Goal: Task Accomplishment & Management: Use online tool/utility

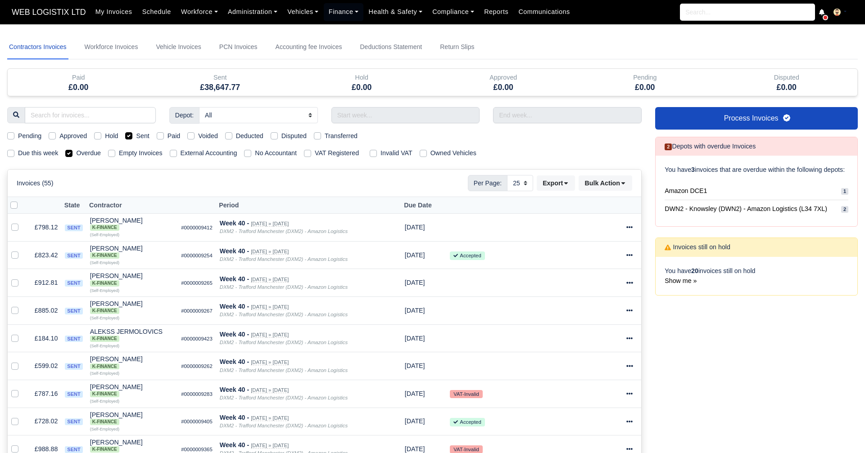
select select "25"
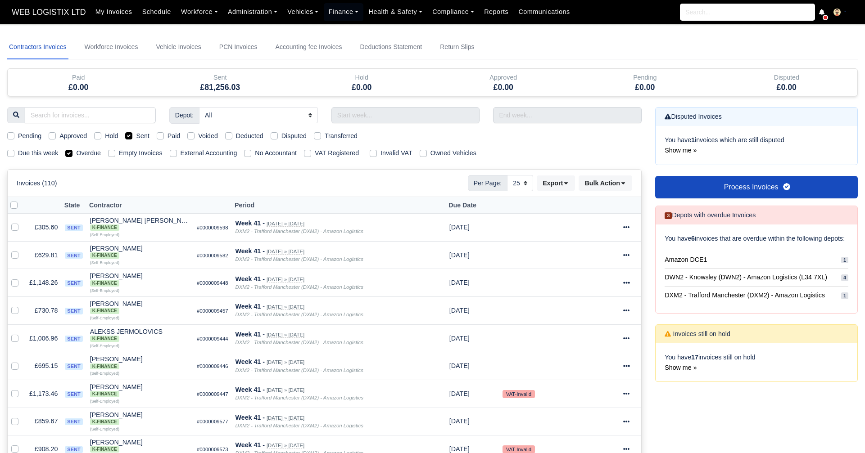
select select "25"
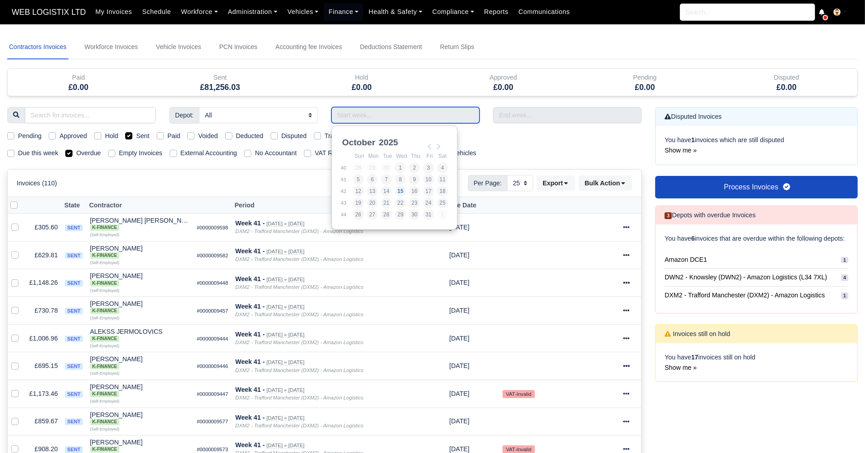
click at [431, 117] on input "Use the arrow keys to pick a date" at bounding box center [405, 115] width 149 height 16
type input "28/09/2025 - 04/10/2025"
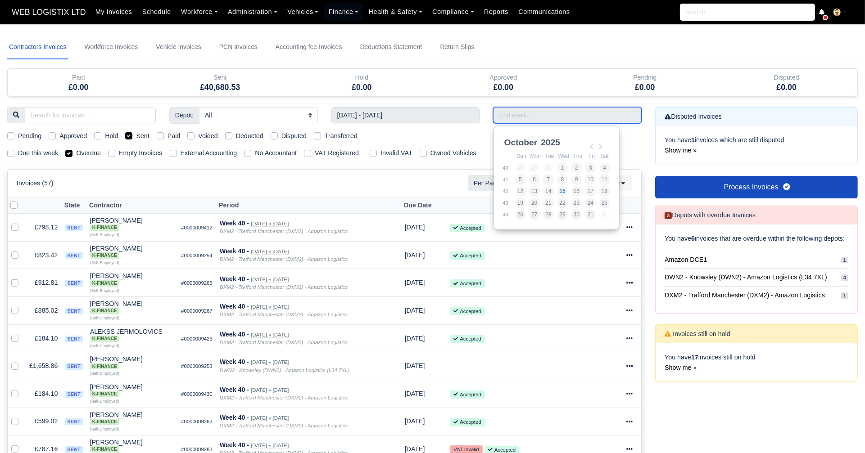
click at [504, 119] on input "Use the arrow keys to pick a date" at bounding box center [567, 115] width 149 height 16
type input "28/09/2025 - 04/10/2025"
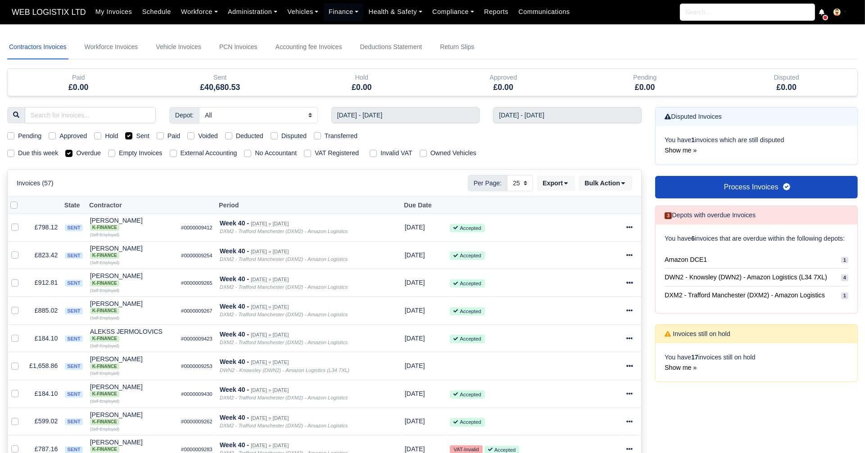
click at [76, 156] on label "Overdue" at bounding box center [88, 153] width 25 height 10
click at [69, 155] on input "Overdue" at bounding box center [68, 151] width 7 height 7
checkbox input "false"
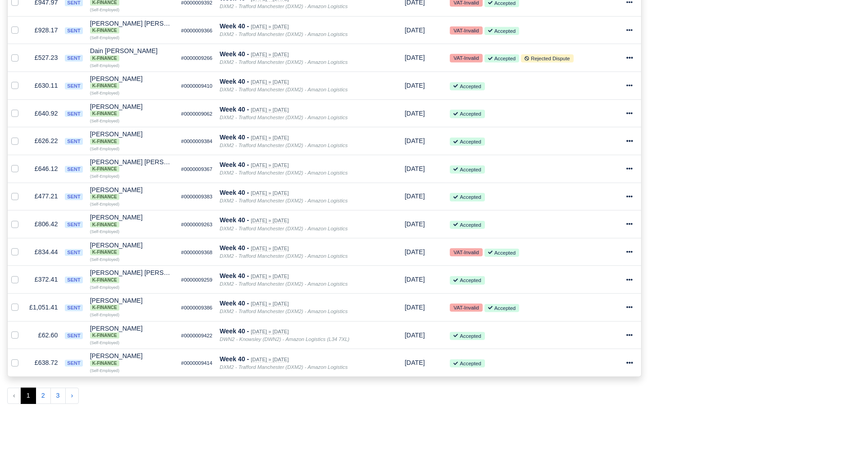
scroll to position [531, 0]
click at [40, 387] on button "2" at bounding box center [43, 395] width 15 height 16
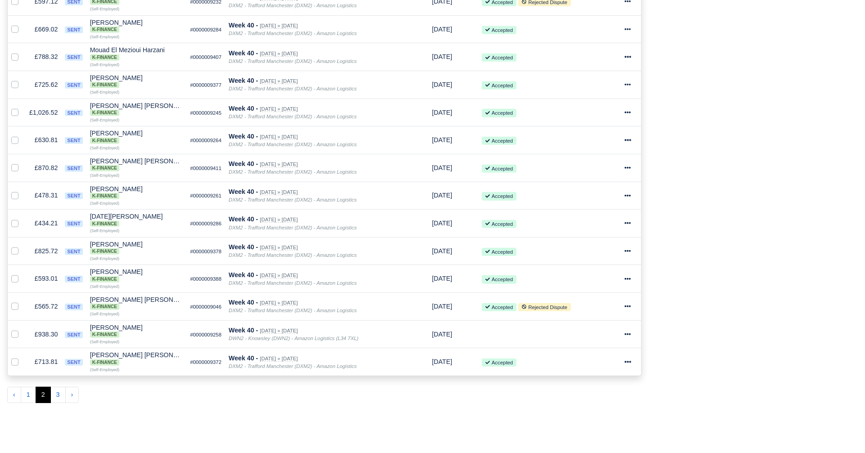
scroll to position [585, 0]
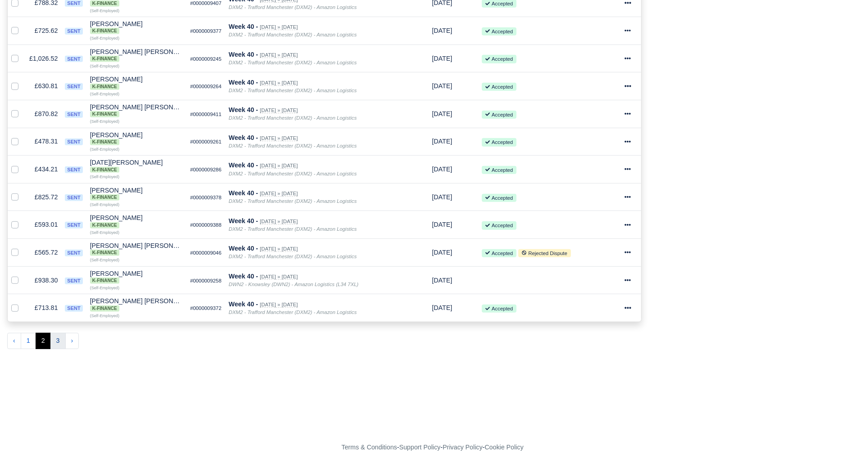
click at [53, 333] on button "3" at bounding box center [57, 341] width 15 height 16
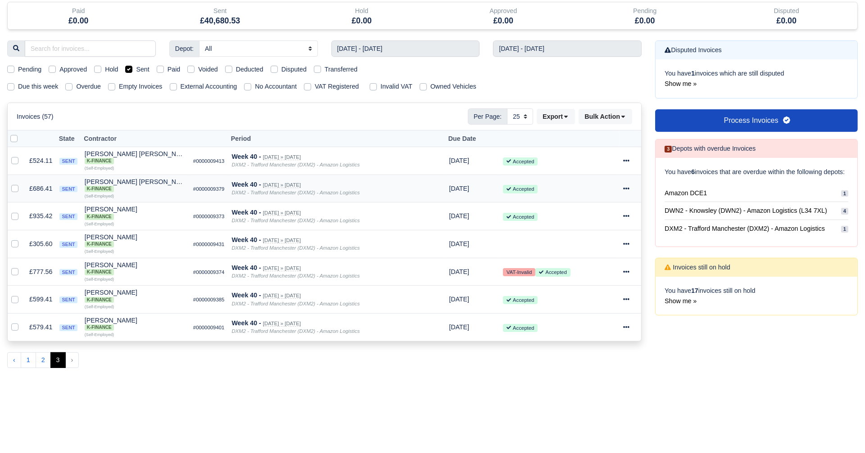
scroll to position [62, 0]
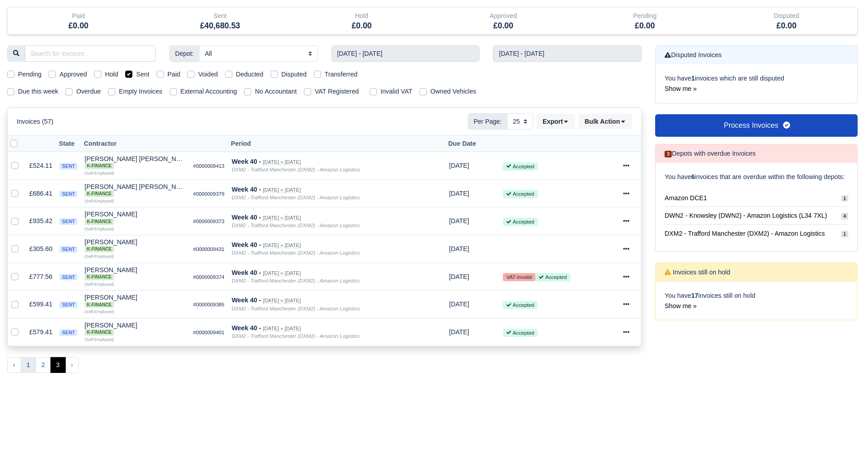
click at [26, 364] on button "1" at bounding box center [28, 365] width 15 height 16
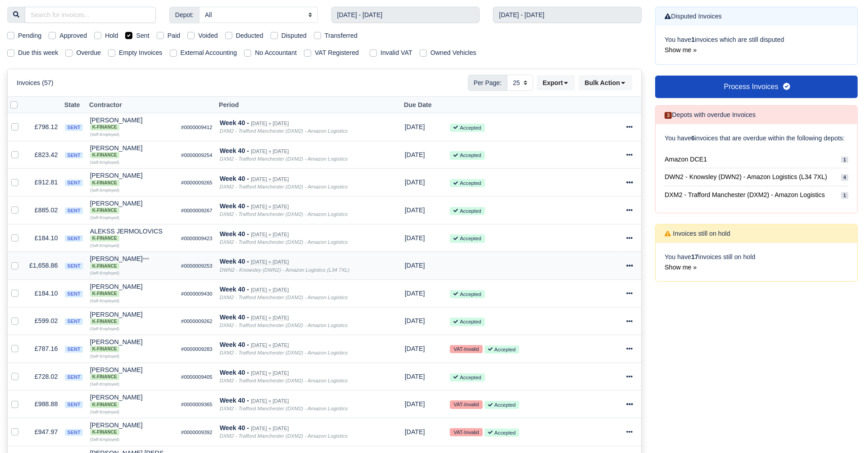
scroll to position [101, 0]
click at [626, 262] on icon at bounding box center [629, 265] width 6 height 6
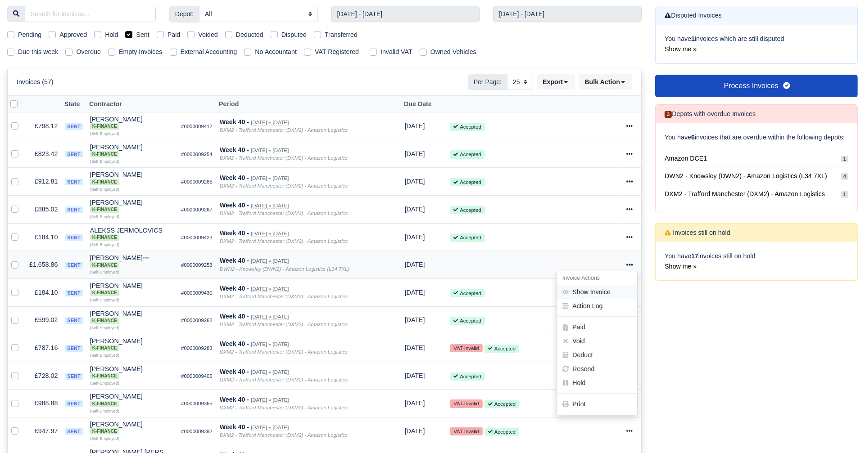
click at [603, 287] on link "Show Invoice" at bounding box center [597, 292] width 80 height 14
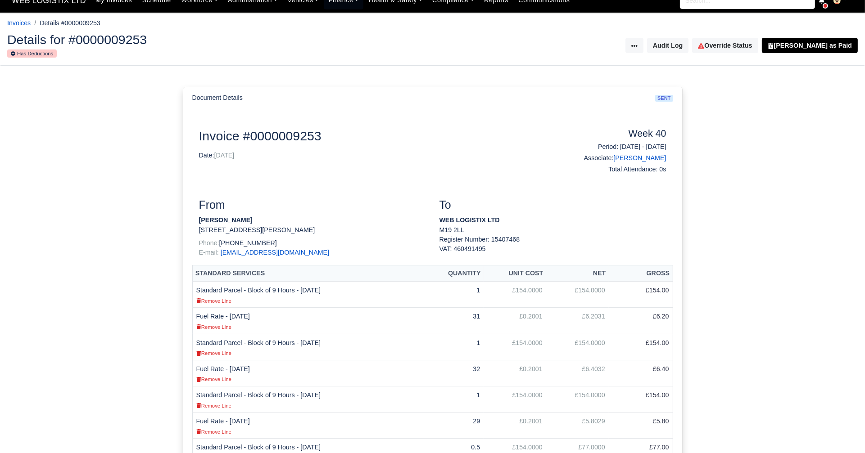
scroll to position [12, 0]
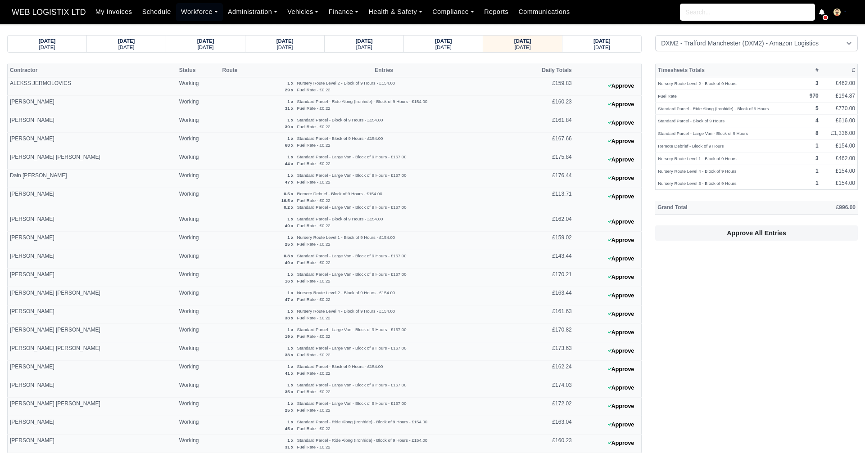
select select "1"
click at [205, 10] on link "Workforce" at bounding box center [199, 12] width 47 height 18
click at [202, 30] on link "Manpower" at bounding box center [216, 32] width 73 height 19
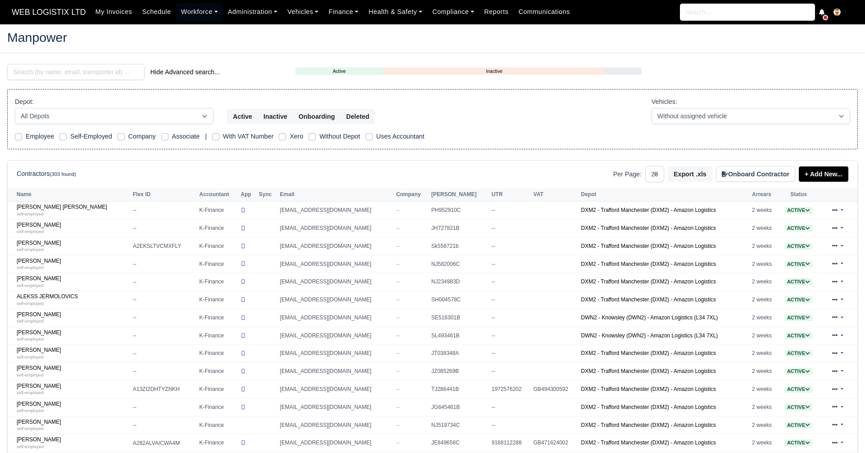
select select "25"
click at [101, 75] on input "search" at bounding box center [75, 72] width 137 height 16
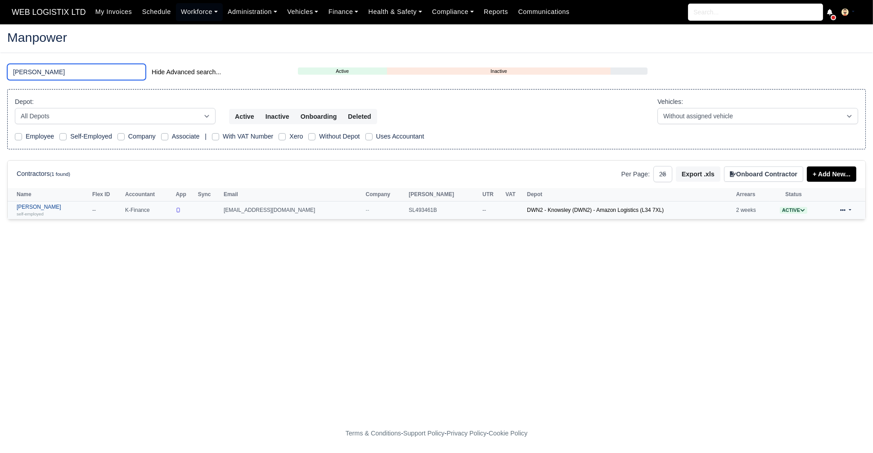
type input "ali i"
click at [26, 207] on link "Ali Irshad self-employed" at bounding box center [52, 210] width 71 height 13
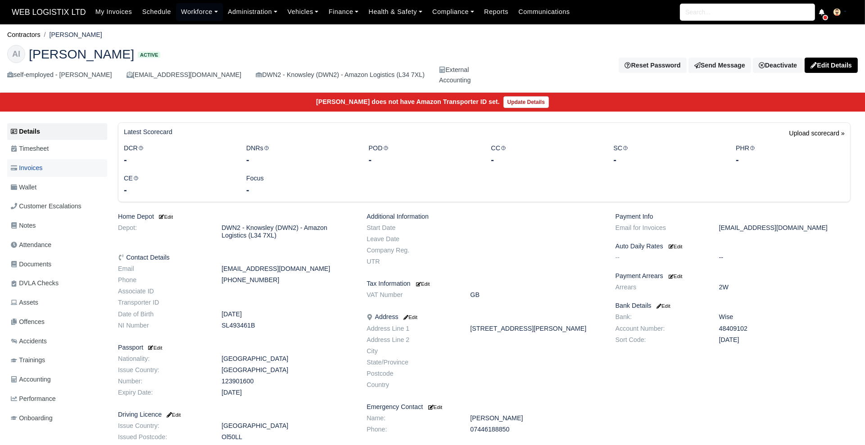
click at [38, 167] on span "Invoices" at bounding box center [27, 168] width 32 height 10
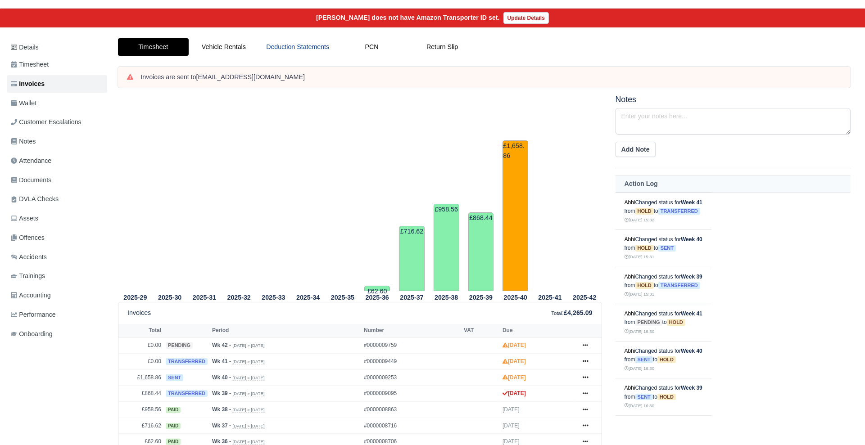
scroll to position [83, 0]
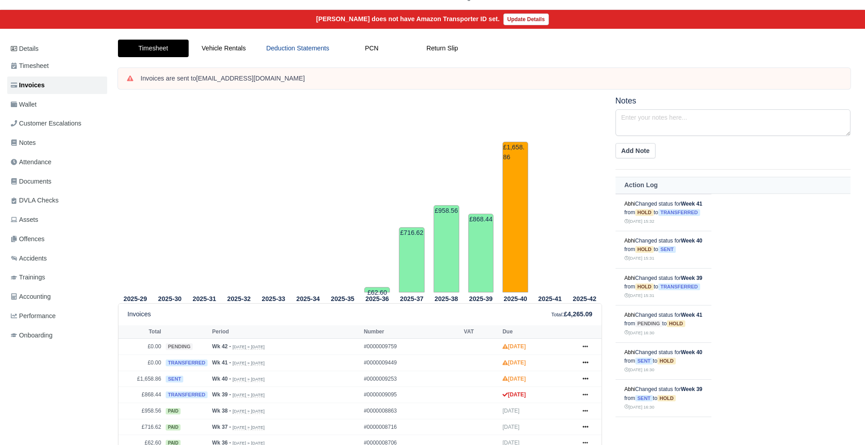
click at [297, 45] on link "Deduction Statements" at bounding box center [297, 49] width 77 height 18
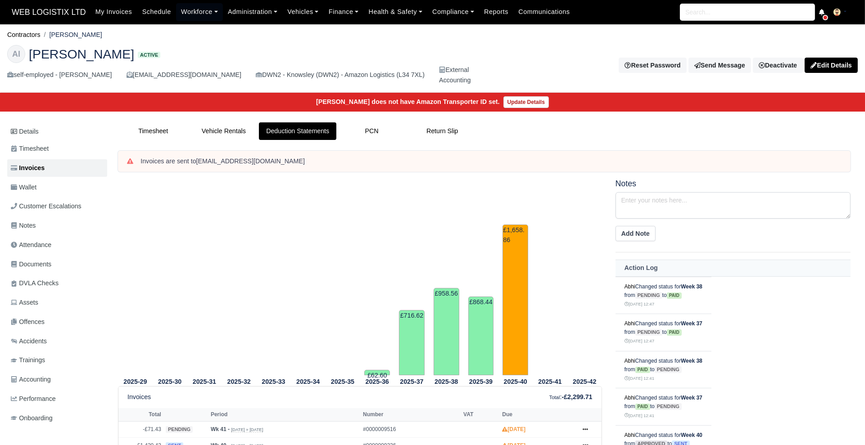
scroll to position [115, 0]
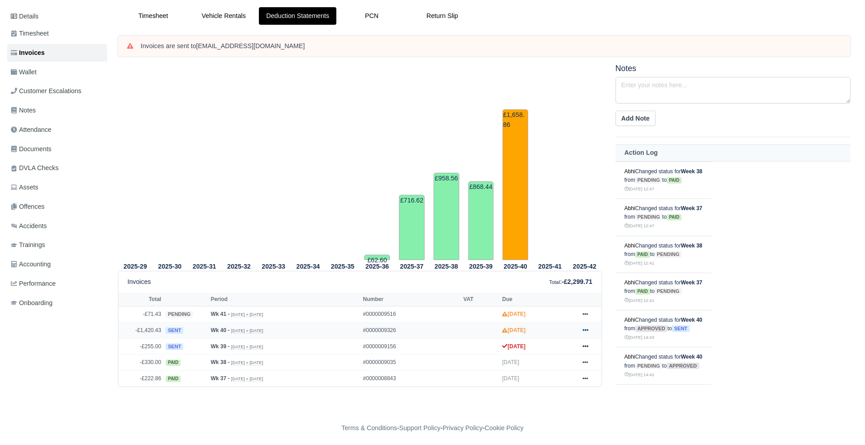
click at [586, 330] on icon at bounding box center [585, 331] width 5 height 2
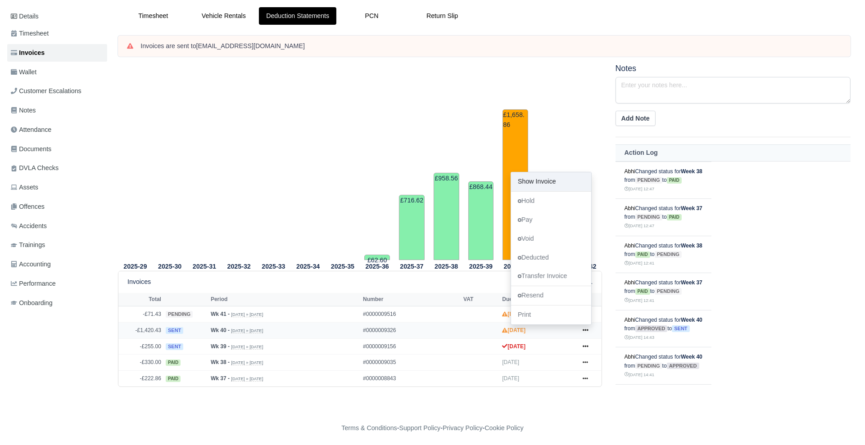
click at [536, 176] on link "Show Invoice" at bounding box center [551, 181] width 80 height 19
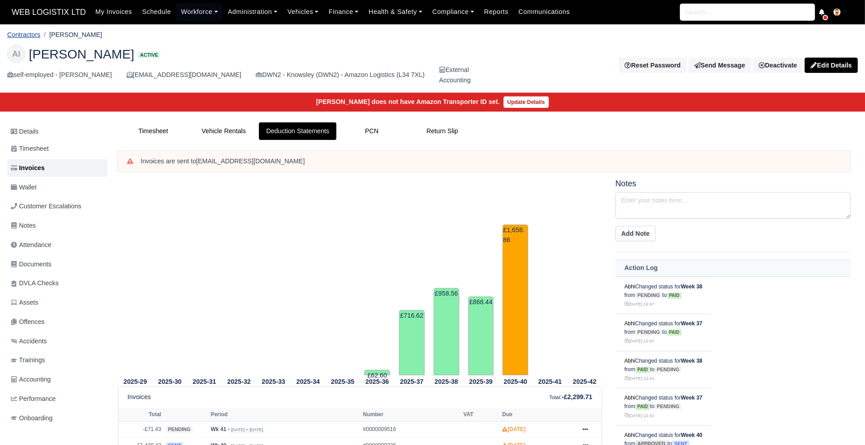
click at [26, 35] on link "Contractors" at bounding box center [23, 34] width 33 height 7
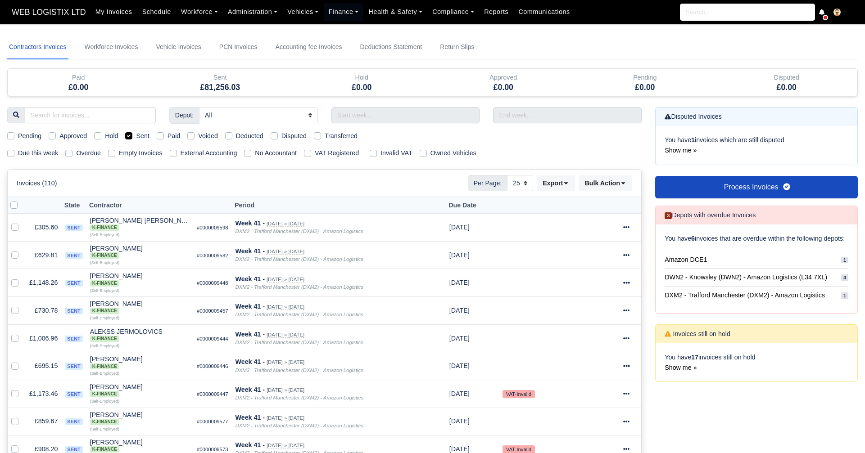
select select "25"
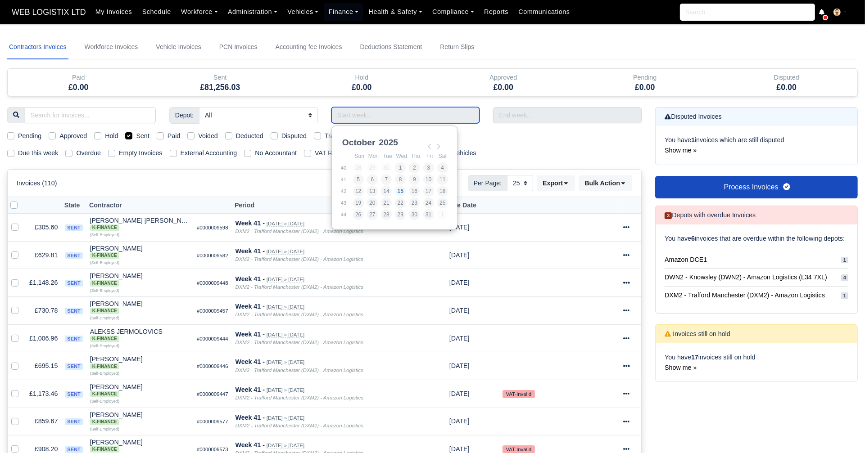
click at [415, 116] on input "Use the arrow keys to pick a date" at bounding box center [405, 115] width 149 height 16
click at [420, 165] on td "2" at bounding box center [415, 168] width 14 height 12
type input "28/09/2025 - 04/10/2025"
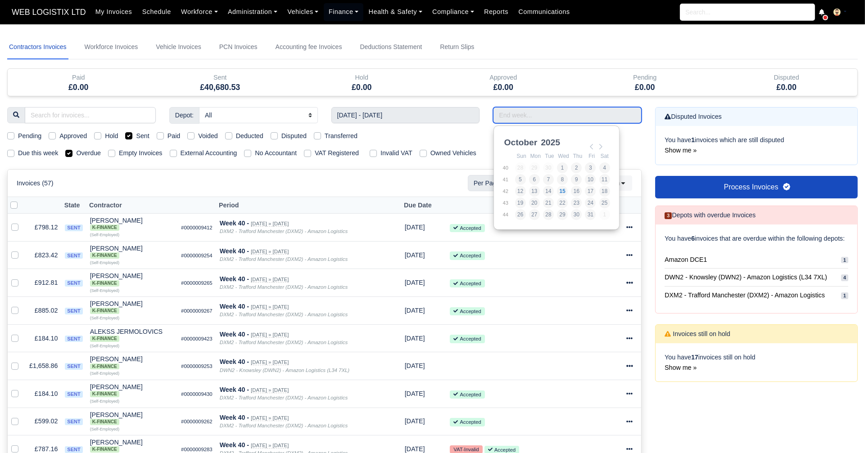
click at [516, 115] on input "Use the arrow keys to pick a date" at bounding box center [567, 115] width 149 height 16
type input "28/09/2025 - 04/10/2025"
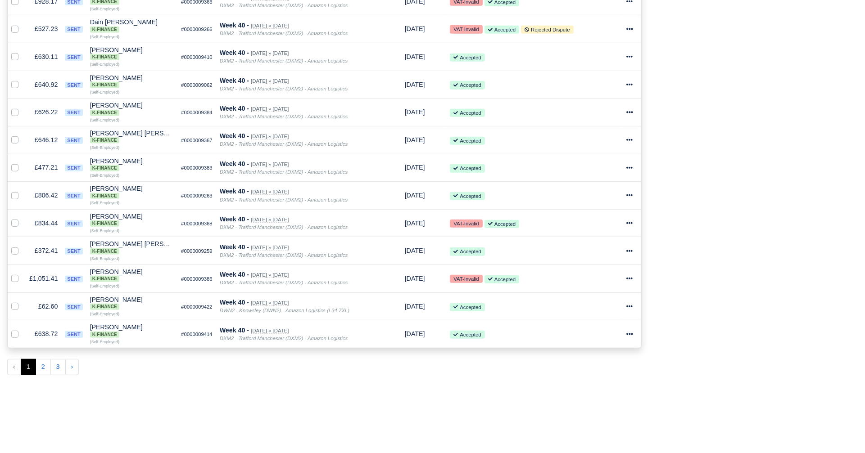
scroll to position [585, 0]
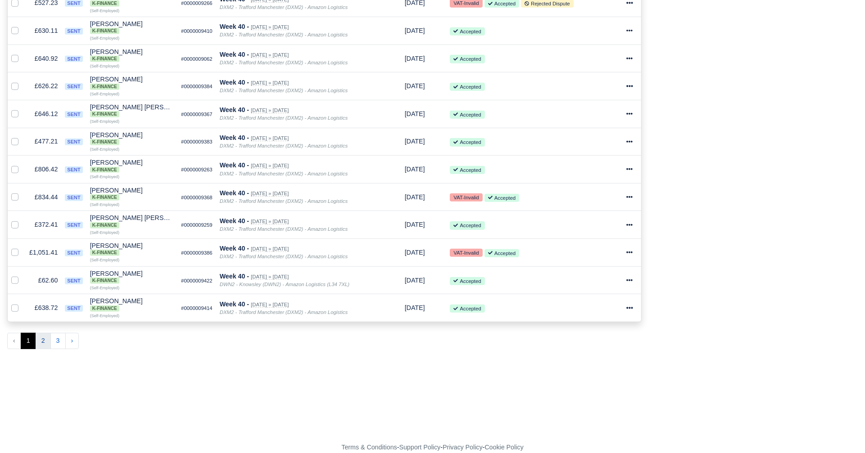
click at [46, 333] on button "2" at bounding box center [43, 341] width 15 height 16
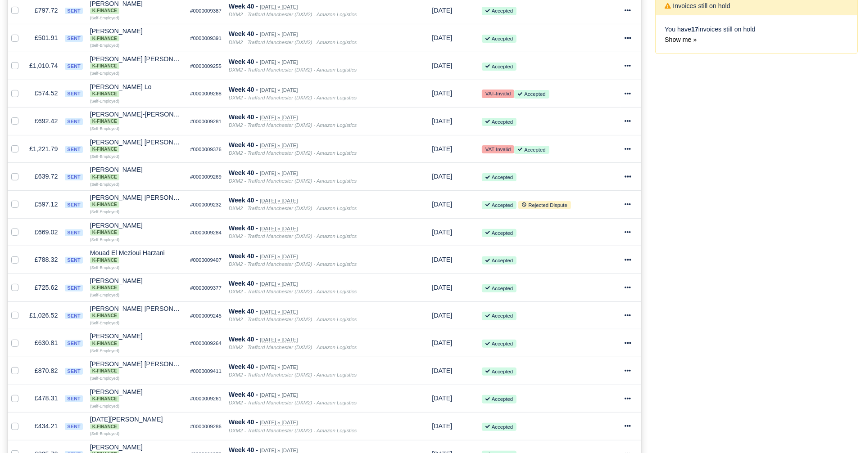
scroll to position [329, 0]
click at [626, 314] on icon at bounding box center [628, 315] width 6 height 2
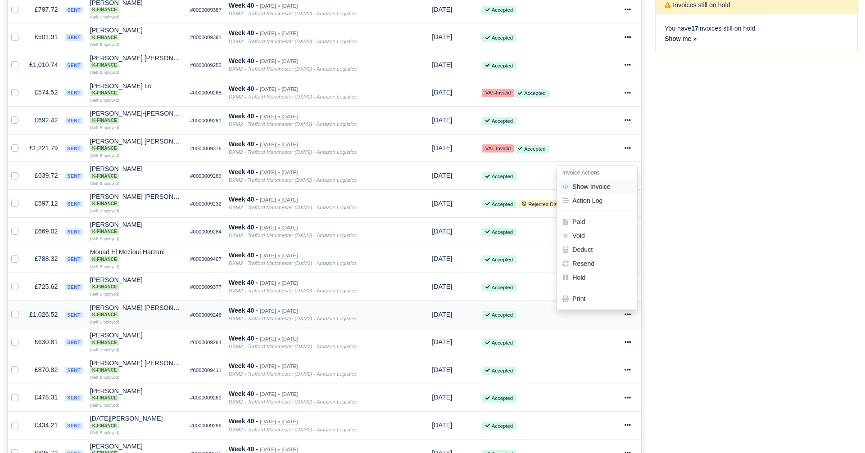
click at [594, 180] on link "Show Invoice" at bounding box center [597, 187] width 80 height 14
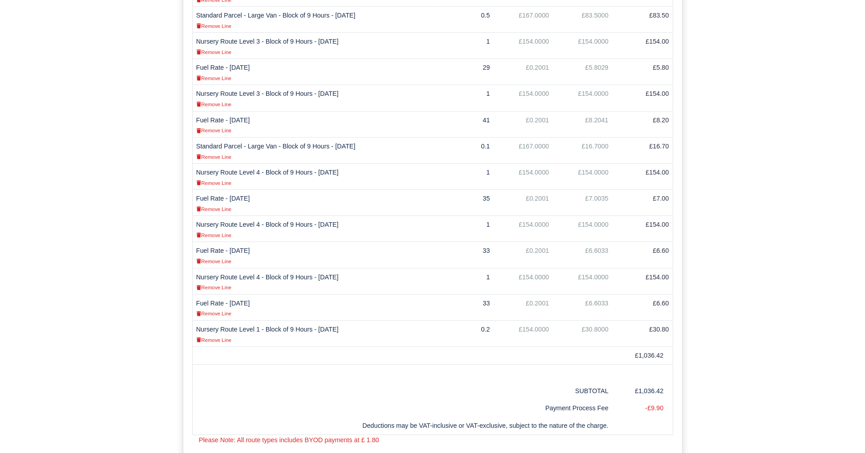
scroll to position [359, 0]
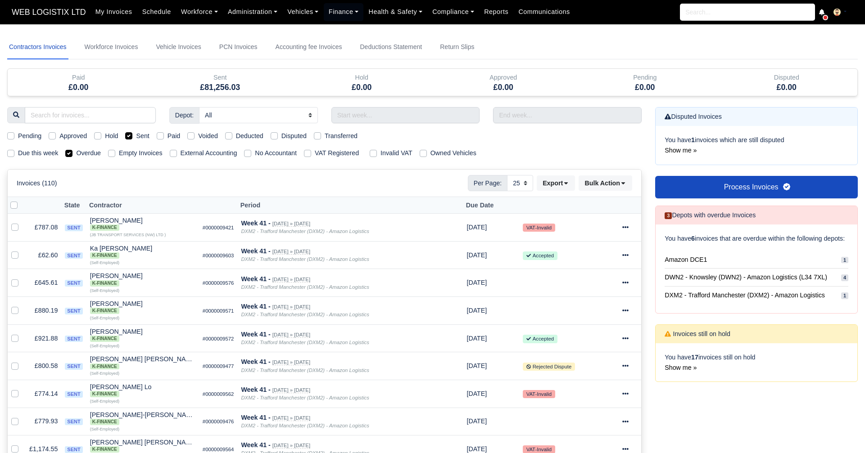
select select "25"
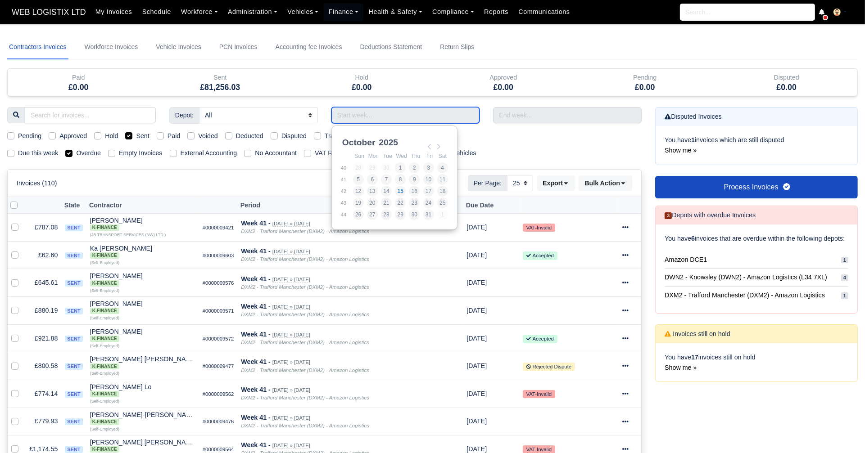
click at [422, 108] on input "Use the arrow keys to pick a date" at bounding box center [405, 115] width 149 height 16
type input "28/09/2025 - 04/10/2025"
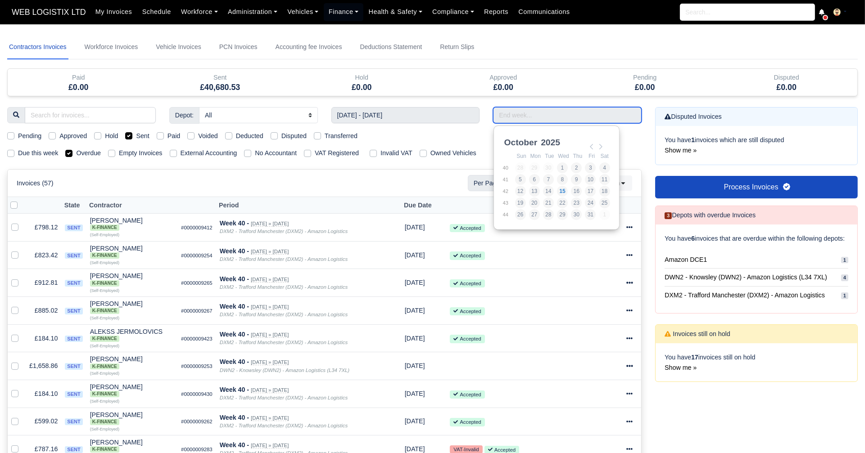
click at [523, 119] on input "Use the arrow keys to pick a date" at bounding box center [567, 115] width 149 height 16
type input "28/09/2025 - 04/10/2025"
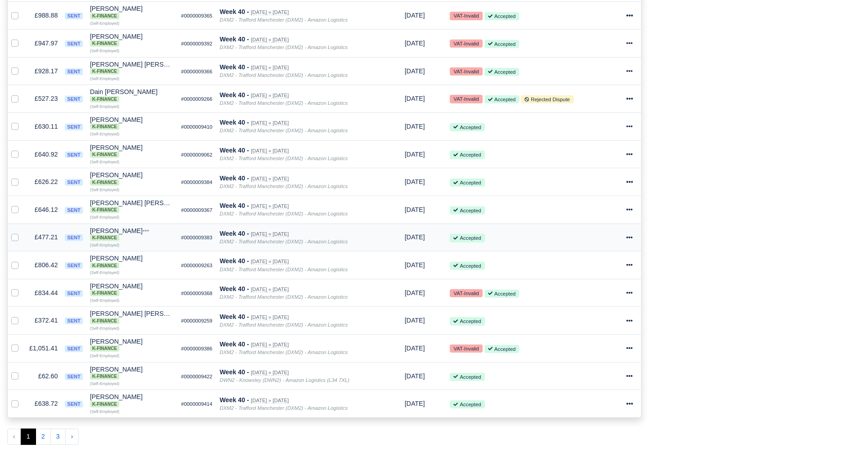
scroll to position [491, 0]
click at [46, 428] on button "2" at bounding box center [43, 436] width 15 height 16
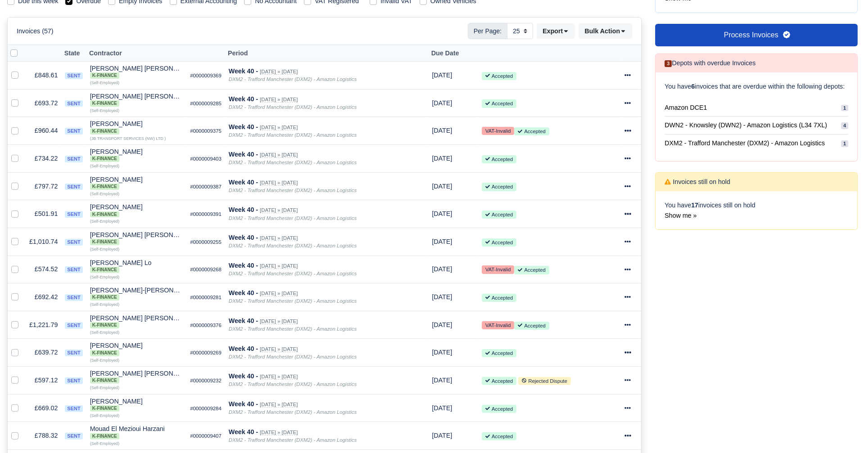
scroll to position [153, 0]
click at [628, 238] on icon at bounding box center [627, 241] width 6 height 6
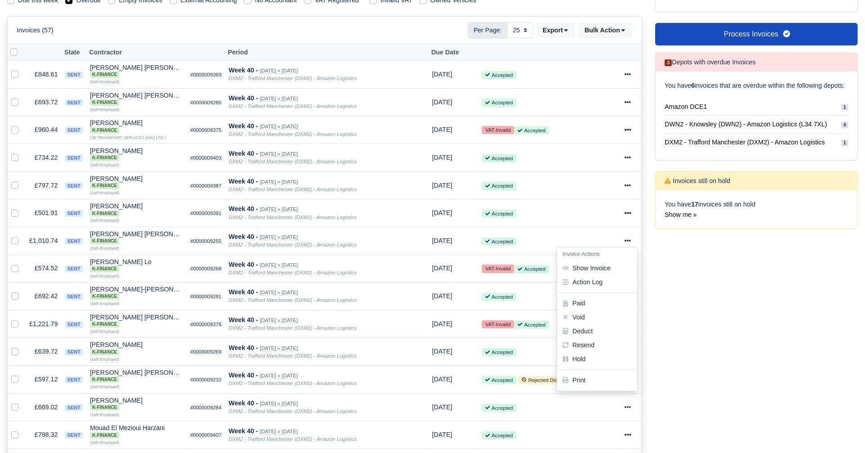
click at [781, 282] on div "Disputed Invoices You have 1 invoices which are still disputed Show me » Proces…" at bounding box center [756, 371] width 216 height 835
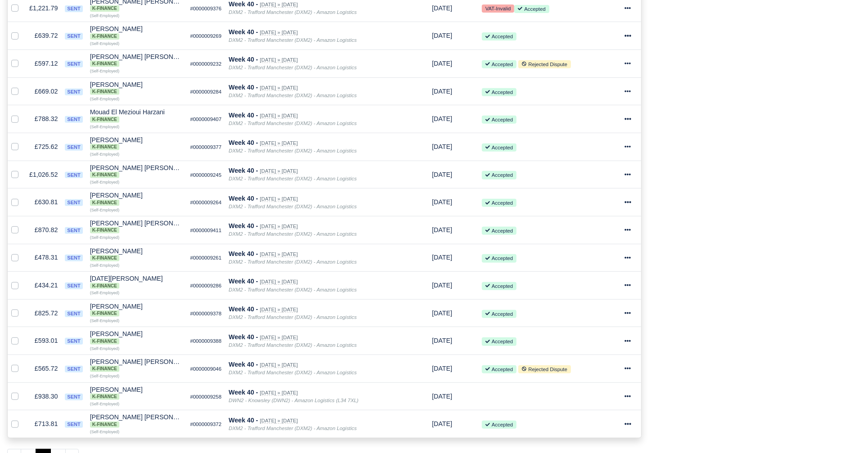
scroll to position [470, 0]
click at [58, 449] on button "3" at bounding box center [57, 457] width 15 height 16
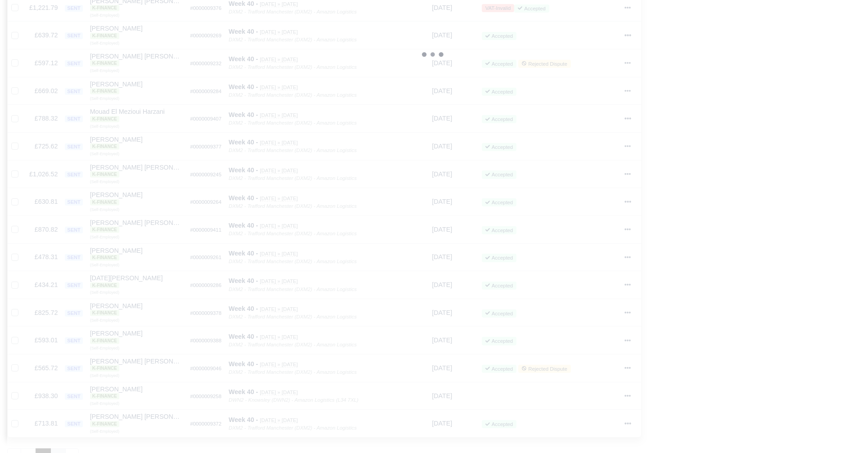
scroll to position [95, 0]
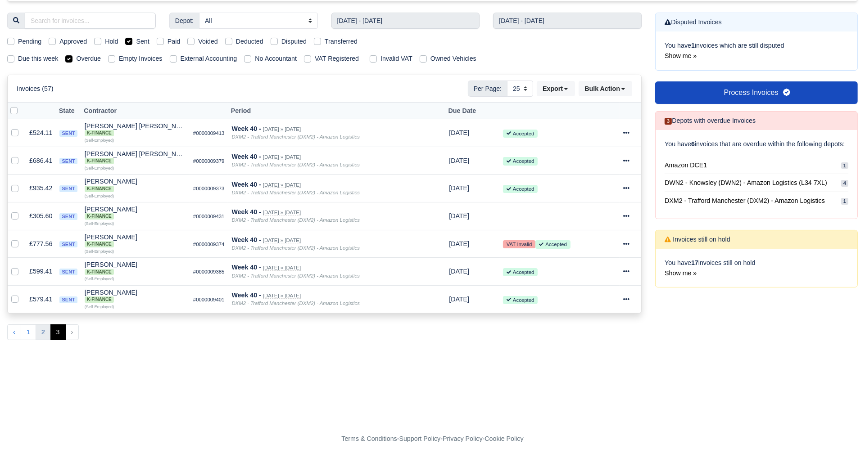
click at [43, 332] on button "2" at bounding box center [43, 333] width 15 height 16
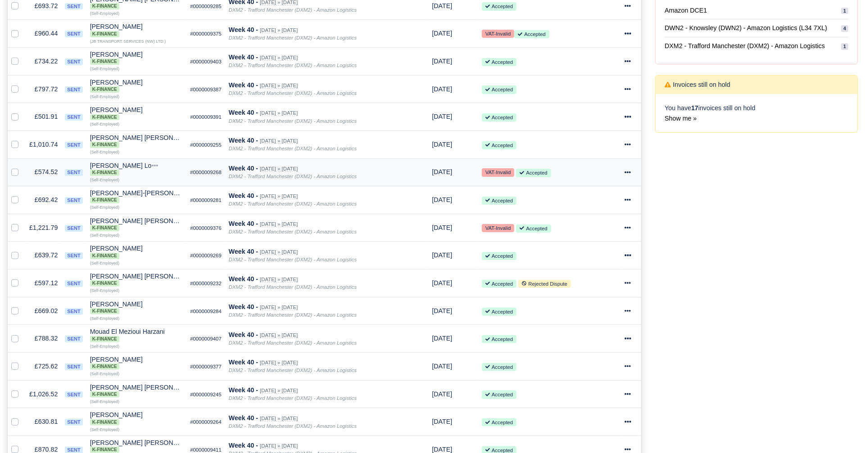
scroll to position [248, 0]
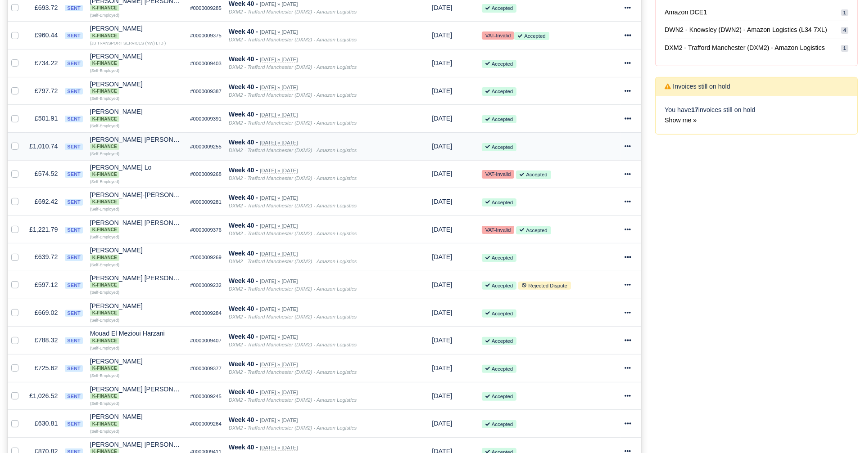
click at [628, 144] on icon at bounding box center [627, 146] width 6 height 6
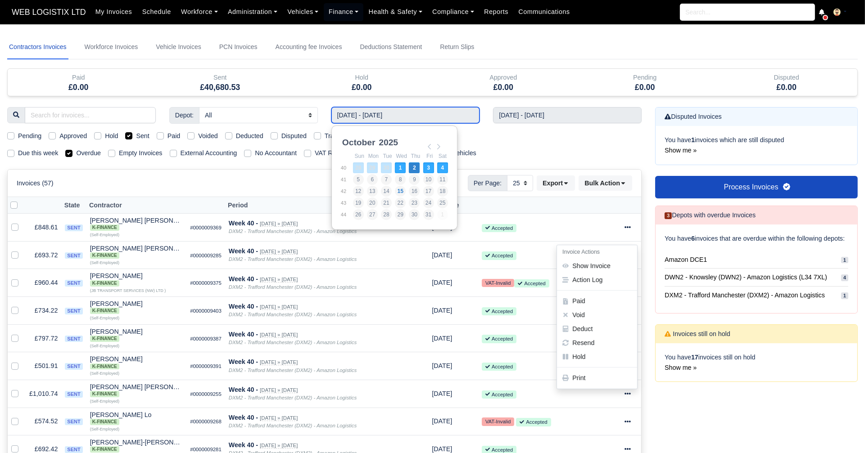
click at [427, 112] on input "28/09/2025 - 04/10/2025" at bounding box center [405, 115] width 149 height 16
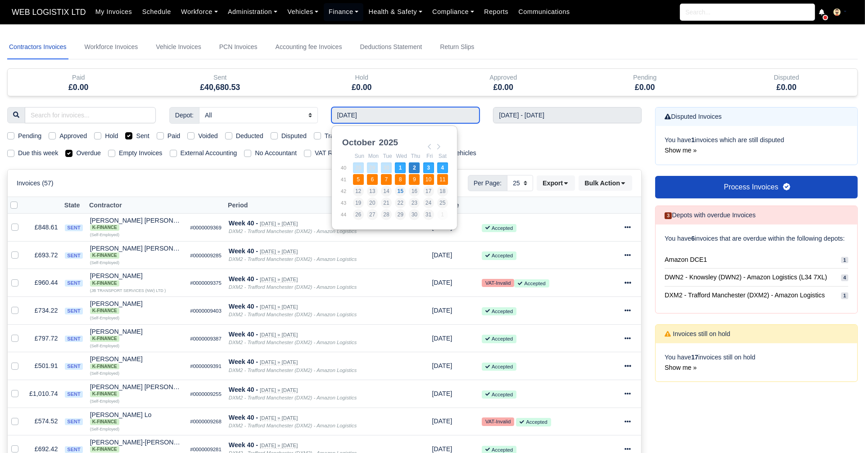
type input "05/10/2025 - 11/10/2025"
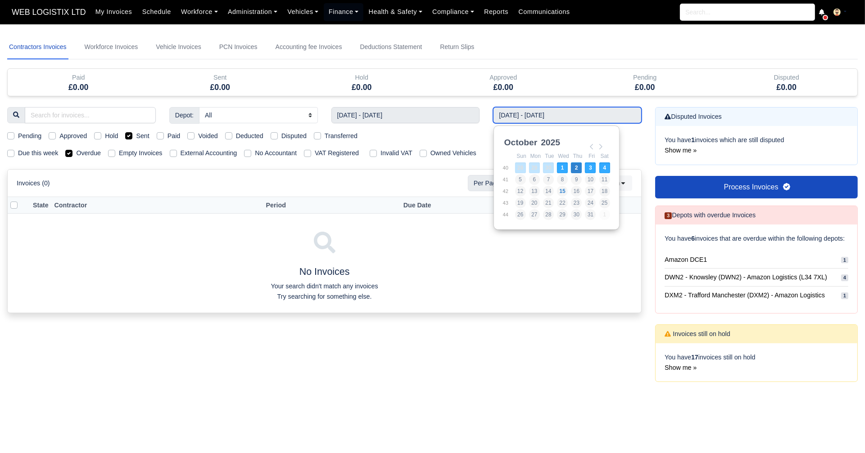
click at [503, 115] on input "28/09/2025 - 04/10/2025" at bounding box center [567, 115] width 149 height 16
type input "05/10/2025 - 11/10/2025"
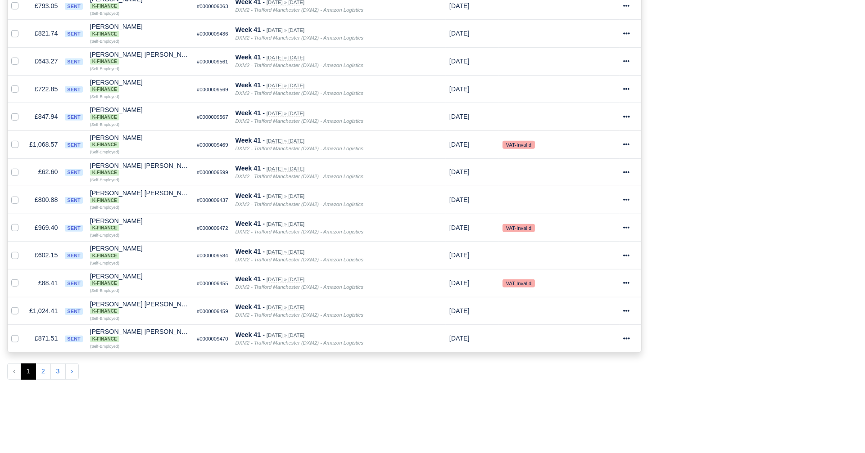
scroll to position [554, 0]
click at [40, 364] on button "2" at bounding box center [43, 372] width 15 height 16
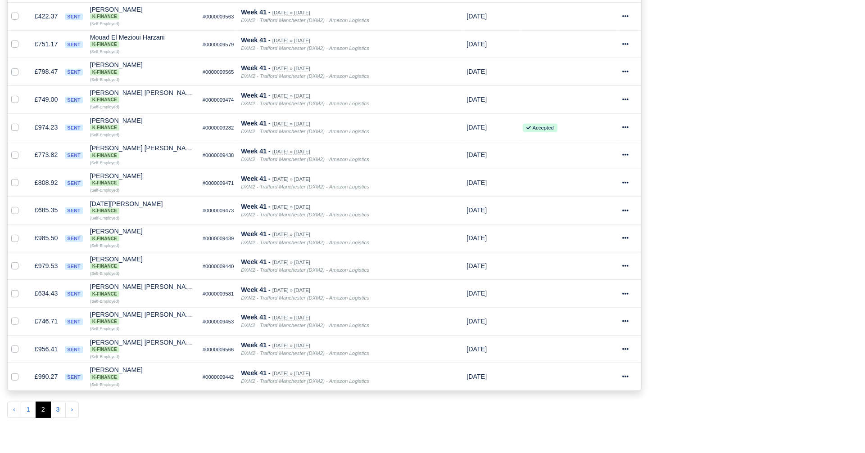
scroll to position [517, 0]
click at [53, 402] on button "3" at bounding box center [57, 410] width 15 height 16
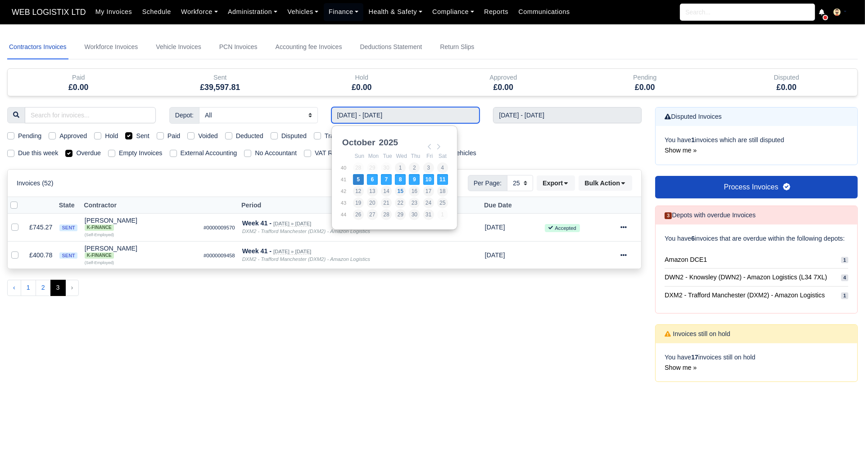
click at [440, 118] on input "05/10/2025 - 11/10/2025" at bounding box center [405, 115] width 149 height 16
type input "21/09/2025 - 27/09/2025"
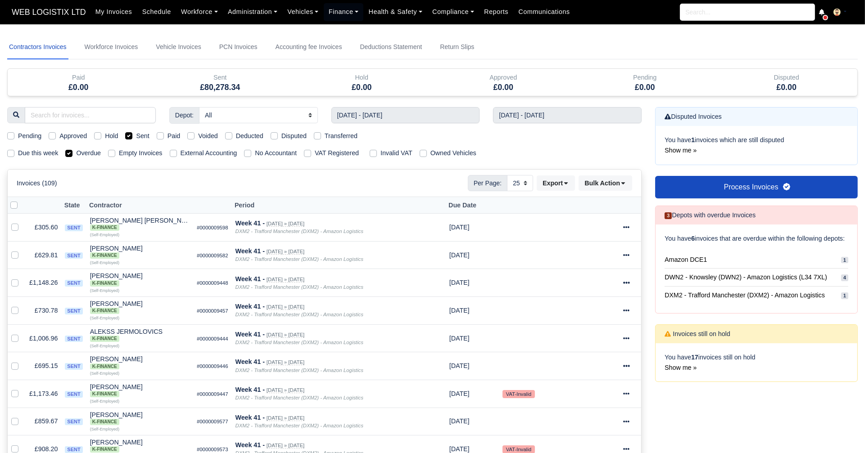
drag, startPoint x: 358, startPoint y: 206, endPoint x: 520, endPoint y: 110, distance: 188.5
click at [520, 110] on input "05/10/2025 - 11/10/2025" at bounding box center [567, 115] width 149 height 16
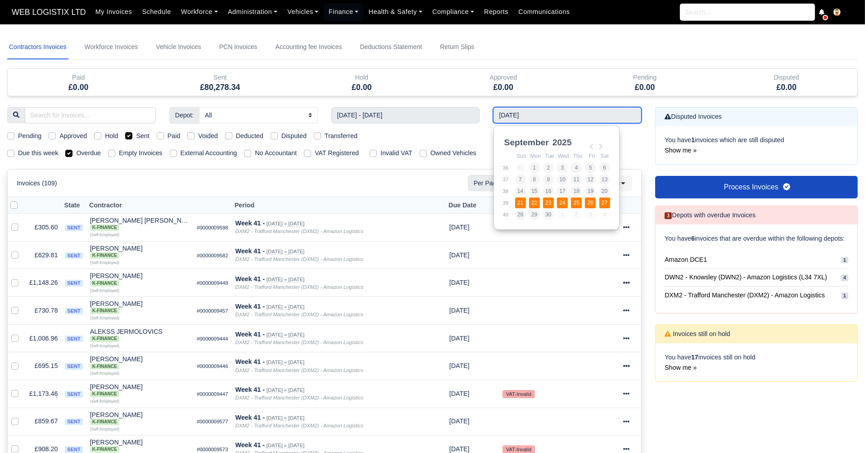
type input "21/09/2025 - 27/09/2025"
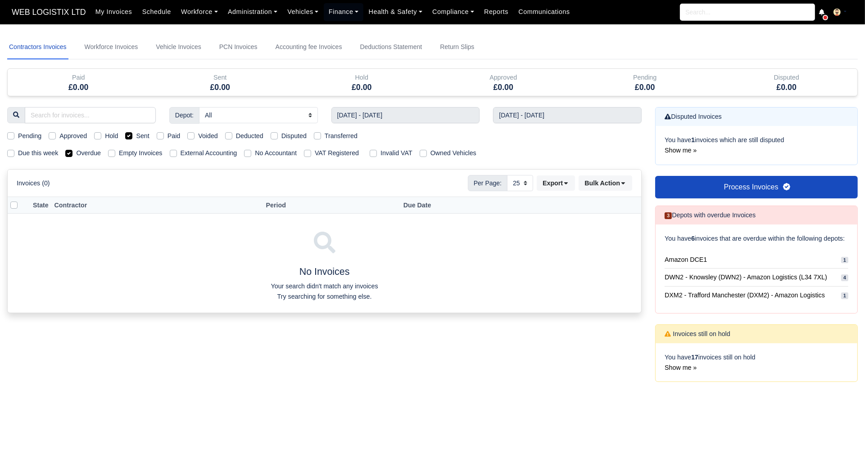
click at [130, 139] on div "Sent" at bounding box center [137, 136] width 24 height 10
click at [136, 137] on label "Sent" at bounding box center [142, 136] width 13 height 10
click at [130, 137] on input "Sent" at bounding box center [128, 134] width 7 height 7
checkbox input "false"
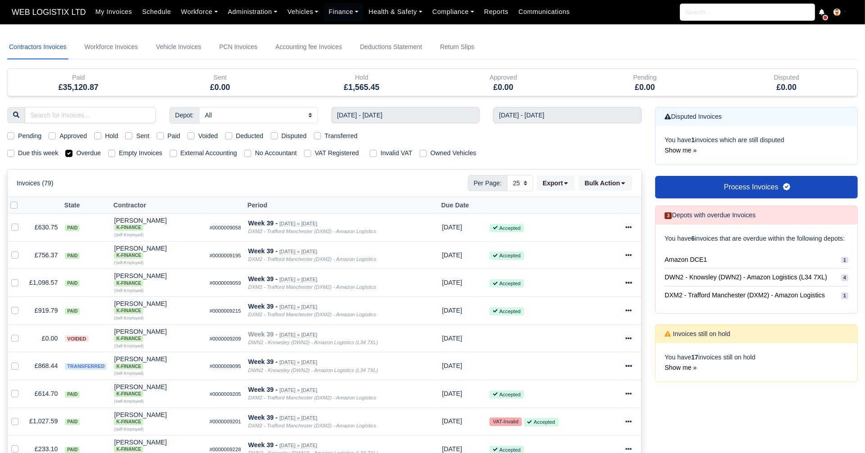
click at [64, 152] on div "Due this week Overdue Empty Invoices External Accounting No Accountant VAT Regi…" at bounding box center [324, 153] width 648 height 10
click at [76, 151] on label "Overdue" at bounding box center [88, 153] width 25 height 10
click at [70, 151] on input "Overdue" at bounding box center [68, 151] width 7 height 7
checkbox input "false"
click at [167, 135] on label "Paid" at bounding box center [173, 136] width 13 height 10
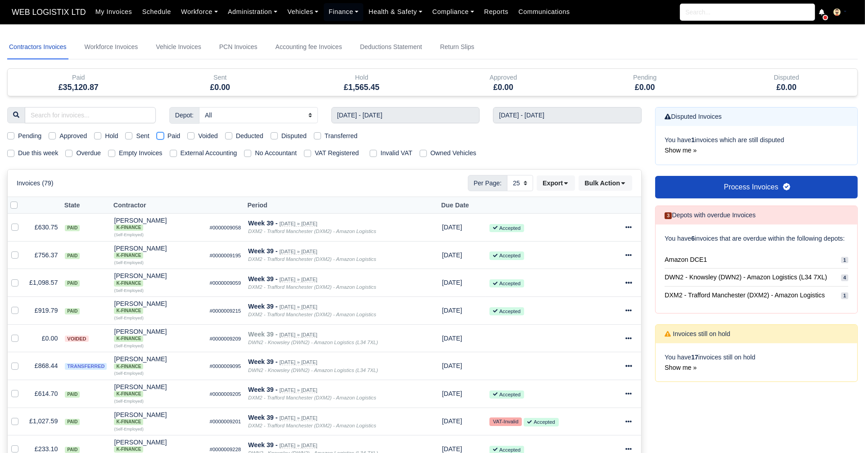
click at [158, 135] on input "Paid" at bounding box center [160, 134] width 7 height 7
checkbox input "true"
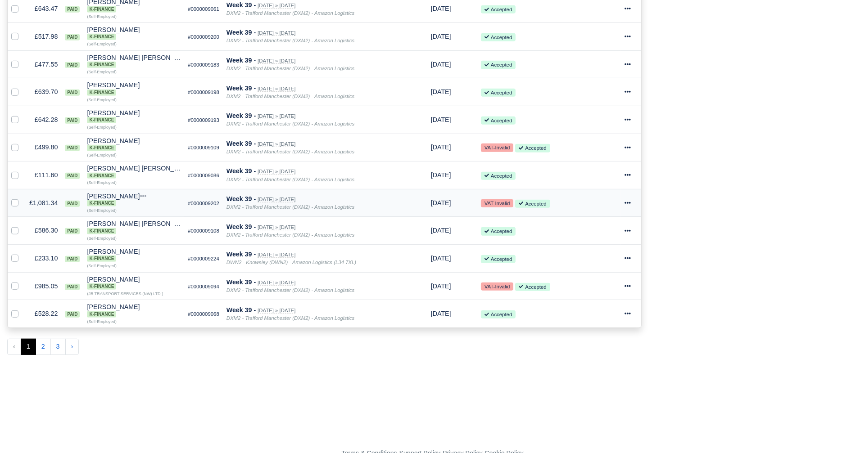
scroll to position [585, 0]
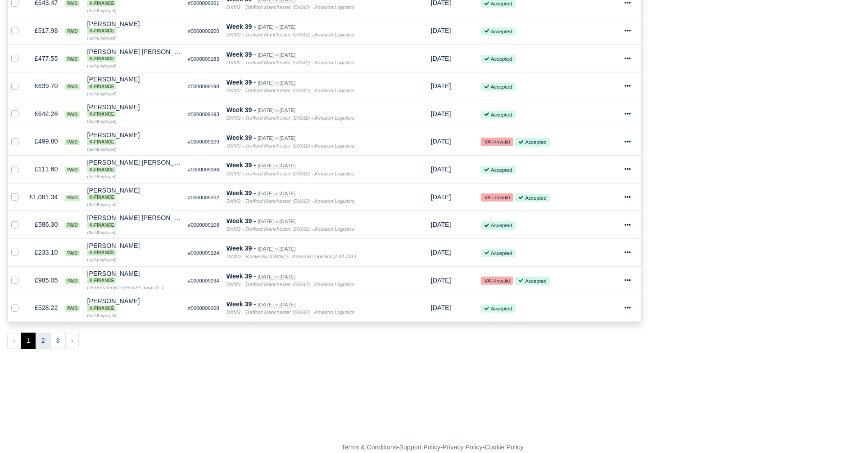
click at [37, 333] on button "2" at bounding box center [43, 341] width 15 height 16
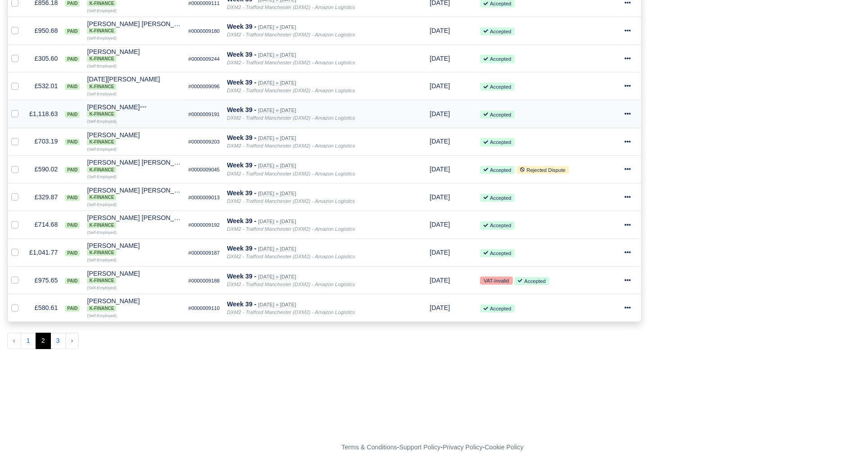
click at [627, 113] on icon at bounding box center [627, 114] width 6 height 2
click at [593, 191] on link "Print" at bounding box center [597, 198] width 80 height 14
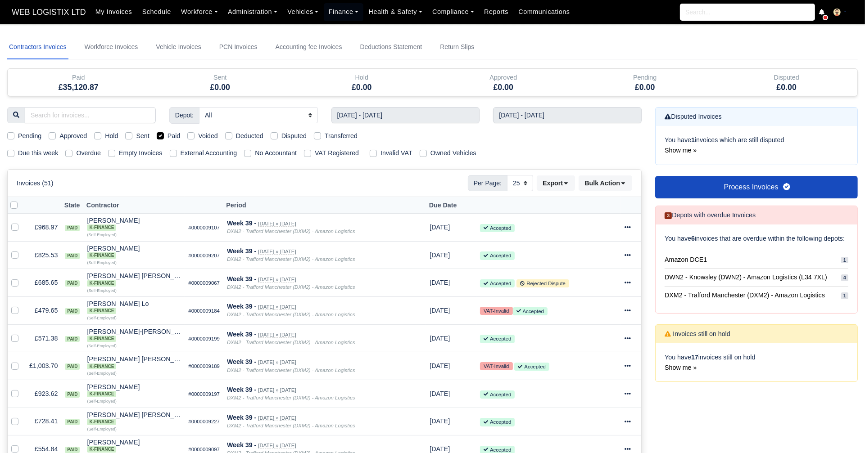
click at [167, 137] on label "Paid" at bounding box center [173, 136] width 13 height 10
click at [160, 137] on input "Paid" at bounding box center [160, 134] width 7 height 7
checkbox input "false"
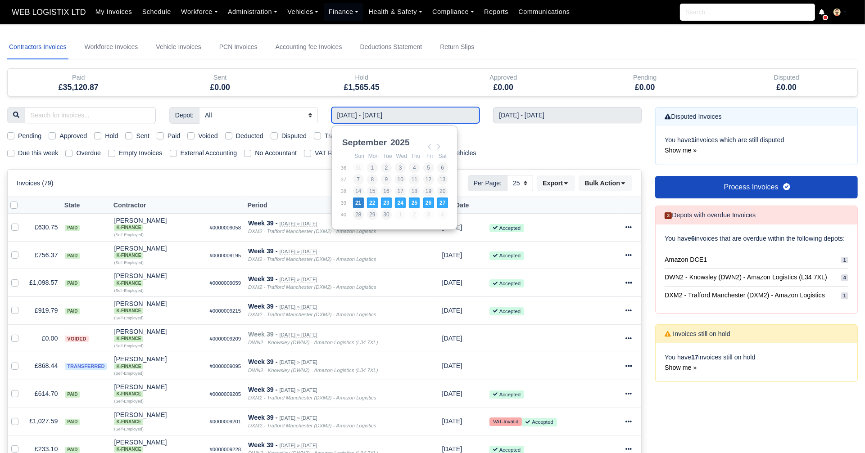
click at [400, 116] on input "21/09/2025 - 27/09/2025" at bounding box center [405, 115] width 149 height 16
type input "28/09/2025 - 04/10/2025"
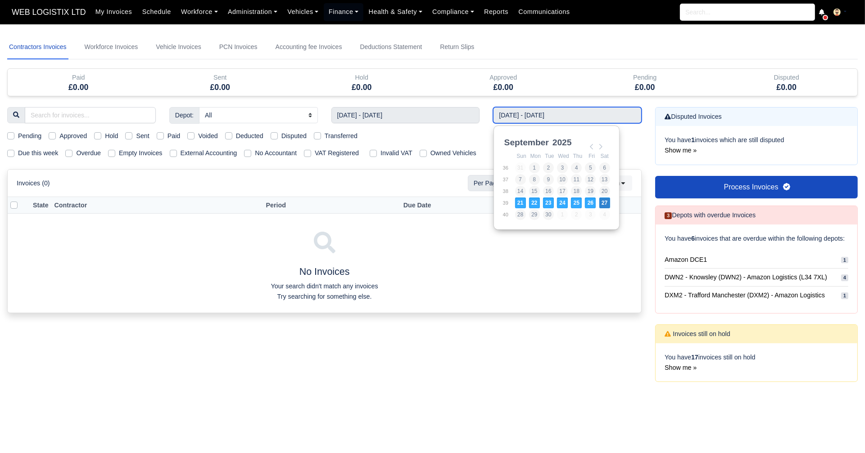
click at [508, 115] on input "21/09/2025 - 27/09/2025" at bounding box center [567, 115] width 149 height 16
type input "28/09/2025 - 04/10/2025"
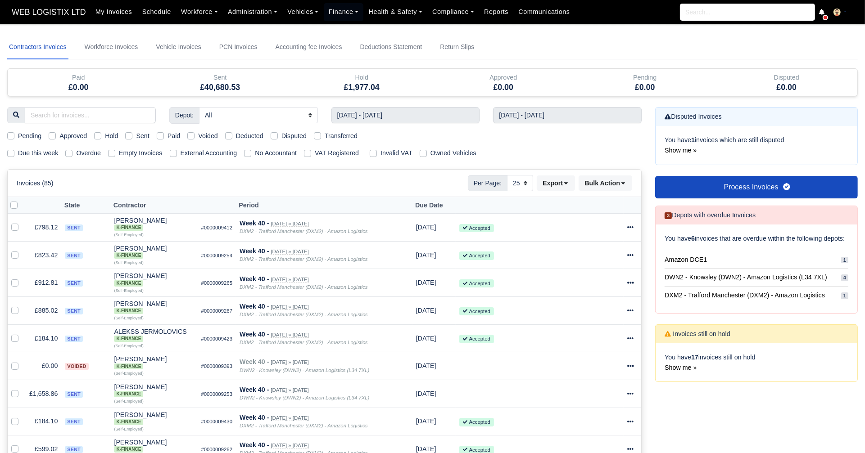
click at [136, 134] on label "Sent" at bounding box center [142, 136] width 13 height 10
click at [127, 134] on input "Sent" at bounding box center [128, 134] width 7 height 7
checkbox input "true"
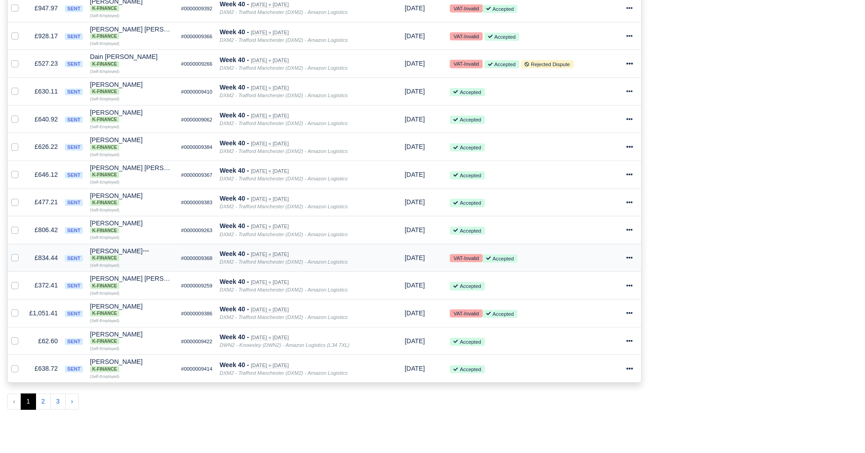
scroll to position [524, 0]
click at [43, 394] on button "2" at bounding box center [43, 402] width 15 height 16
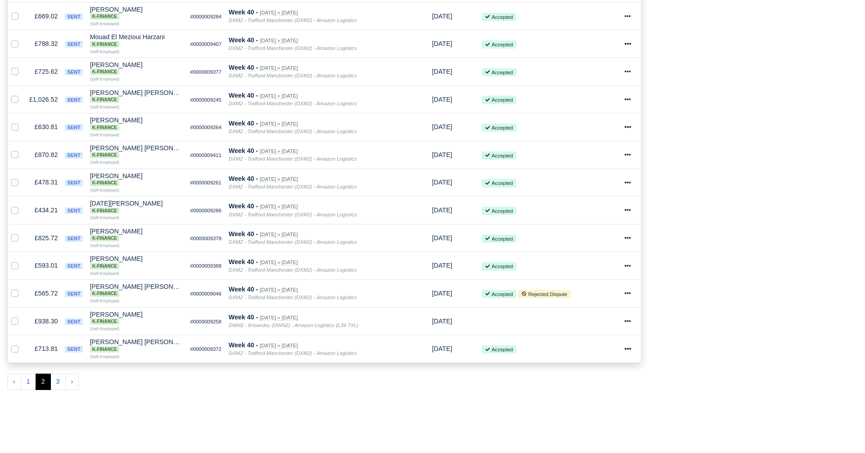
scroll to position [544, 0]
click at [60, 374] on button "3" at bounding box center [57, 382] width 15 height 16
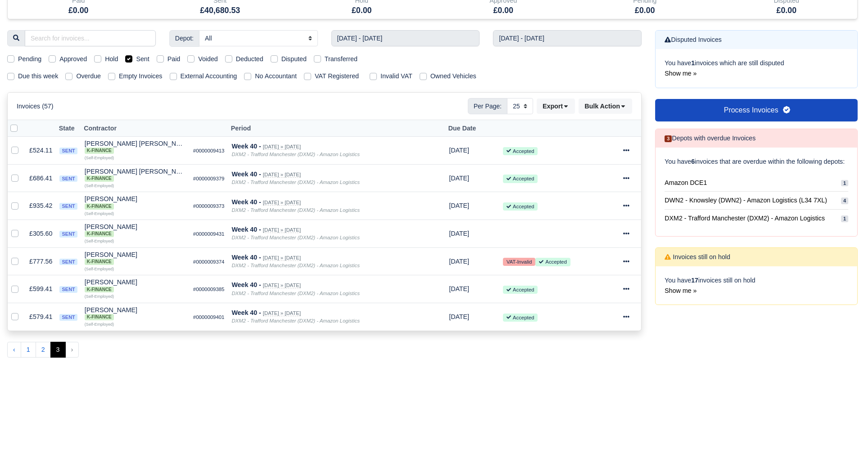
scroll to position [79, 0]
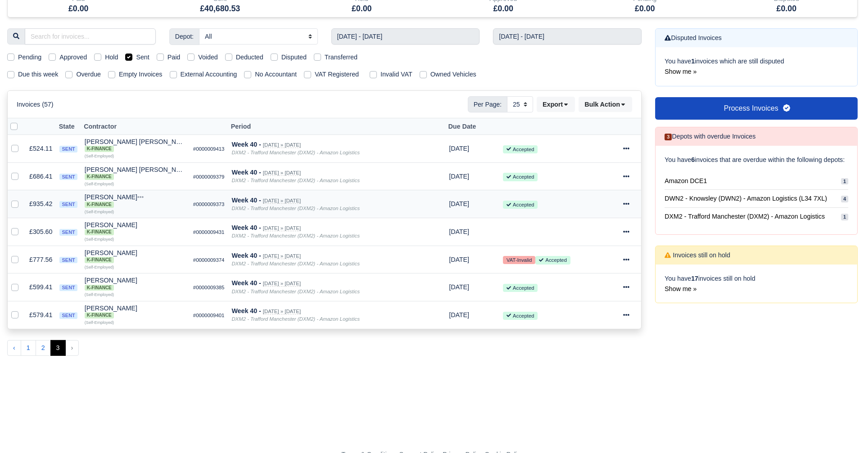
click at [626, 204] on icon at bounding box center [626, 204] width 6 height 6
click at [598, 339] on link "Print" at bounding box center [597, 344] width 80 height 14
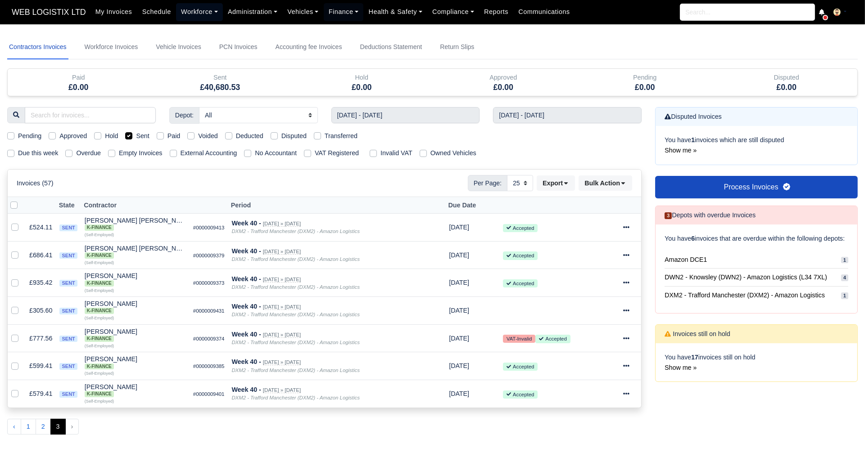
click at [198, 14] on link "Workforce" at bounding box center [199, 12] width 47 height 18
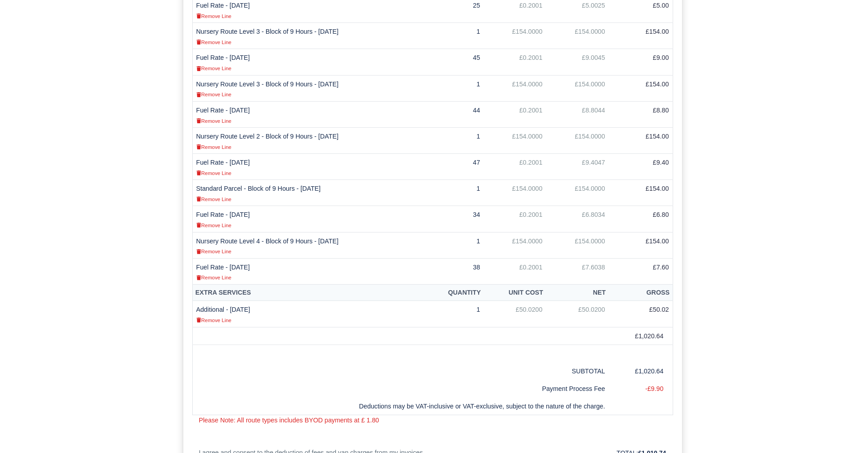
scroll to position [350, 0]
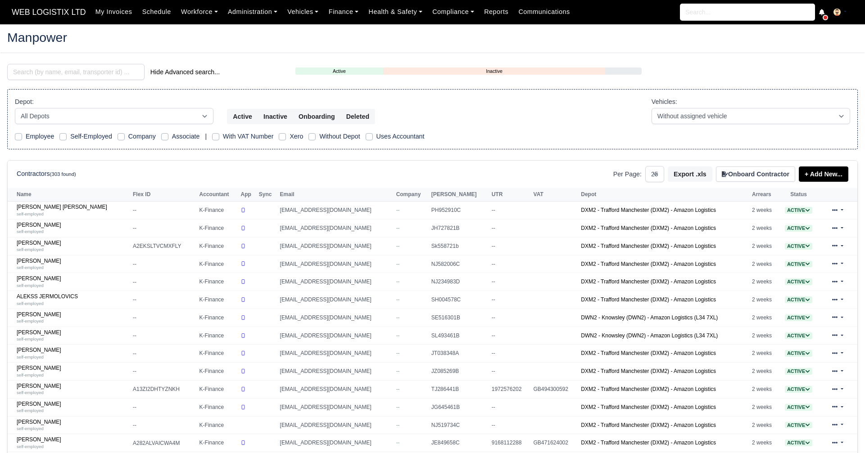
select select "25"
click at [86, 72] on input "search" at bounding box center [75, 72] width 137 height 16
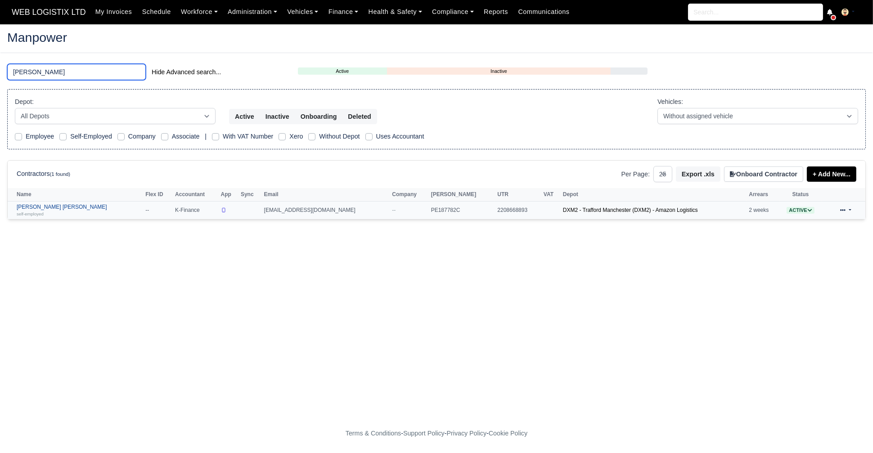
type input "[PERSON_NAME]"
click at [58, 215] on div "self-employed" at bounding box center [79, 214] width 124 height 6
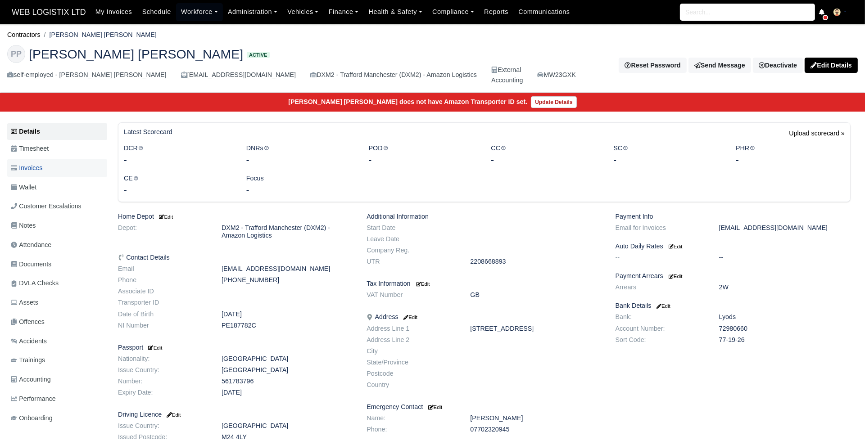
click at [29, 164] on span "Invoices" at bounding box center [27, 168] width 32 height 10
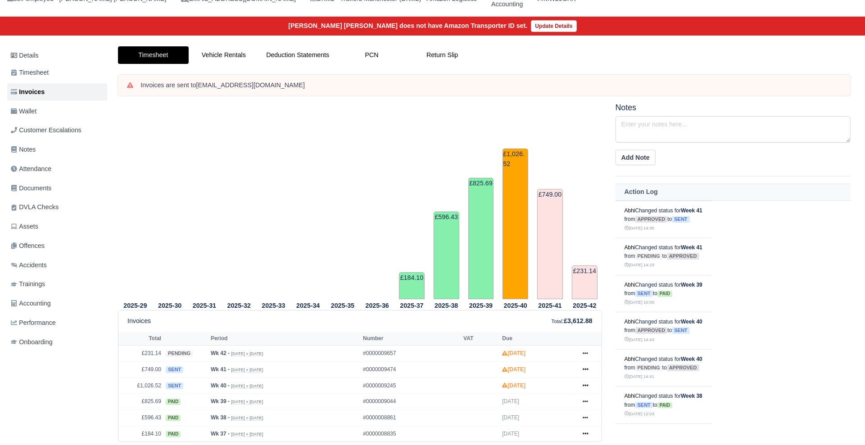
scroll to position [131, 0]
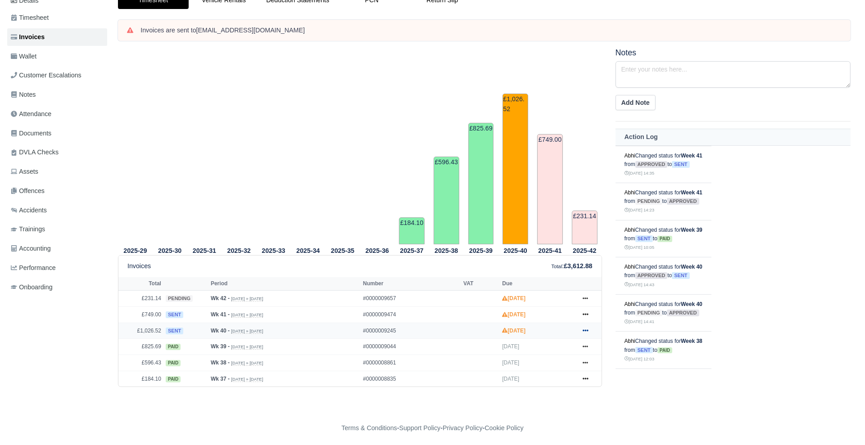
click at [587, 328] on icon at bounding box center [585, 330] width 5 height 5
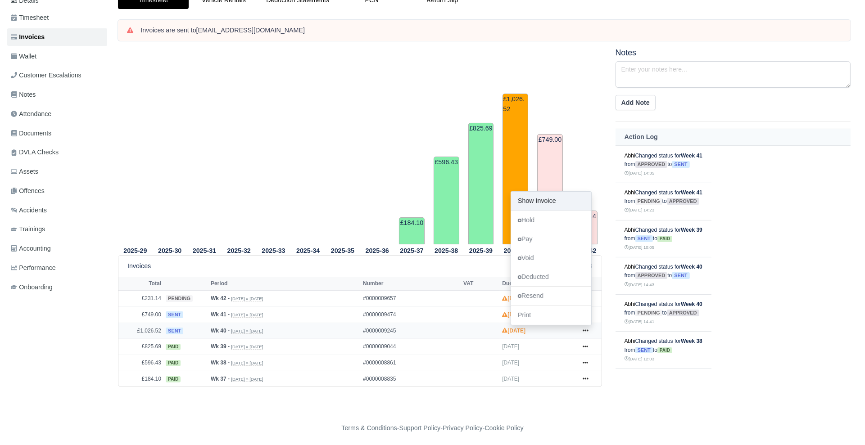
click at [544, 200] on link "Show Invoice" at bounding box center [551, 201] width 80 height 19
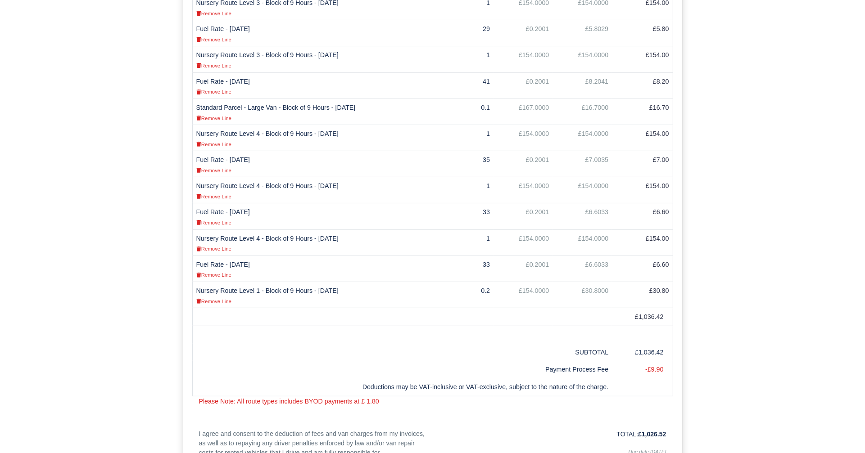
scroll to position [396, 0]
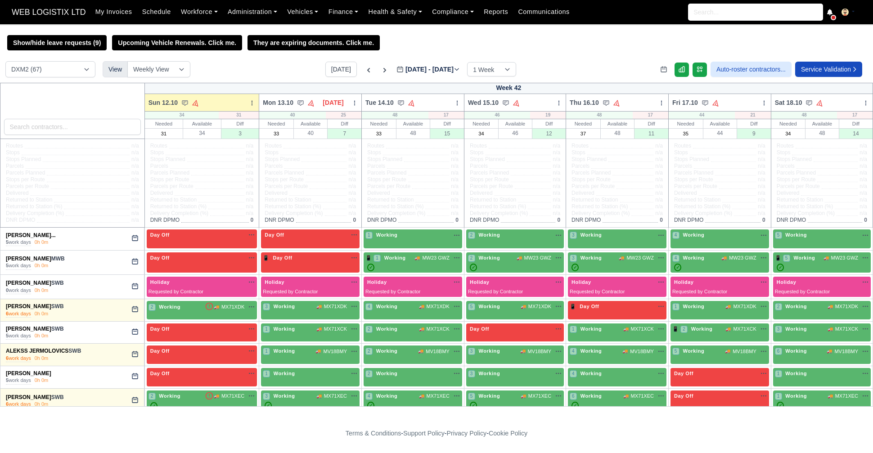
select select "1"
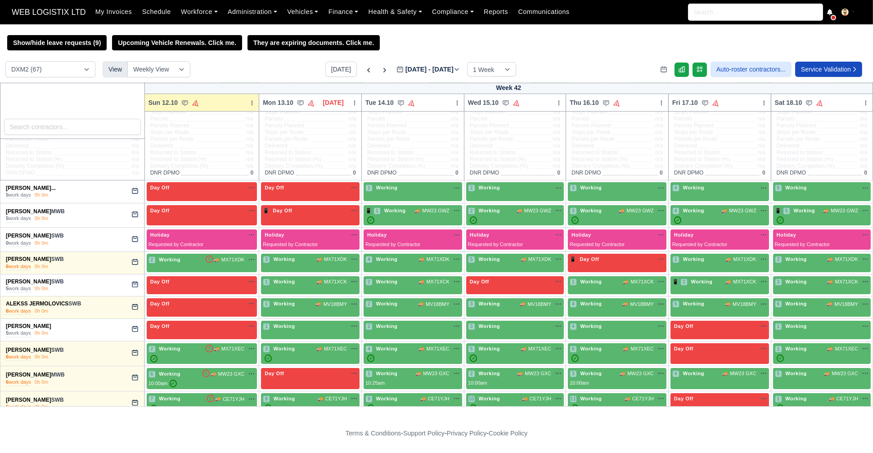
click at [37, 69] on select "DCE1 (1) DWN2 (37) DXM2 (67)" at bounding box center [50, 69] width 90 height 16
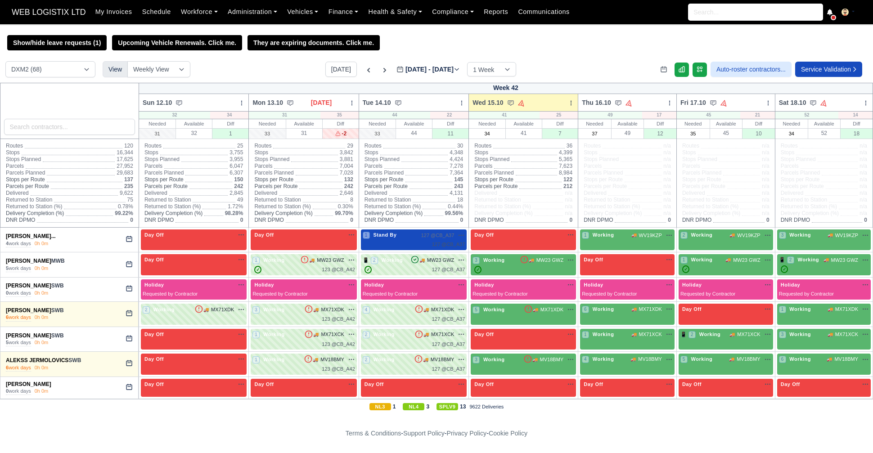
select select "1"
click at [380, 69] on icon at bounding box center [384, 70] width 9 height 9
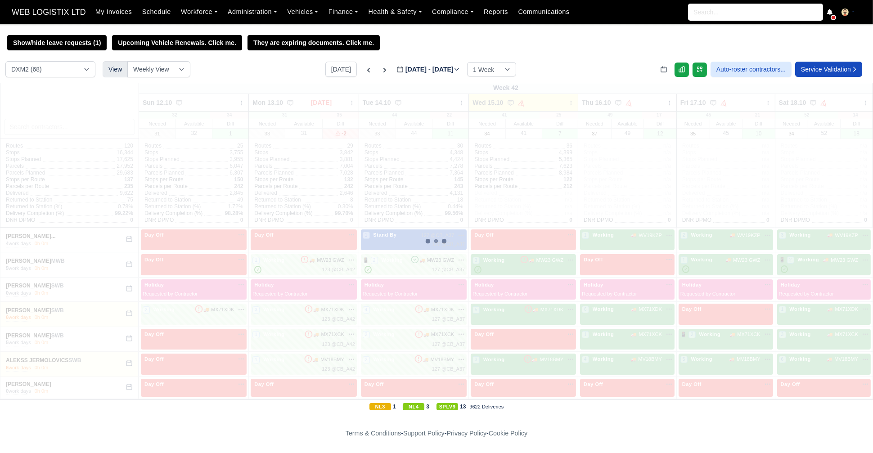
type input "2025-10-22"
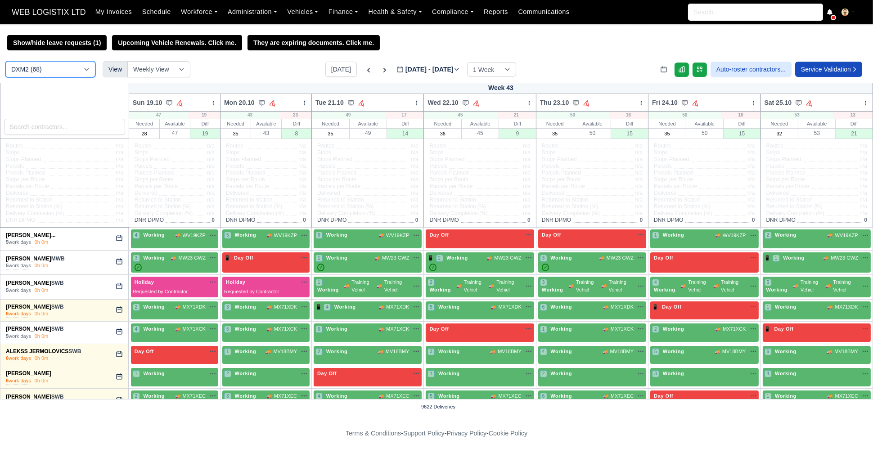
click at [71, 69] on select "DCE1 (1) DWN2 (38) DXM2 (68)" at bounding box center [50, 69] width 90 height 16
select select "3"
click at [5, 62] on select "DCE1 (1) DWN2 (38) DXM2 (68)" at bounding box center [50, 69] width 90 height 16
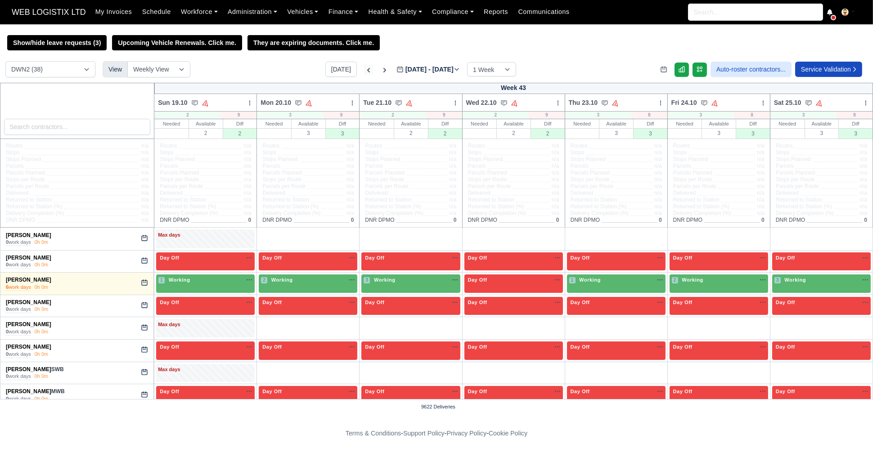
click at [364, 72] on icon at bounding box center [368, 70] width 9 height 9
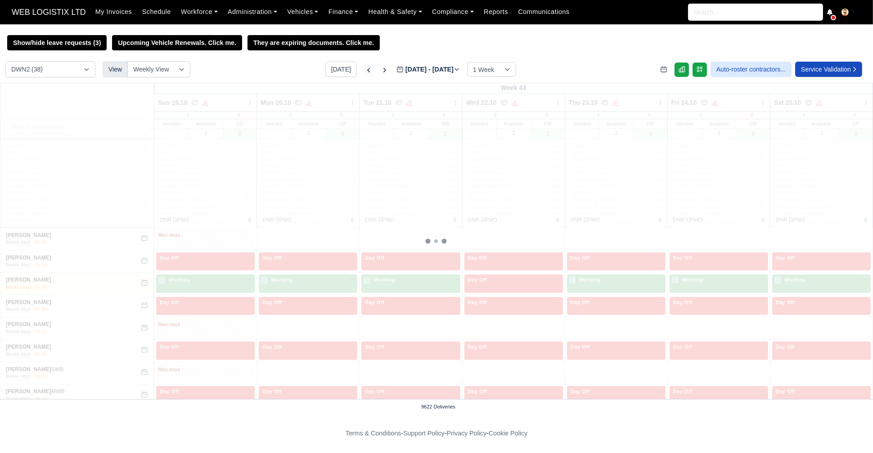
type input "2025-10-15"
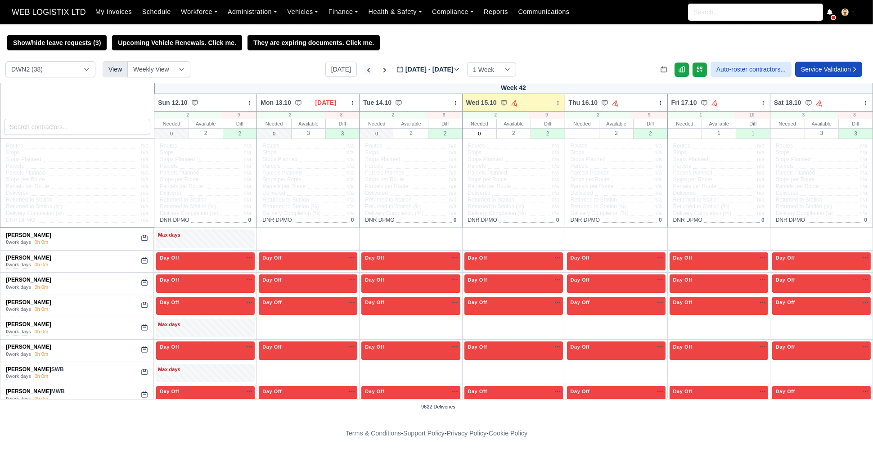
click at [364, 72] on icon at bounding box center [368, 70] width 9 height 9
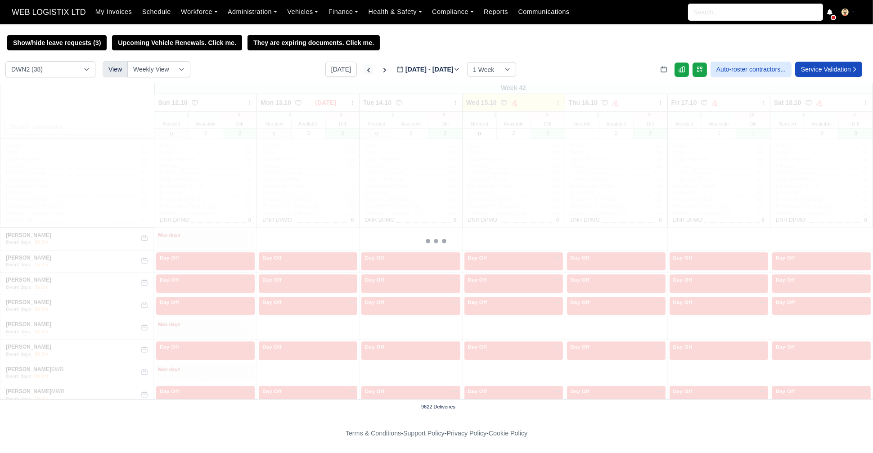
type input "2025-10-08"
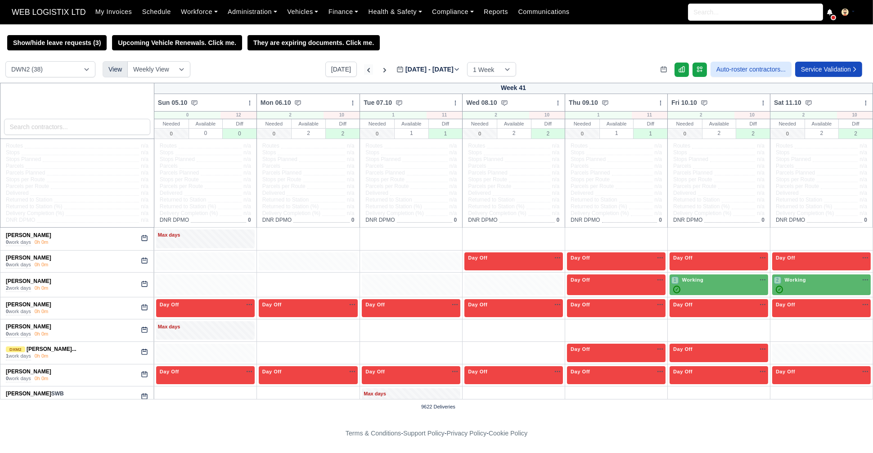
click at [364, 75] on icon at bounding box center [368, 70] width 9 height 9
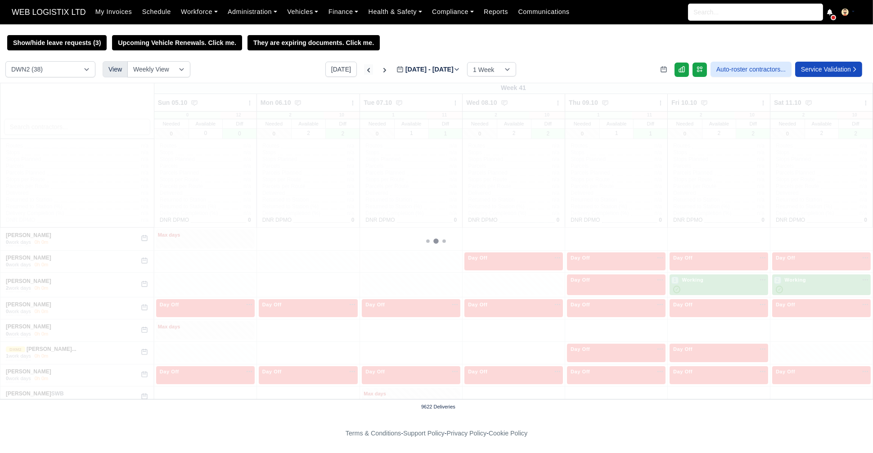
type input "2025-10-01"
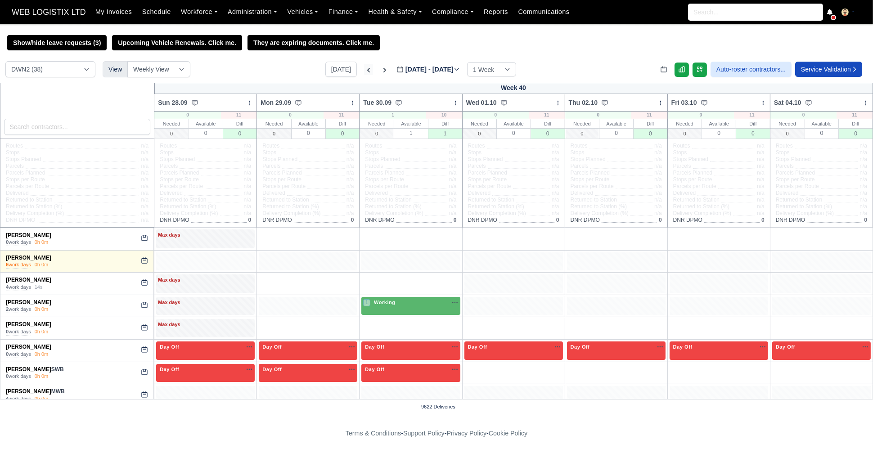
click at [364, 75] on icon at bounding box center [368, 70] width 9 height 9
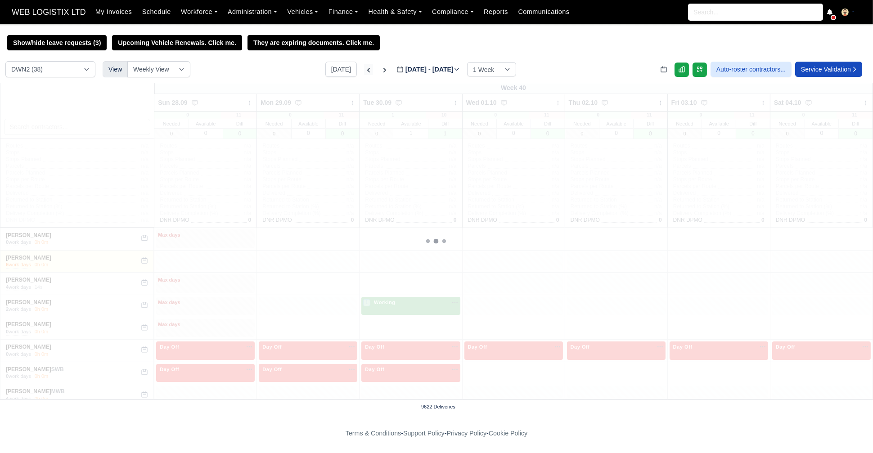
type input "2025-09-24"
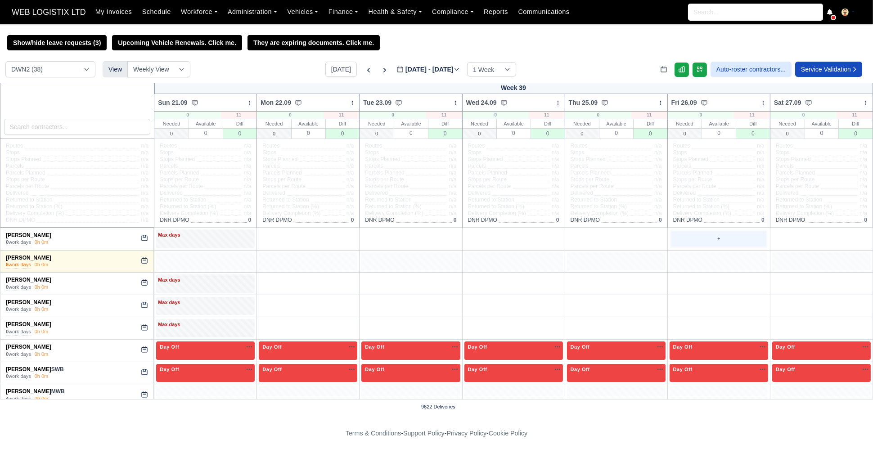
click at [736, 238] on div "+" at bounding box center [719, 238] width 95 height 15
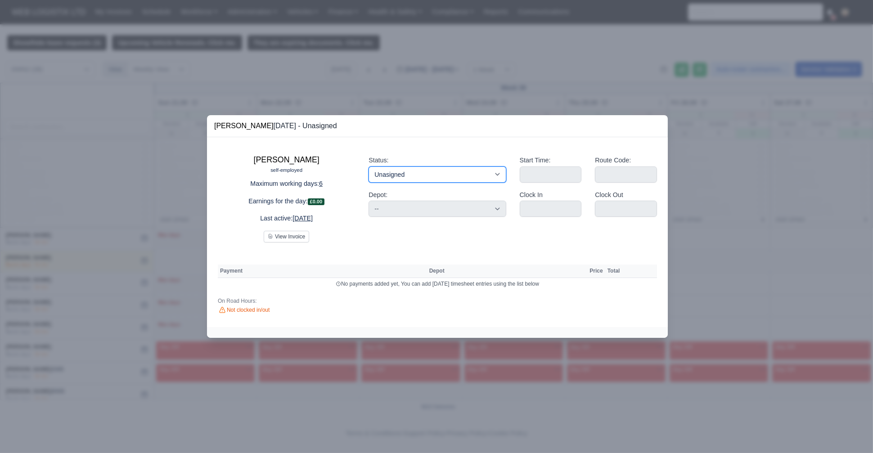
click at [447, 171] on select "Working Day Off Stand By Holiday Other Depot In Office OSM Ridealong Nursery 1 …" at bounding box center [437, 175] width 137 height 16
select select "Day Off"
click at [369, 167] on select "Working Day Off Stand By Holiday Other Depot In Office OSM Ridealong Nursery 1 …" at bounding box center [437, 175] width 137 height 16
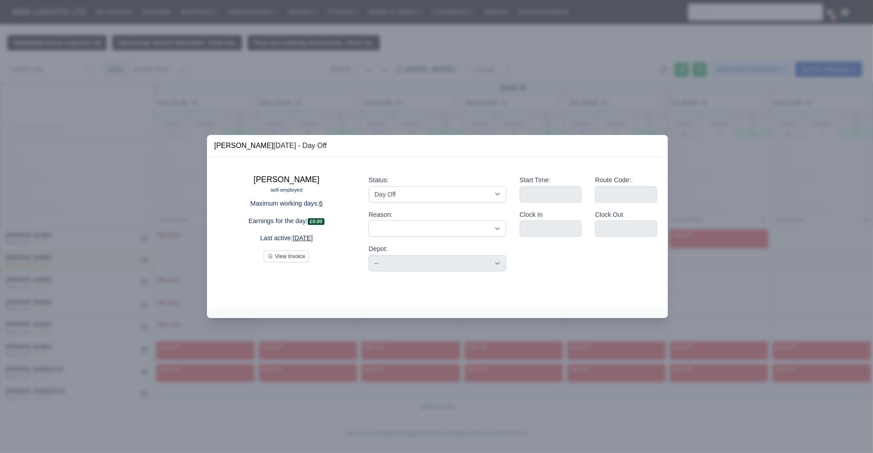
click at [366, 64] on div at bounding box center [436, 226] width 873 height 453
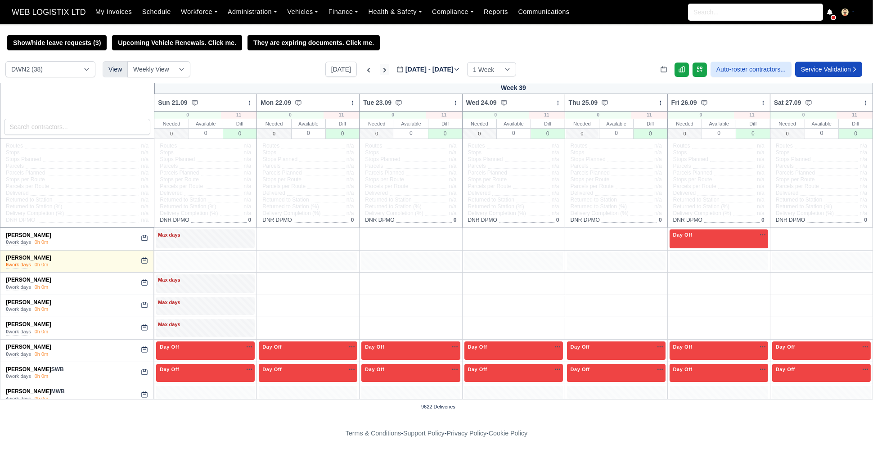
click at [380, 73] on icon at bounding box center [384, 70] width 9 height 9
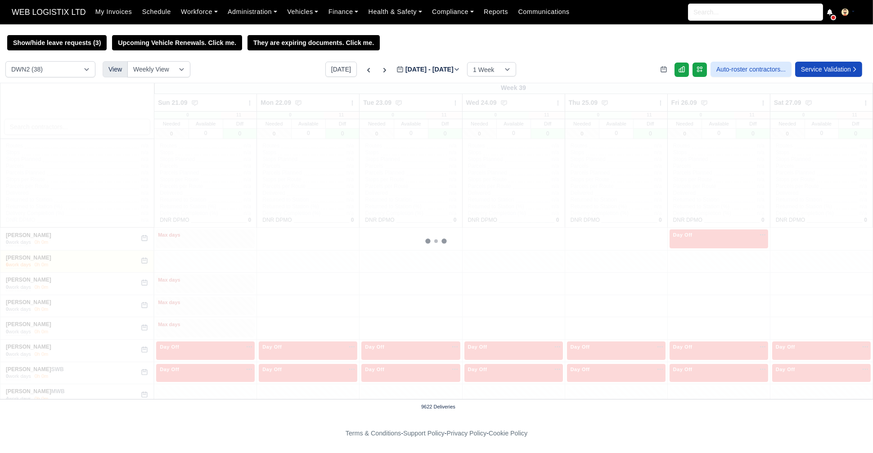
type input "2025-10-01"
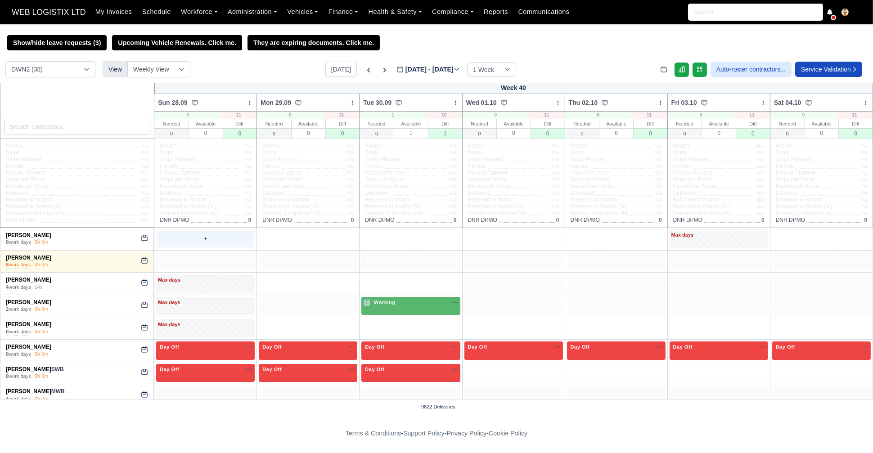
click at [216, 244] on div "+" at bounding box center [205, 238] width 95 height 15
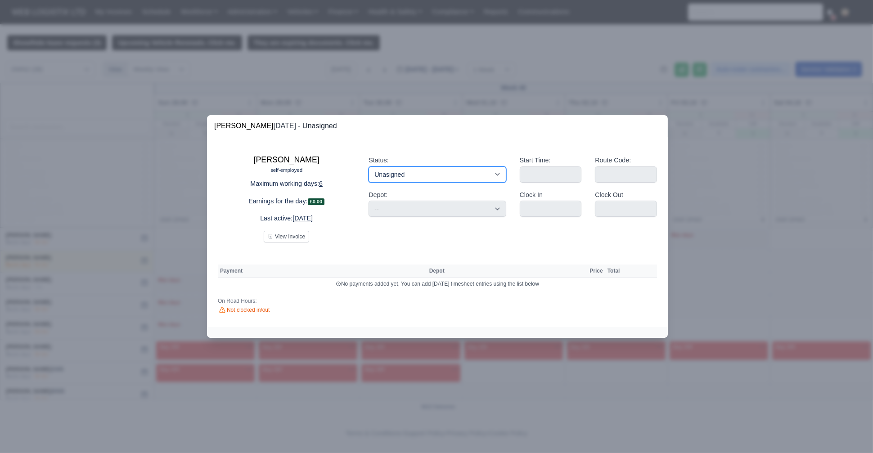
click at [415, 172] on select "Working Day Off Stand By Holiday Other Depot In Office OSM Ridealong Nursery 1 …" at bounding box center [437, 175] width 137 height 16
select select "Available"
click at [369, 167] on select "Working Day Off Stand By Holiday Other Depot In Office OSM Ridealong Nursery 1 …" at bounding box center [437, 175] width 137 height 16
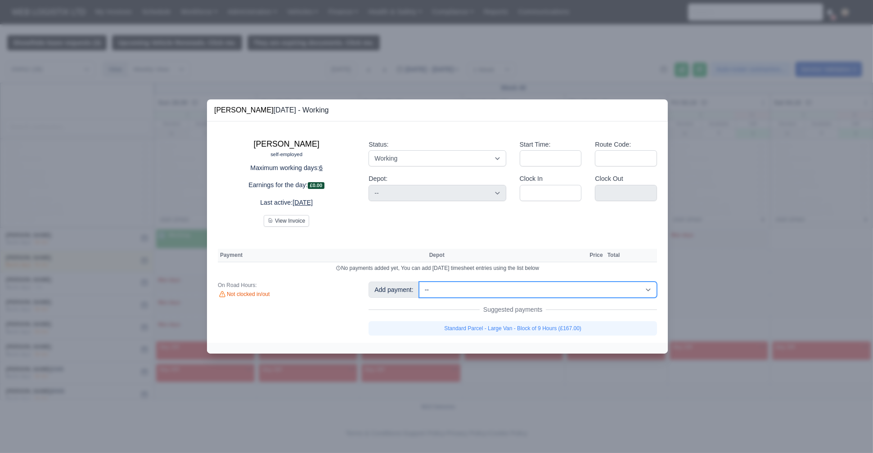
click at [449, 293] on select "-- Fantastic Plus Scorecard Bonus - Fantastic Plus (£0.08) Standard Parcel - Bl…" at bounding box center [538, 290] width 238 height 16
select select "122"
click at [419, 282] on select "-- Fantastic Plus Scorecard Bonus - Fantastic Plus (£0.08) Standard Parcel - Bl…" at bounding box center [538, 290] width 238 height 16
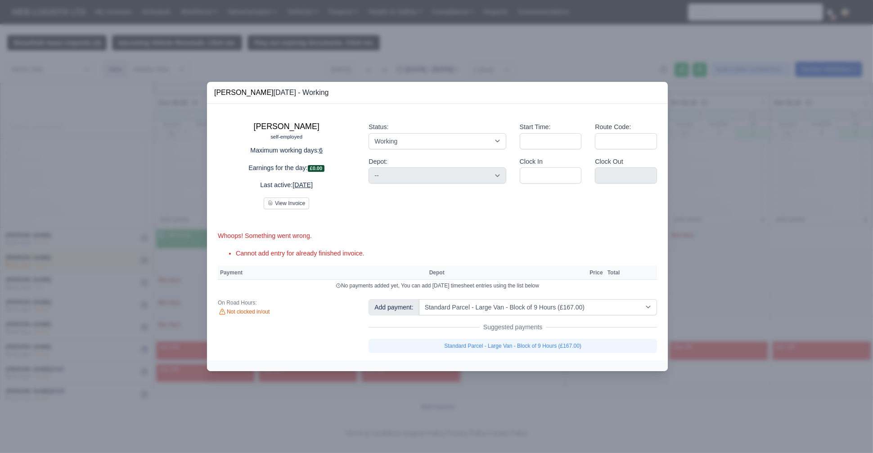
click at [89, 72] on div at bounding box center [436, 226] width 873 height 453
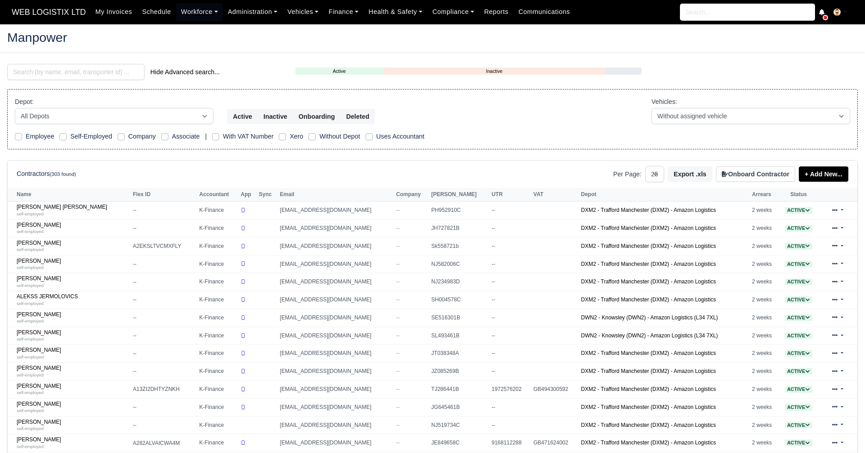
select select "25"
click at [95, 71] on input "search" at bounding box center [75, 72] width 137 height 16
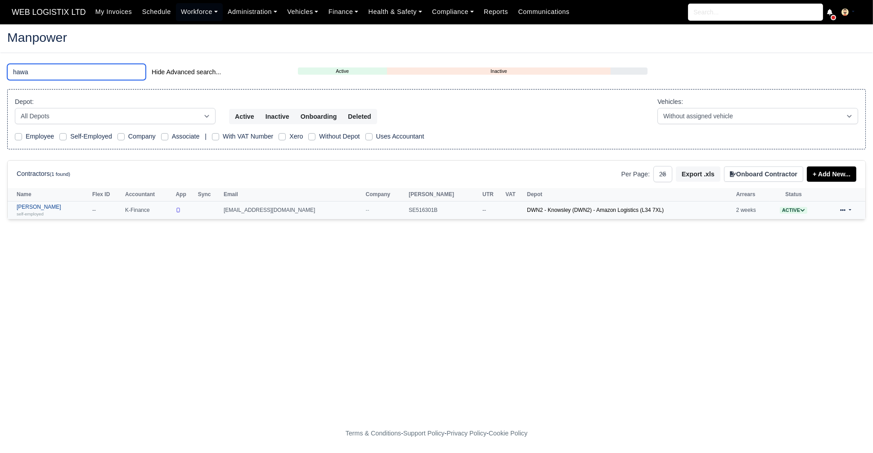
type input "hawa"
click at [41, 205] on link "[PERSON_NAME] self-employed" at bounding box center [52, 210] width 71 height 13
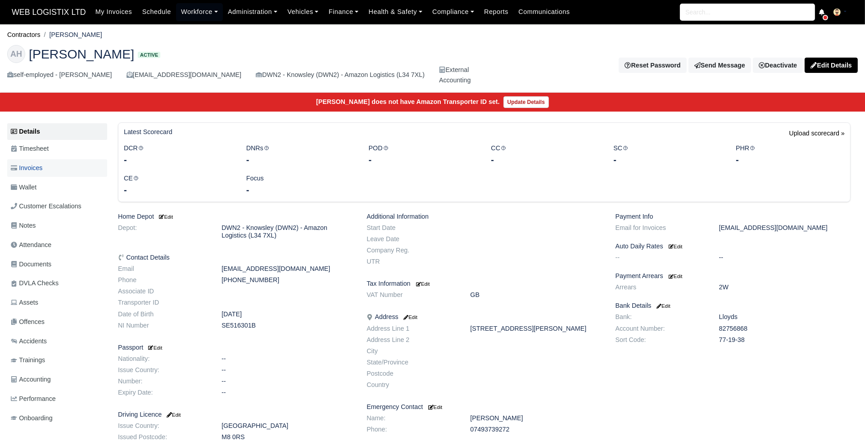
click at [50, 172] on link "Invoices" at bounding box center [57, 168] width 100 height 18
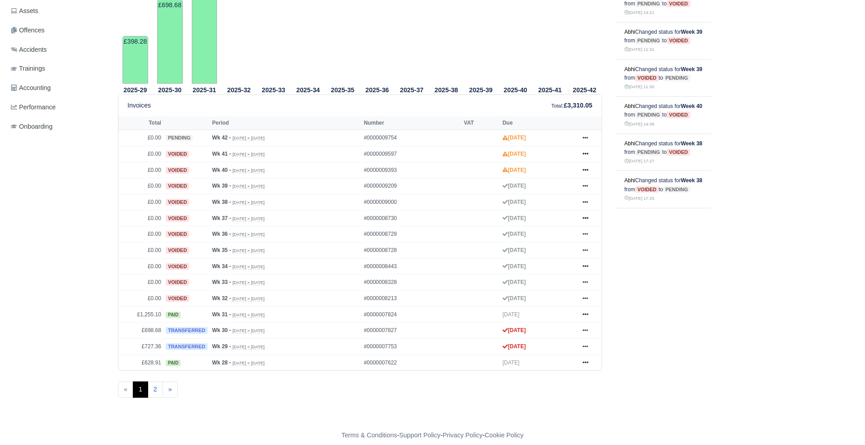
scroll to position [293, 0]
click at [592, 168] on link at bounding box center [585, 169] width 14 height 11
click at [568, 185] on link "Show Invoice" at bounding box center [551, 185] width 80 height 19
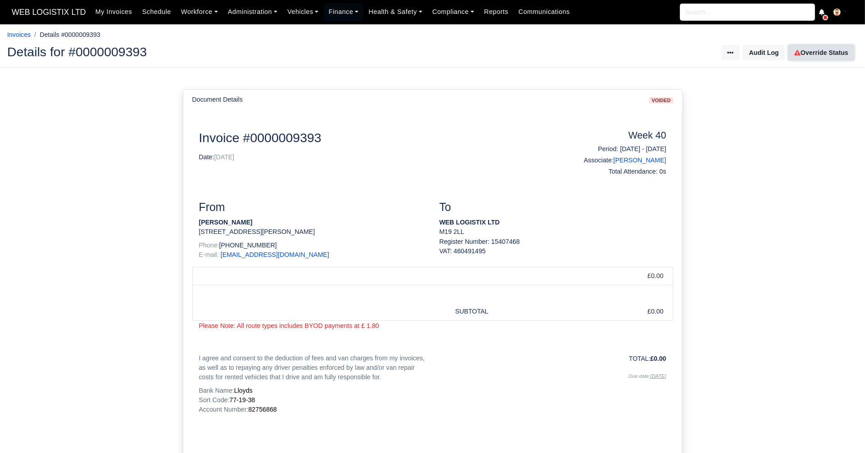
click at [832, 52] on link "Override Status" at bounding box center [821, 52] width 66 height 15
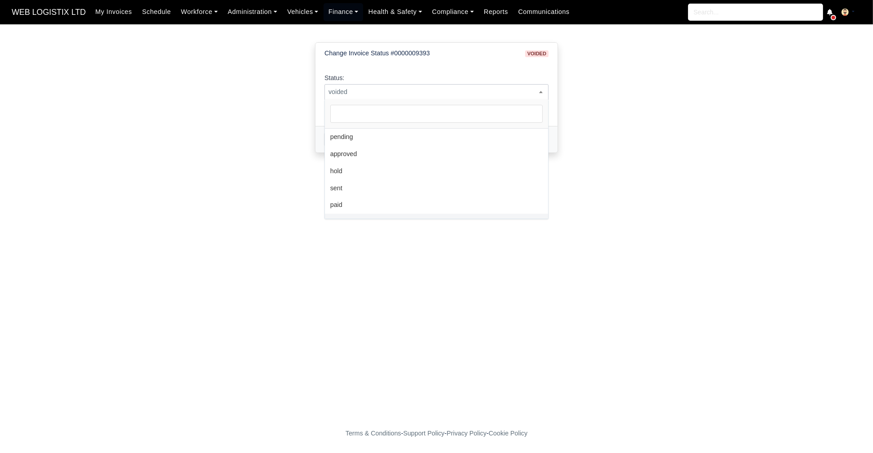
click at [443, 88] on span "voided" at bounding box center [436, 91] width 223 height 11
select select "pending"
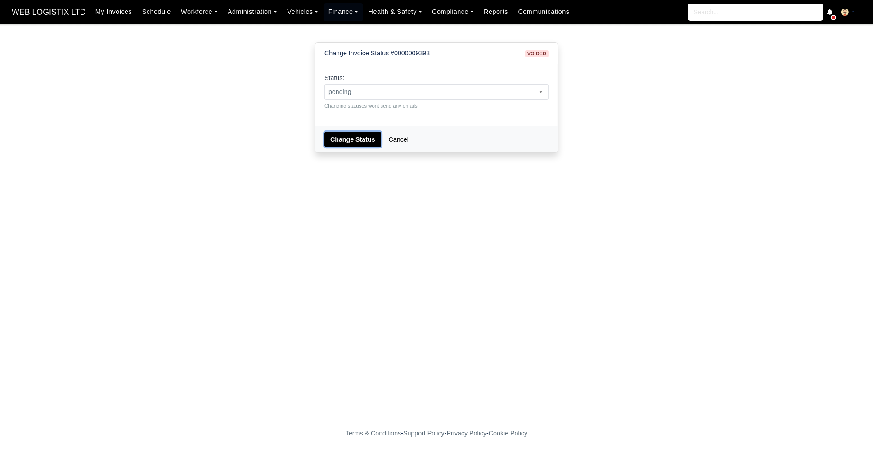
click at [334, 138] on button "Change Status" at bounding box center [353, 139] width 57 height 15
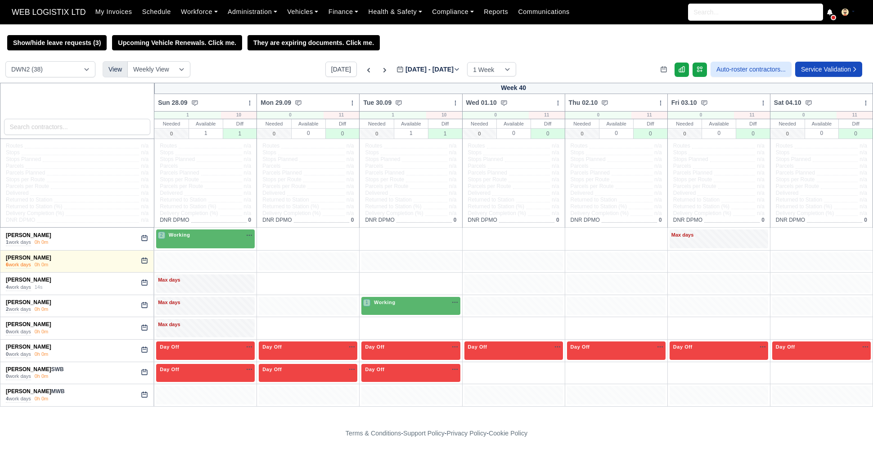
select select "3"
click at [237, 236] on div "2 Working" at bounding box center [205, 235] width 95 height 8
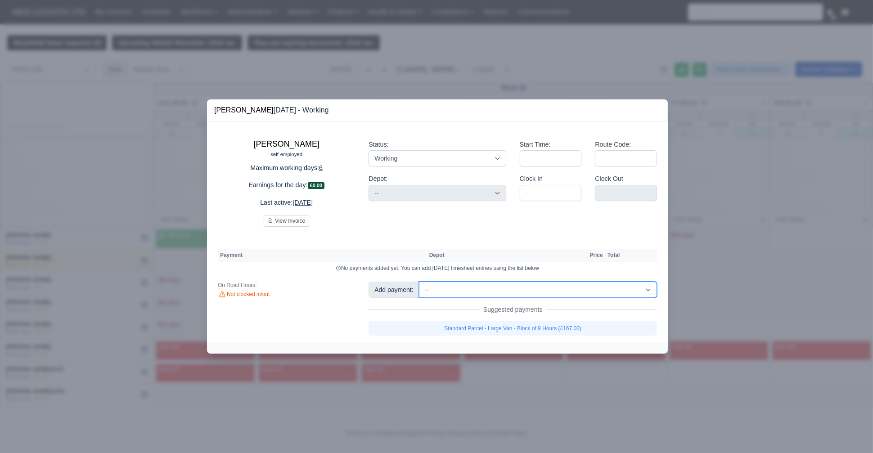
click at [479, 290] on select "-- Fantastic Plus Scorecard Bonus - Fantastic Plus (£0.08) Standard Parcel - Bl…" at bounding box center [538, 290] width 238 height 16
select select "122"
click at [419, 282] on select "-- Fantastic Plus Scorecard Bonus - Fantastic Plus (£0.08) Standard Parcel - Bl…" at bounding box center [538, 290] width 238 height 16
select select "3"
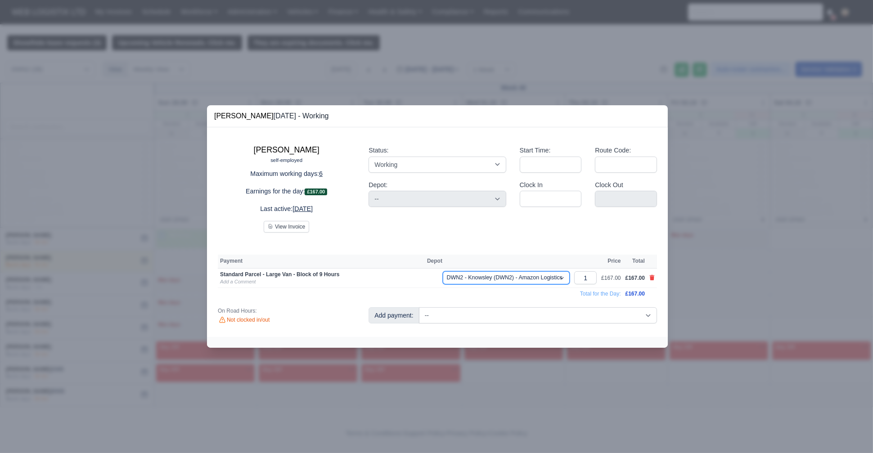
click at [538, 280] on select "Amazon DCE1 DWN2 - Knowsley (DWN2) - Amazon Logistics (L34 7XL) DXM2 - Trafford…" at bounding box center [506, 277] width 127 height 13
select select "1"
click at [443, 271] on select "Amazon DCE1 DWN2 - Knowsley (DWN2) - Amazon Logistics (L34 7XL) DXM2 - Trafford…" at bounding box center [506, 277] width 127 height 13
click at [432, 280] on icon at bounding box center [431, 277] width 9 height 9
click at [430, 277] on icon at bounding box center [431, 277] width 9 height 9
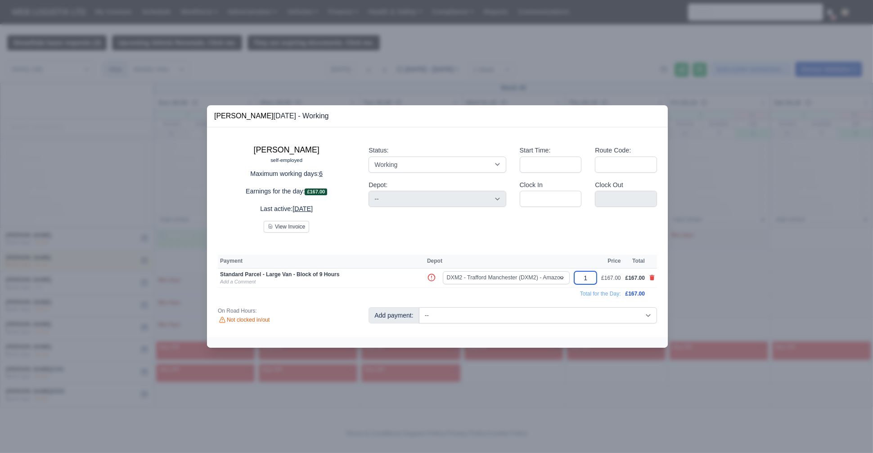
click at [592, 276] on input "1" at bounding box center [585, 277] width 23 height 13
type input "1.6"
click at [497, 312] on select "-- Fantastic Plus Scorecard Bonus - Fantastic Plus (£0.08) Standard Parcel - Bl…" at bounding box center [538, 315] width 238 height 16
select select "9"
click at [419, 307] on select "-- Fantastic Plus Scorecard Bonus - Fantastic Plus (£0.08) Standard Parcel - Bl…" at bounding box center [538, 315] width 238 height 16
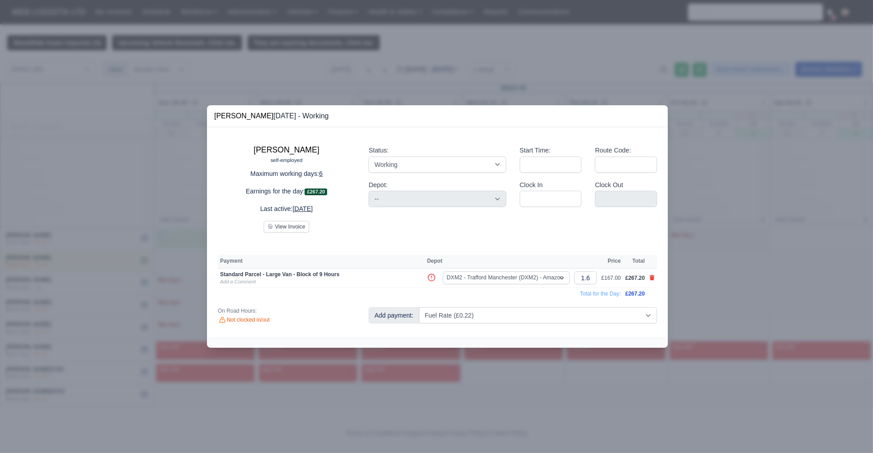
select select "3"
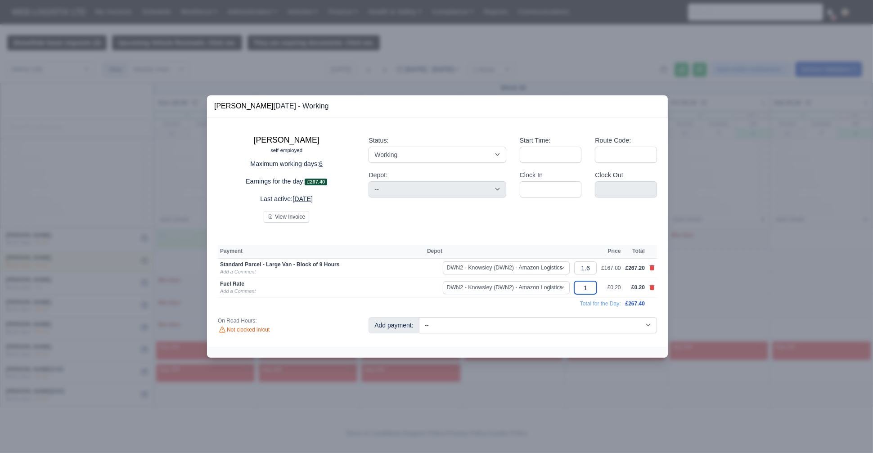
click at [592, 284] on input "1" at bounding box center [585, 287] width 23 height 13
type input "2"
type input "24"
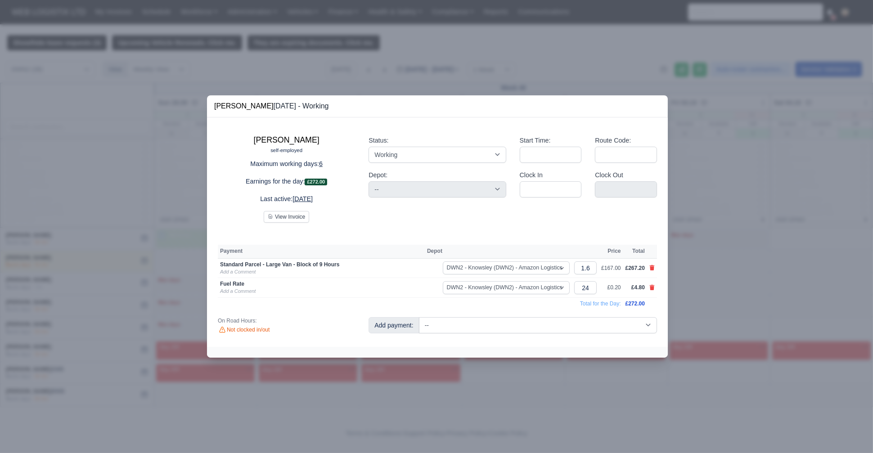
click at [433, 294] on div "Amazon DCE1 DWN2 - Knowsley (DWN2) - Amazon Logistics (L34 7XL) DXM2 - Trafford…" at bounding box center [498, 287] width 143 height 13
click at [534, 301] on td "Total for the Day:" at bounding box center [421, 304] width 406 height 12
click at [708, 304] on div at bounding box center [436, 226] width 873 height 453
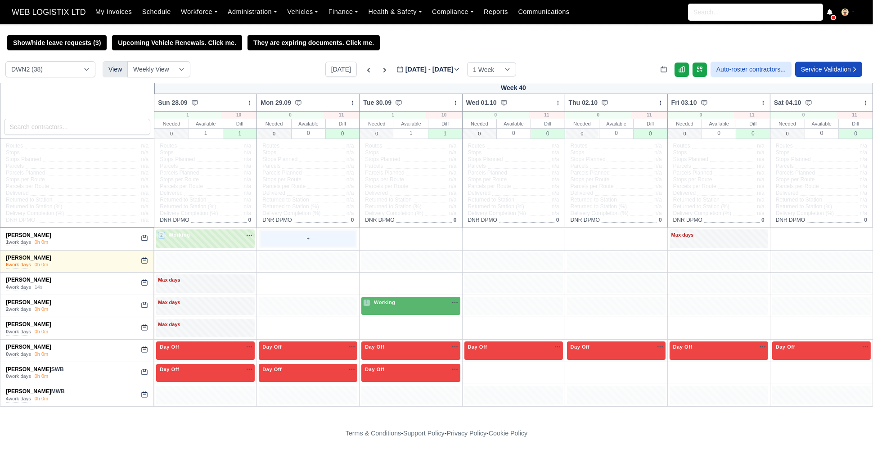
click at [313, 243] on div "+" at bounding box center [308, 238] width 95 height 15
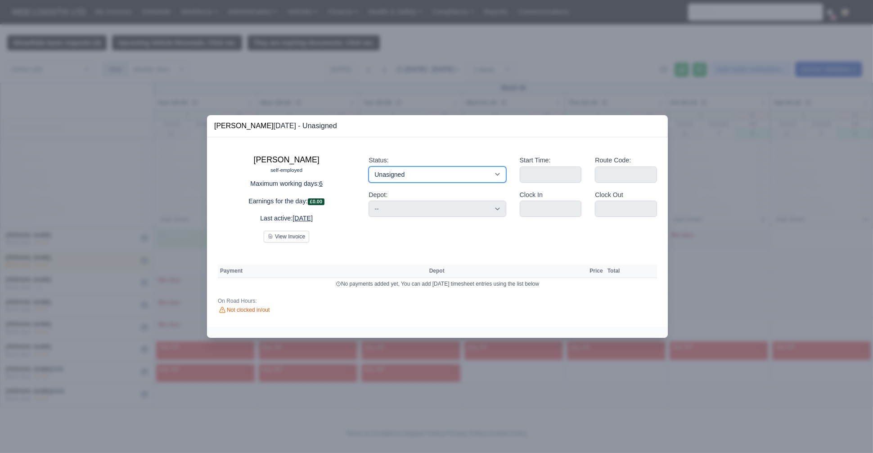
click at [439, 171] on select "Working Day Off Stand By Holiday Other Depot In Office OSM Ridealong Nursery 1 …" at bounding box center [437, 175] width 137 height 16
select select "Available"
click at [369, 167] on select "Working Day Off Stand By Holiday Other Depot In Office OSM Ridealong Nursery 1 …" at bounding box center [437, 175] width 137 height 16
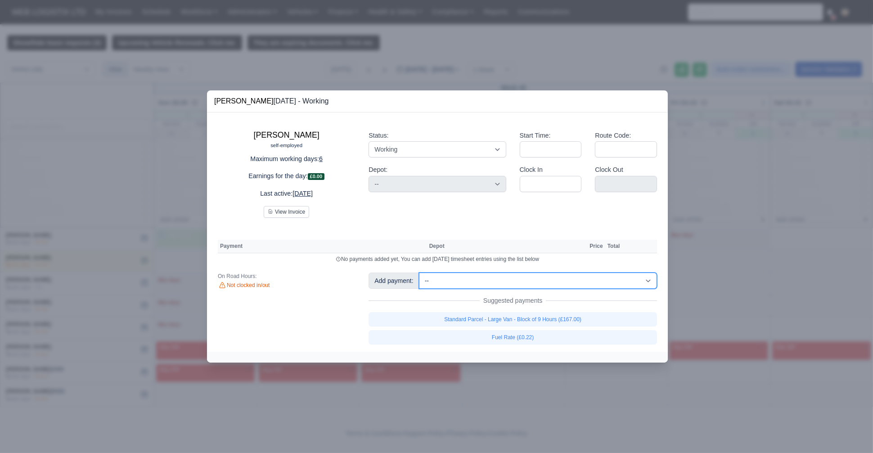
click at [467, 279] on select "-- Fantastic Plus Scorecard Bonus - Fantastic Plus (£0.08) Standard Parcel - Bl…" at bounding box center [538, 281] width 238 height 16
select select "122"
click at [419, 273] on select "-- Fantastic Plus Scorecard Bonus - Fantastic Plus (£0.08) Standard Parcel - Bl…" at bounding box center [538, 281] width 238 height 16
select select "3"
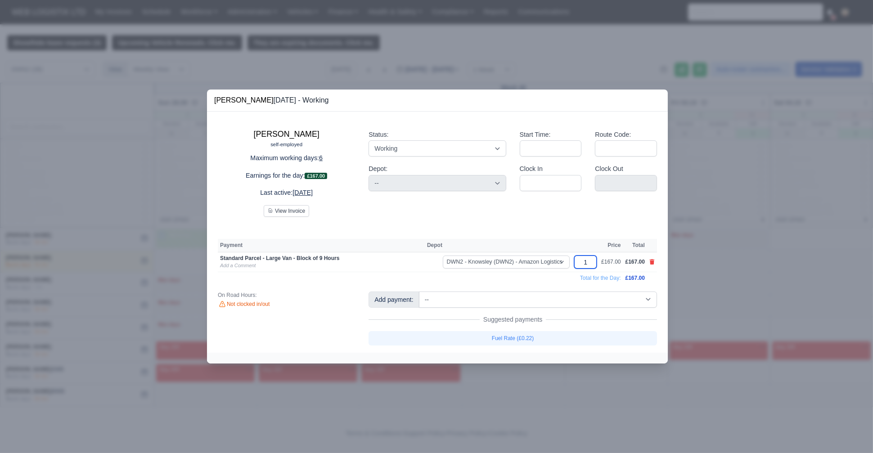
click at [592, 263] on input "1" at bounding box center [585, 262] width 23 height 13
type input "1.8"
click at [492, 219] on div "Ali Hawass self-employed Maximum working days: 6 Earnings for the day: £300.60 …" at bounding box center [437, 233] width 461 height 242
click at [448, 300] on select "-- Fantastic Plus Scorecard Bonus - Fantastic Plus (£0.08) Standard Parcel - Bl…" at bounding box center [538, 300] width 238 height 16
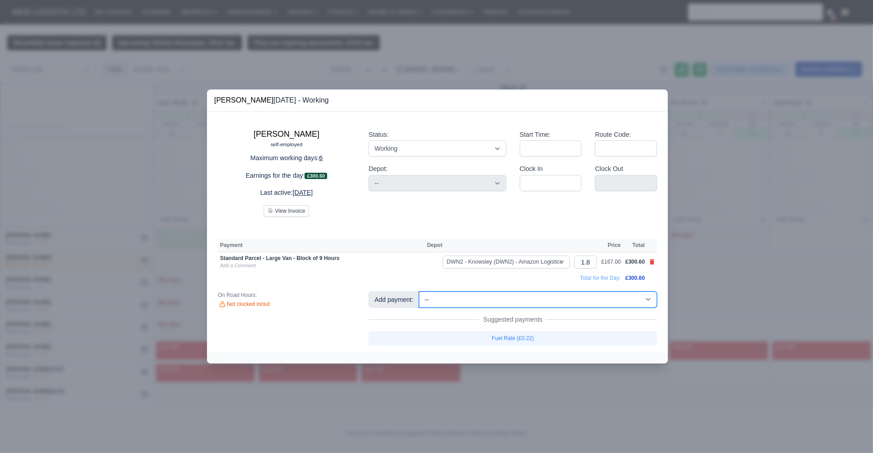
select select "9"
click at [419, 292] on select "-- Fantastic Plus Scorecard Bonus - Fantastic Plus (£0.08) Standard Parcel - Bl…" at bounding box center [538, 300] width 238 height 16
select select "3"
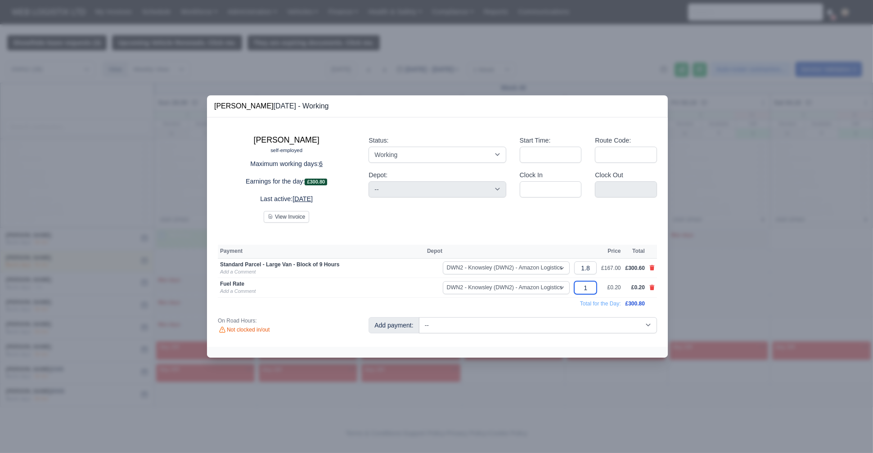
click at [592, 287] on input "1" at bounding box center [585, 287] width 23 height 13
type input "34"
click at [755, 235] on div at bounding box center [436, 226] width 873 height 453
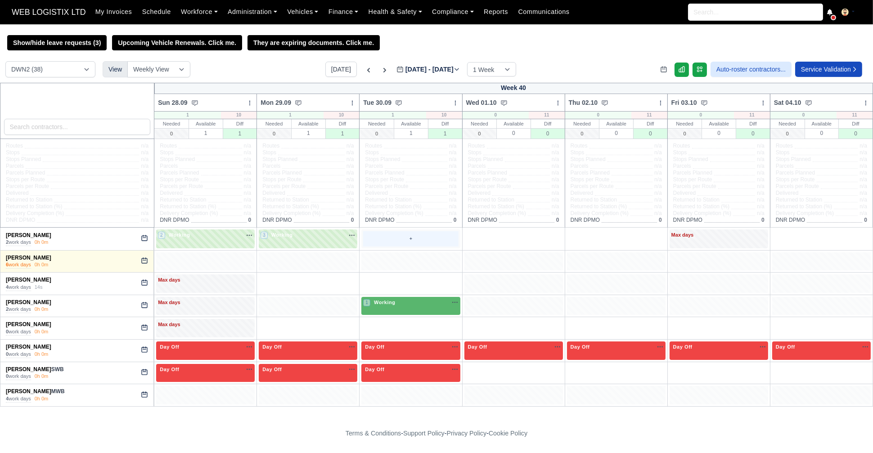
click at [385, 238] on div "+" at bounding box center [410, 238] width 95 height 15
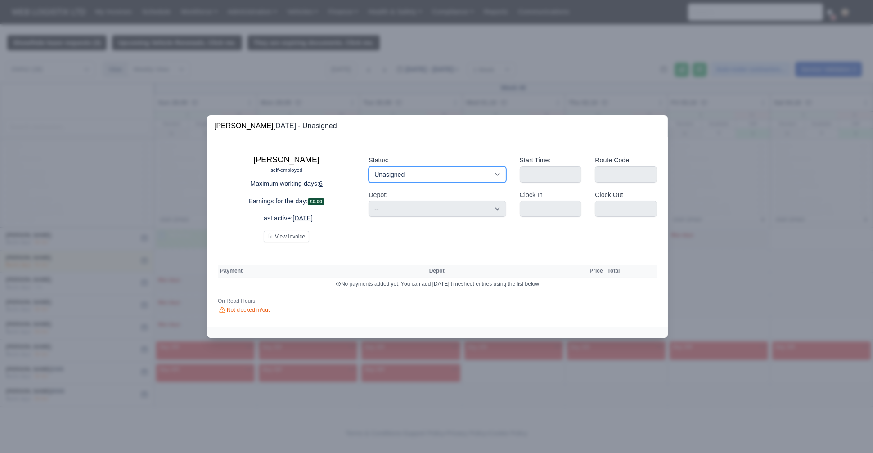
click at [406, 167] on select "Working Day Off Stand By Holiday Other Depot In Office OSM Ridealong Nursery 1 …" at bounding box center [437, 175] width 137 height 16
select select "Available"
click at [369, 167] on select "Working Day Off Stand By Holiday Other Depot In Office OSM Ridealong Nursery 1 …" at bounding box center [437, 175] width 137 height 16
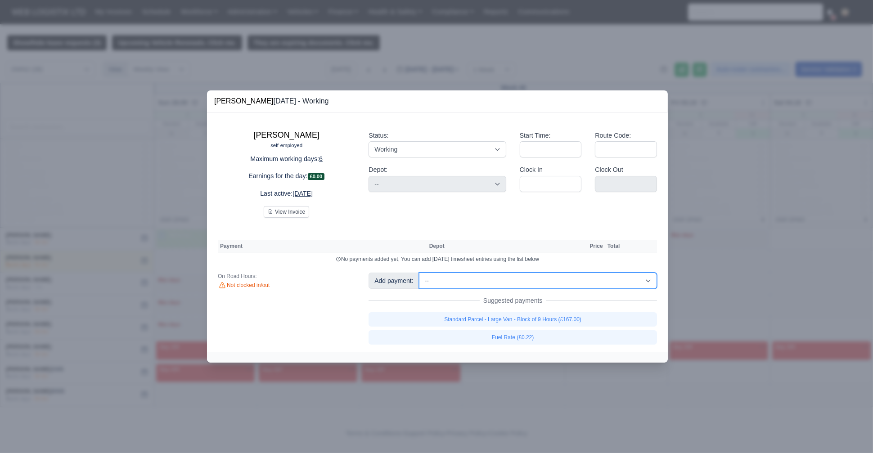
click at [471, 280] on select "-- Fantastic Plus Scorecard Bonus - Fantastic Plus (£0.08) Standard Parcel - Bl…" at bounding box center [538, 281] width 238 height 16
select select "122"
click at [419, 273] on select "-- Fantastic Plus Scorecard Bonus - Fantastic Plus (£0.08) Standard Parcel - Bl…" at bounding box center [538, 281] width 238 height 16
select select "3"
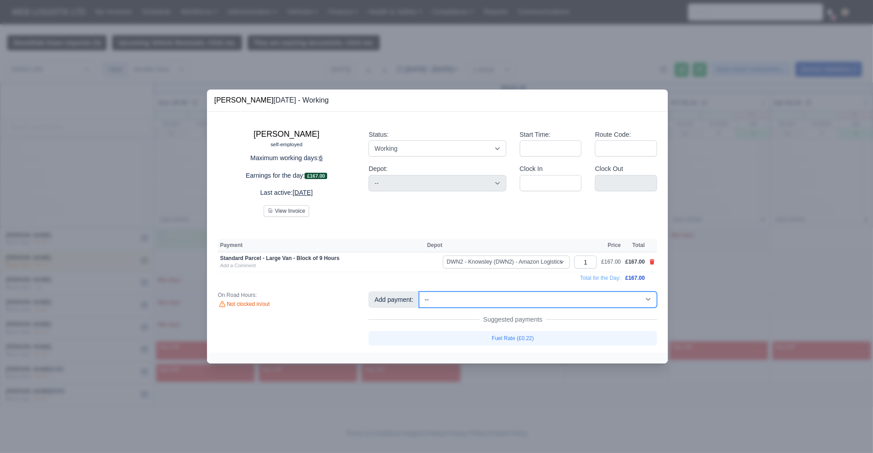
click at [510, 295] on select "-- Fantastic Plus Scorecard Bonus - Fantastic Plus (£0.08) Standard Parcel - Bl…" at bounding box center [538, 300] width 238 height 16
select select "9"
click at [419, 292] on select "-- Fantastic Plus Scorecard Bonus - Fantastic Plus (£0.08) Standard Parcel - Bl…" at bounding box center [538, 300] width 238 height 16
select select "3"
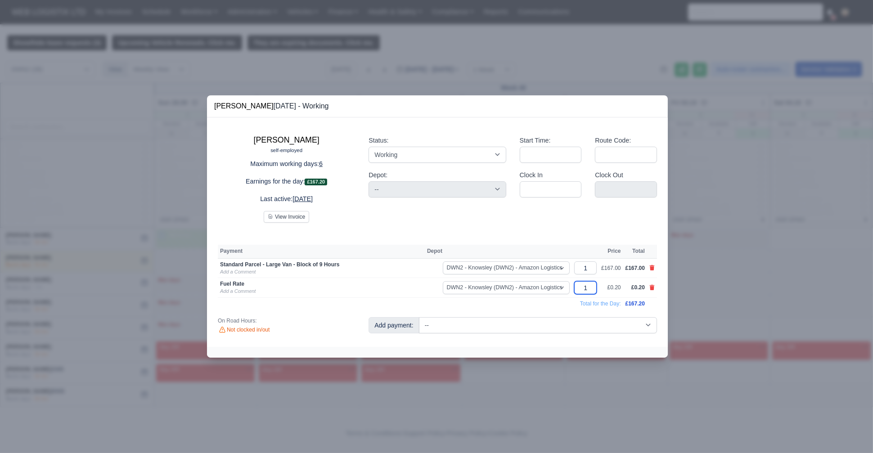
click at [590, 289] on input "1" at bounding box center [585, 287] width 23 height 13
type input "29"
click at [516, 203] on div "Clock In" at bounding box center [551, 187] width 76 height 35
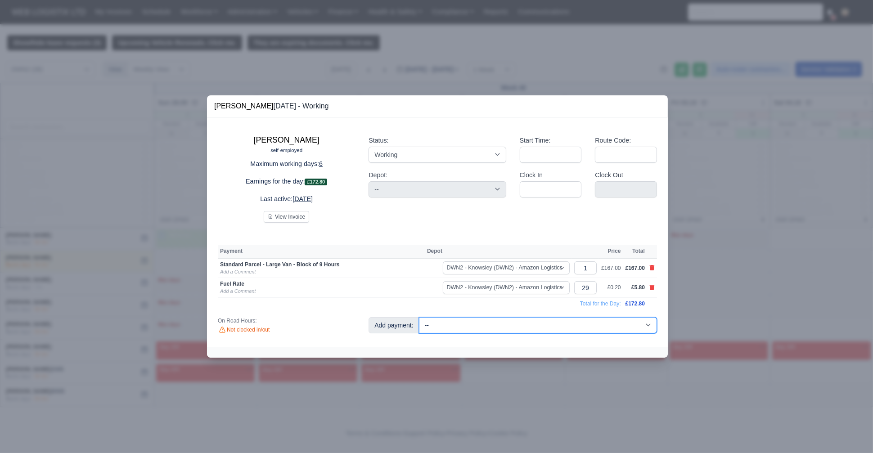
click at [470, 327] on select "-- Fantastic Plus Scorecard Bonus - Fantastic Plus (£0.08) Standard Parcel - Bl…" at bounding box center [538, 325] width 238 height 16
select select "44"
click at [419, 317] on select "-- Fantastic Plus Scorecard Bonus - Fantastic Plus (£0.08) Standard Parcel - Bl…" at bounding box center [538, 325] width 238 height 16
select select "3"
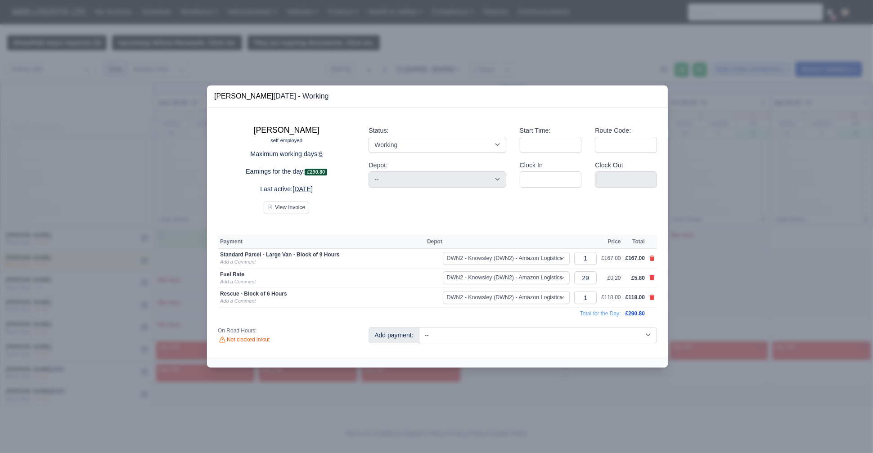
click at [720, 266] on div at bounding box center [436, 226] width 873 height 453
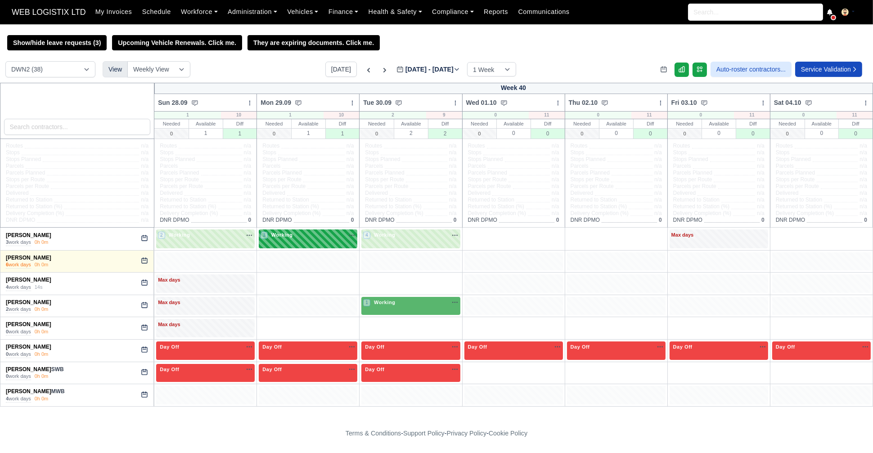
click at [311, 237] on div "3 Working" at bounding box center [308, 235] width 95 height 8
select select "3"
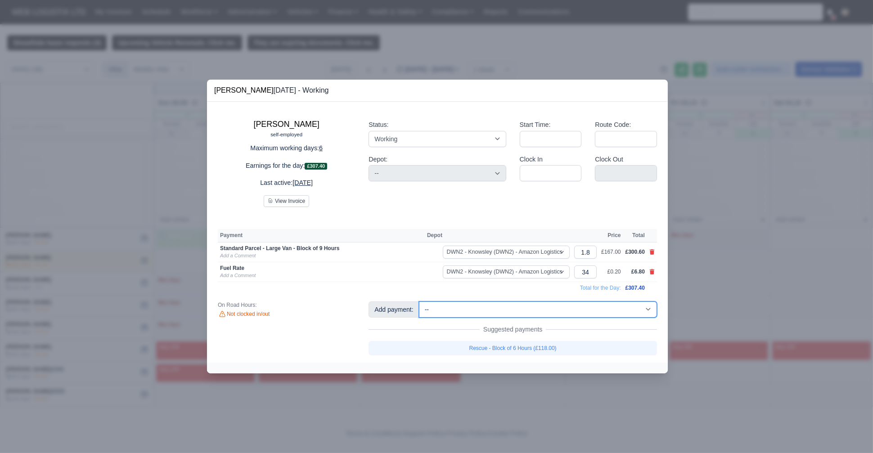
click at [471, 309] on select "-- Fantastic Plus Scorecard Bonus - Fantastic Plus (£0.08) Standard Parcel - Bl…" at bounding box center [538, 310] width 238 height 16
select select "44"
click at [419, 302] on select "-- Fantastic Plus Scorecard Bonus - Fantastic Plus (£0.08) Standard Parcel - Bl…" at bounding box center [538, 310] width 238 height 16
select select "3"
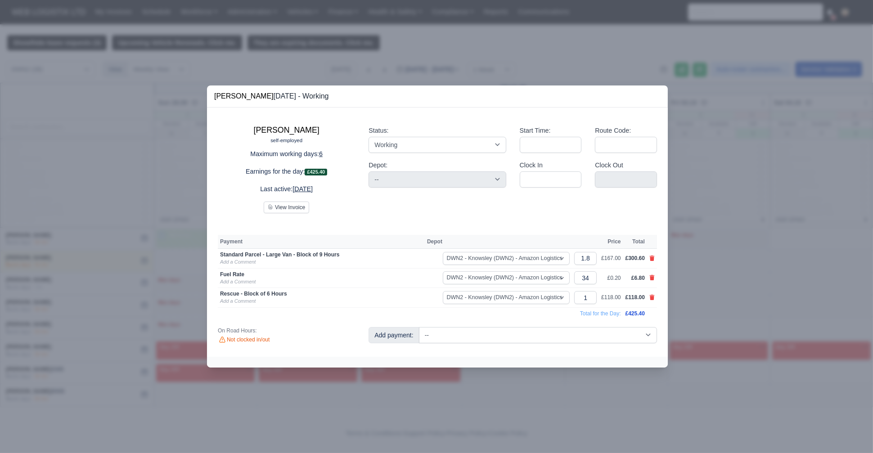
click at [72, 285] on div at bounding box center [436, 226] width 873 height 453
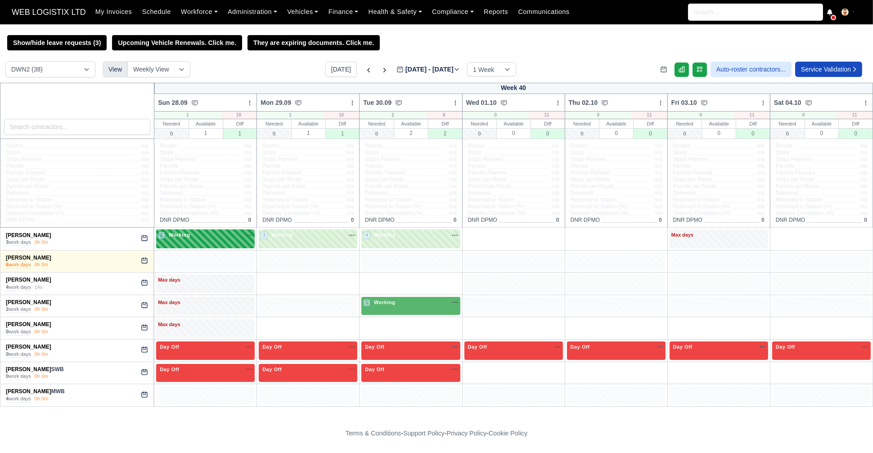
click at [201, 238] on div "2 Working" at bounding box center [205, 235] width 95 height 8
select select "3"
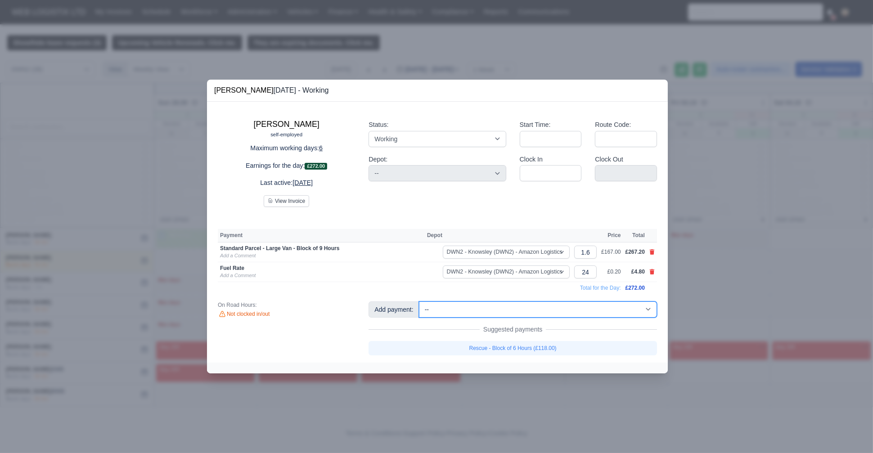
click at [477, 307] on select "-- Fantastic Plus Scorecard Bonus - Fantastic Plus (£0.08) Standard Parcel - Bl…" at bounding box center [538, 310] width 238 height 16
select select "117"
click at [419, 302] on select "-- Fantastic Plus Scorecard Bonus - Fantastic Plus (£0.08) Standard Parcel - Bl…" at bounding box center [538, 310] width 238 height 16
select select "3"
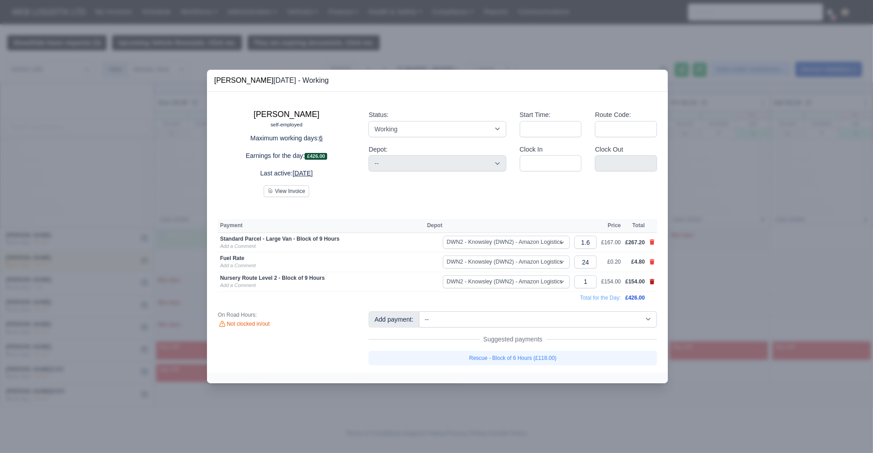
click at [650, 282] on icon at bounding box center [652, 281] width 5 height 5
select select
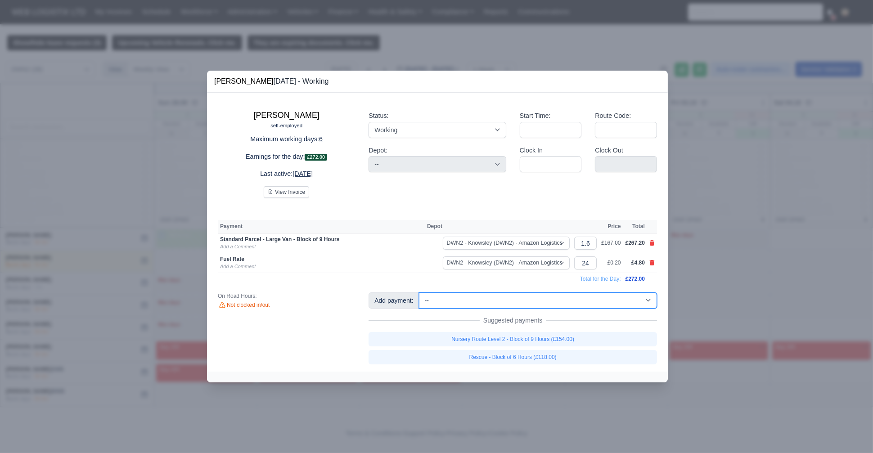
click at [458, 306] on select "-- Fantastic Plus Scorecard Bonus - Fantastic Plus (£0.08) Standard Parcel - Bl…" at bounding box center [538, 301] width 238 height 16
click at [391, 208] on div "Ali Hawass self-employed Maximum working days: 6 Earnings for the day: £272.00 …" at bounding box center [437, 232] width 461 height 279
click at [592, 265] on input "24" at bounding box center [585, 263] width 23 height 13
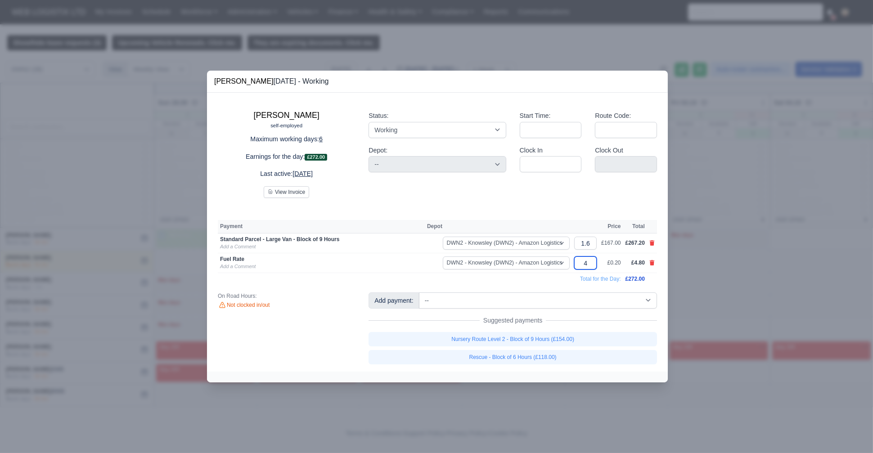
type input "48"
select select
type input "48"
click at [426, 195] on div "Status: Working Day Off Stand By Holiday Other Depot In Office OSM Ridealong Nu…" at bounding box center [437, 151] width 151 height 95
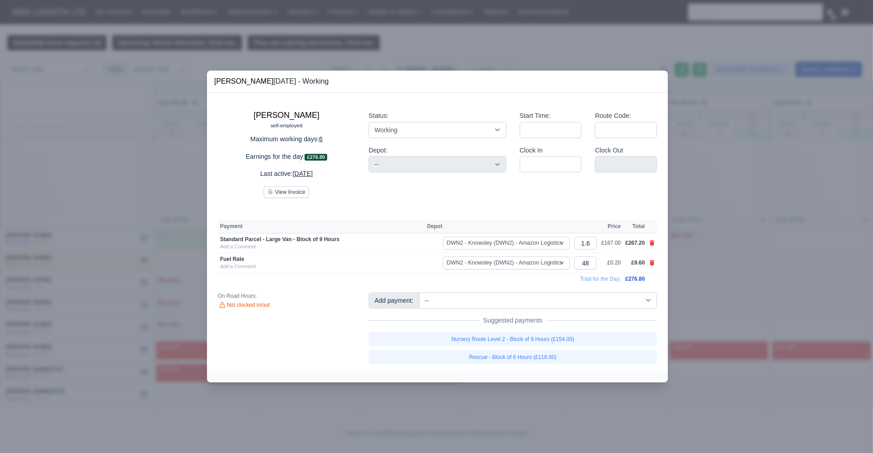
click at [157, 181] on div at bounding box center [436, 226] width 873 height 453
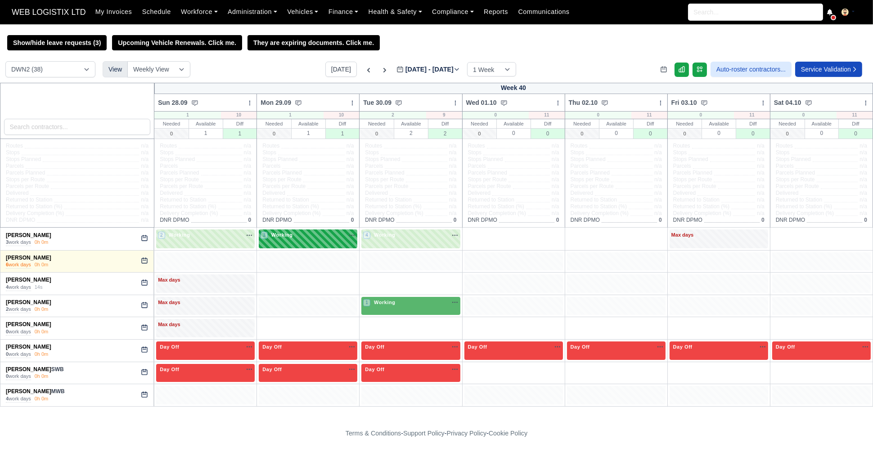
click at [297, 244] on div "3 Working" at bounding box center [308, 239] width 99 height 18
select select "3"
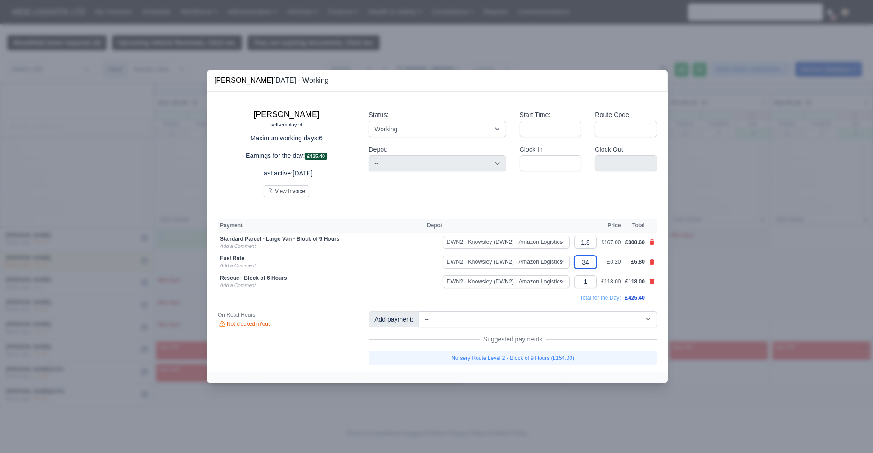
click at [593, 267] on input "34" at bounding box center [585, 262] width 23 height 13
type input "6"
type input "67"
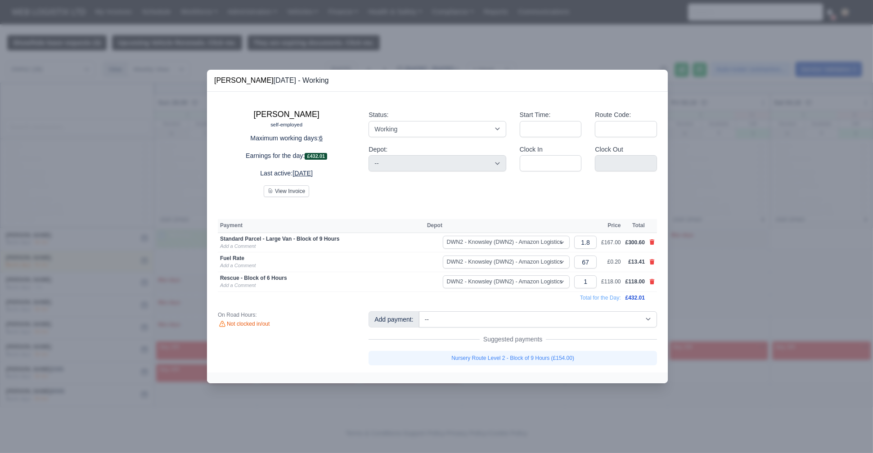
click at [143, 195] on div at bounding box center [436, 226] width 873 height 453
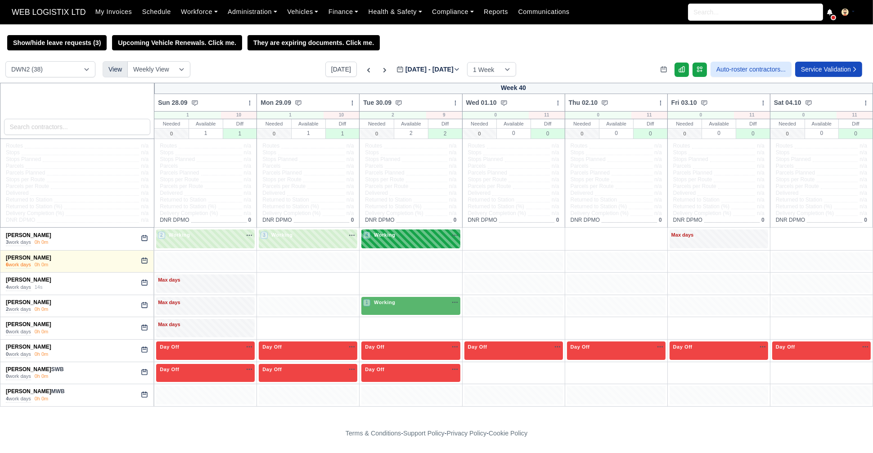
click at [417, 241] on div "4 Working" at bounding box center [410, 235] width 95 height 9
select select "3"
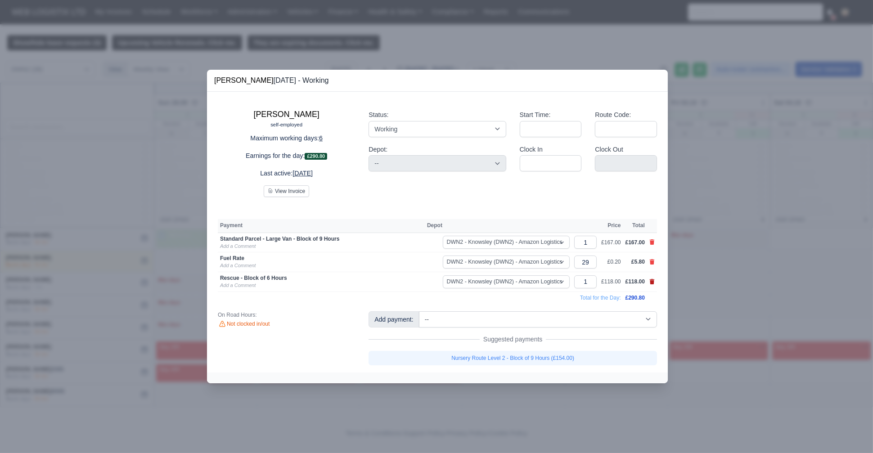
click at [651, 282] on icon at bounding box center [652, 281] width 5 height 5
select select
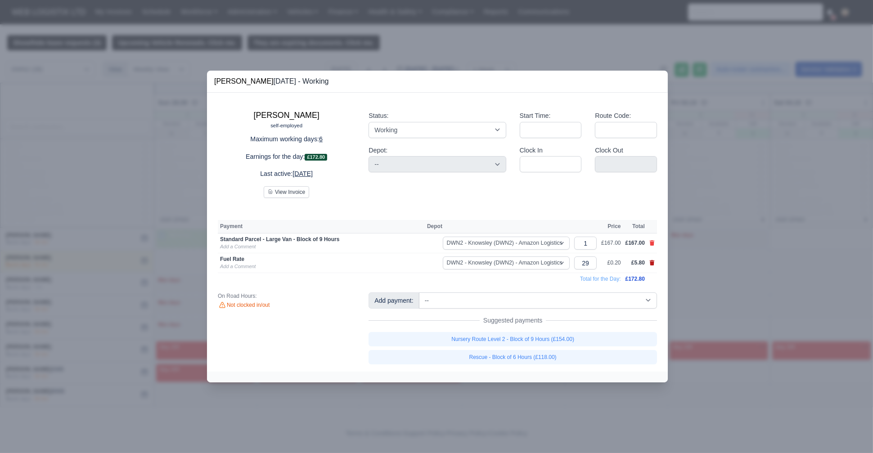
click at [654, 263] on icon at bounding box center [652, 262] width 5 height 5
select select
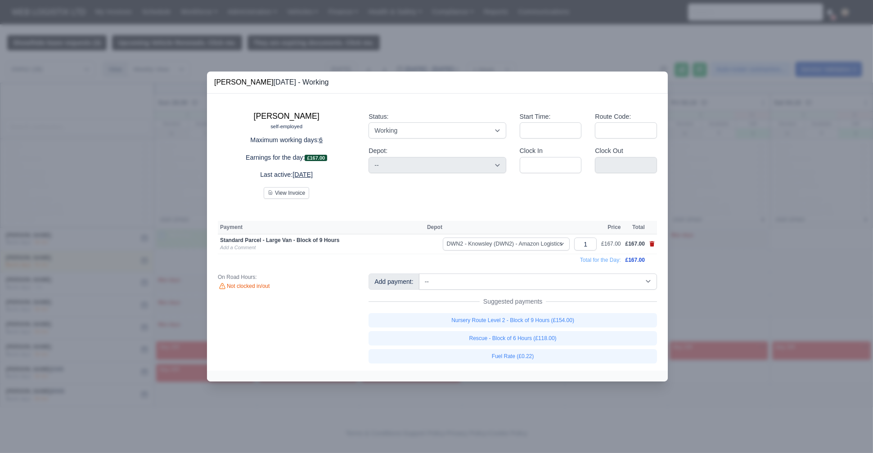
click at [650, 245] on icon at bounding box center [652, 243] width 5 height 5
select select
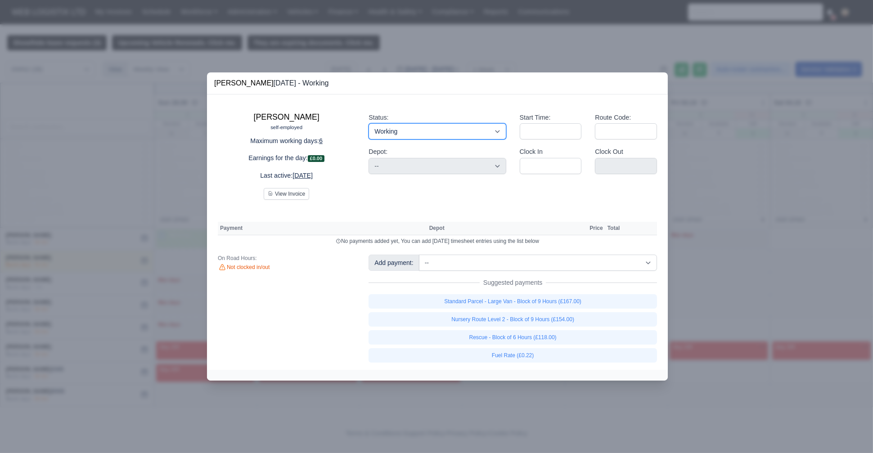
click at [398, 126] on select "Working Day Off Stand By Holiday Other Depot In Office OSM Ridealong Nursery 1 …" at bounding box center [437, 131] width 137 height 16
select select "Unasigned"
click at [369, 124] on select "Working Day Off Stand By Holiday Other Depot In Office OSM Ridealong Nursery 1 …" at bounding box center [437, 131] width 137 height 16
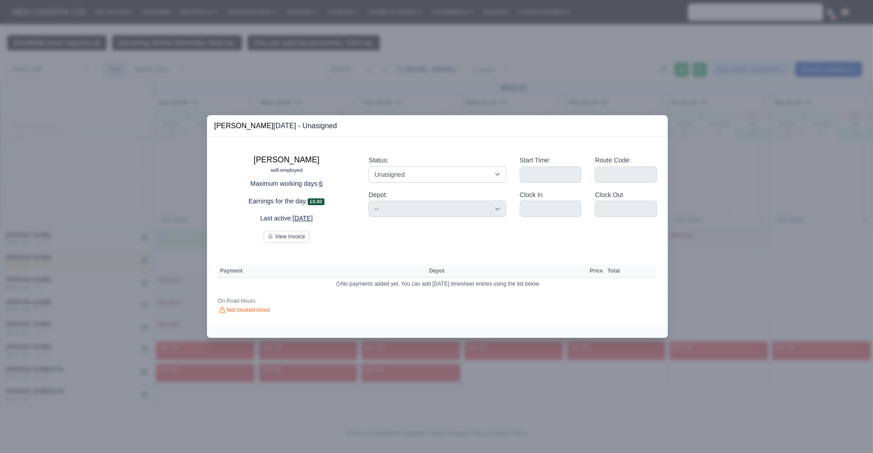
click at [132, 230] on div at bounding box center [436, 226] width 873 height 453
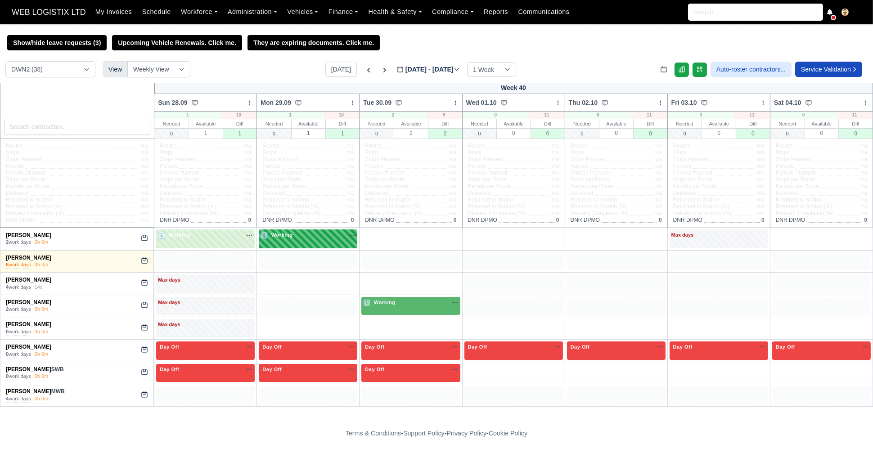
click at [334, 234] on div "3 Working" at bounding box center [308, 235] width 95 height 8
select select "3"
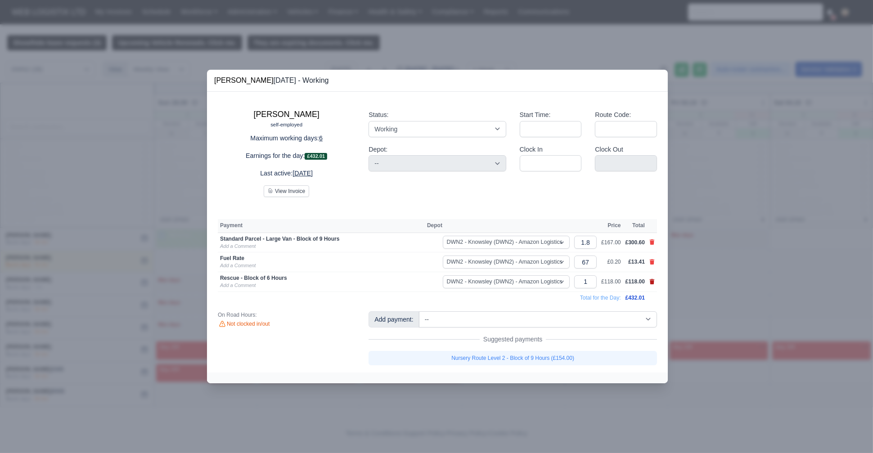
click at [652, 283] on icon at bounding box center [652, 281] width 5 height 5
select select
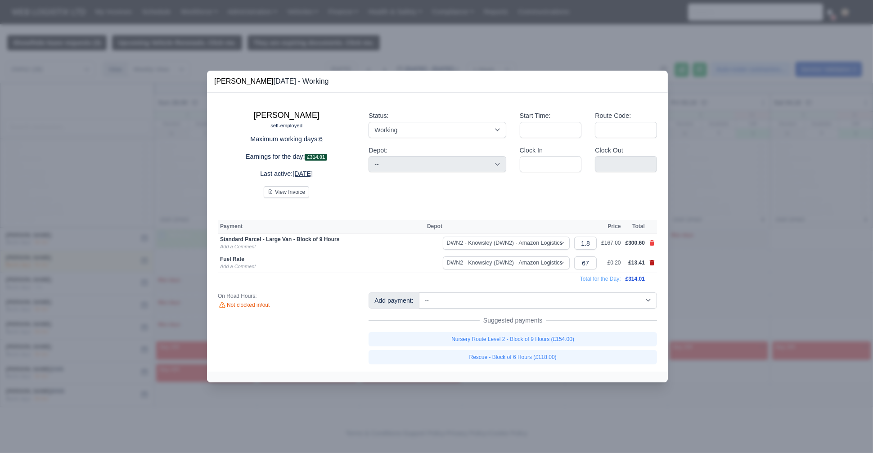
click at [654, 264] on icon at bounding box center [652, 262] width 5 height 5
select select
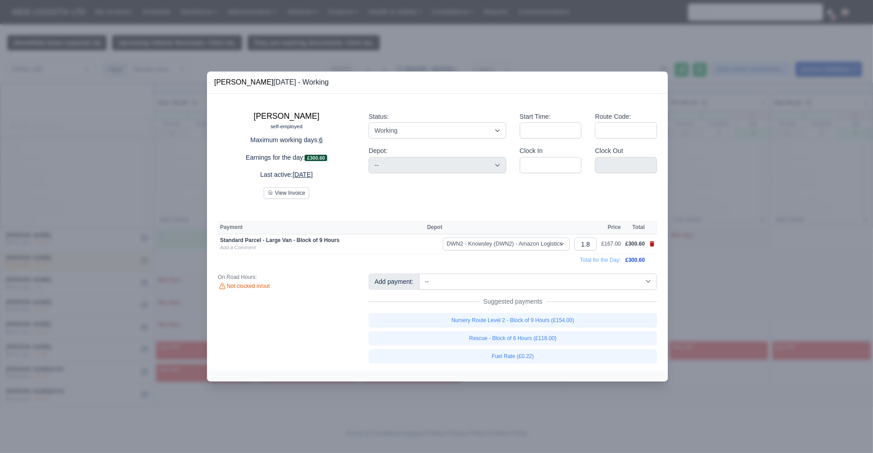
click at [652, 245] on icon at bounding box center [652, 243] width 5 height 5
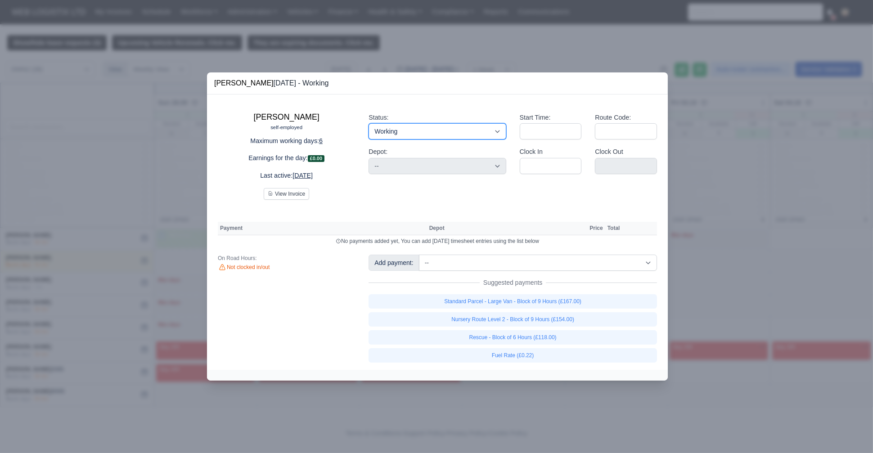
click at [429, 129] on select "Working Day Off Stand By Holiday Other Depot In Office OSM Ridealong Nursery 1 …" at bounding box center [437, 131] width 137 height 16
click at [369, 124] on select "Working Day Off Stand By Holiday Other Depot In Office OSM Ridealong Nursery 1 …" at bounding box center [437, 131] width 137 height 16
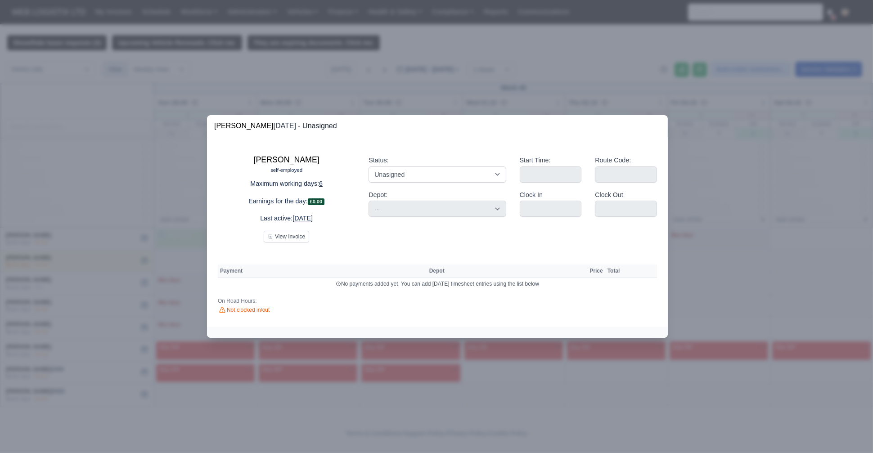
click at [50, 209] on div at bounding box center [436, 226] width 873 height 453
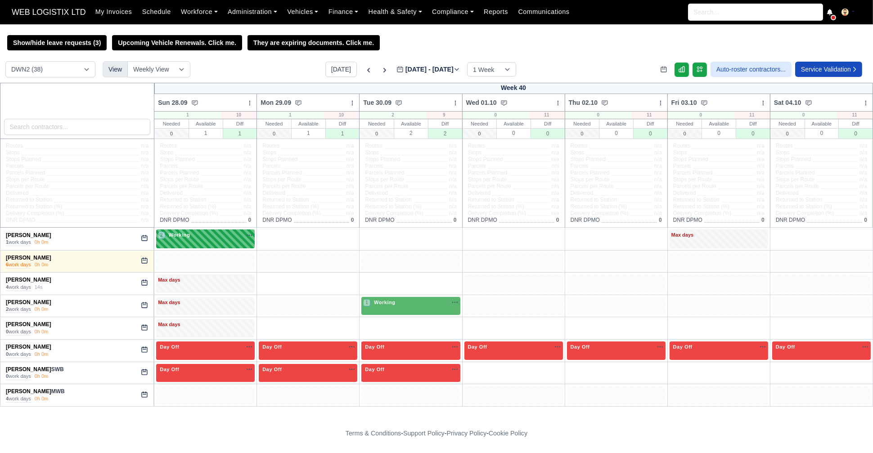
click at [228, 245] on div "2 Working" at bounding box center [205, 239] width 99 height 18
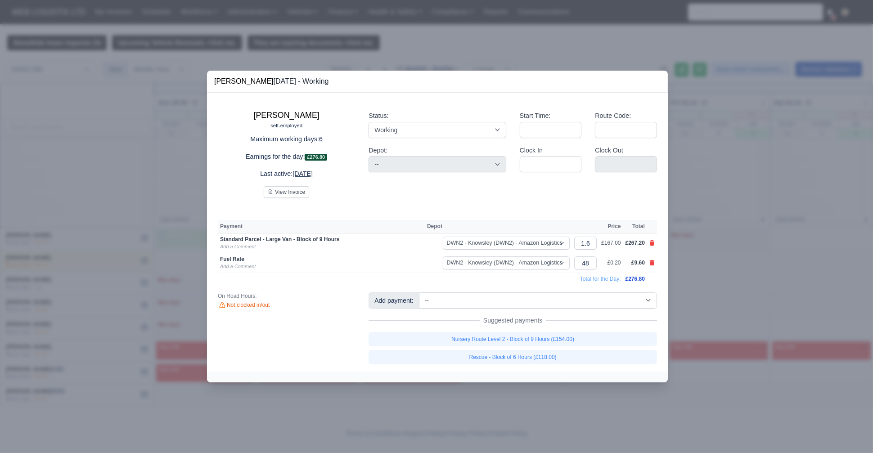
click at [655, 264] on td at bounding box center [652, 263] width 10 height 20
click at [654, 263] on icon at bounding box center [652, 262] width 5 height 5
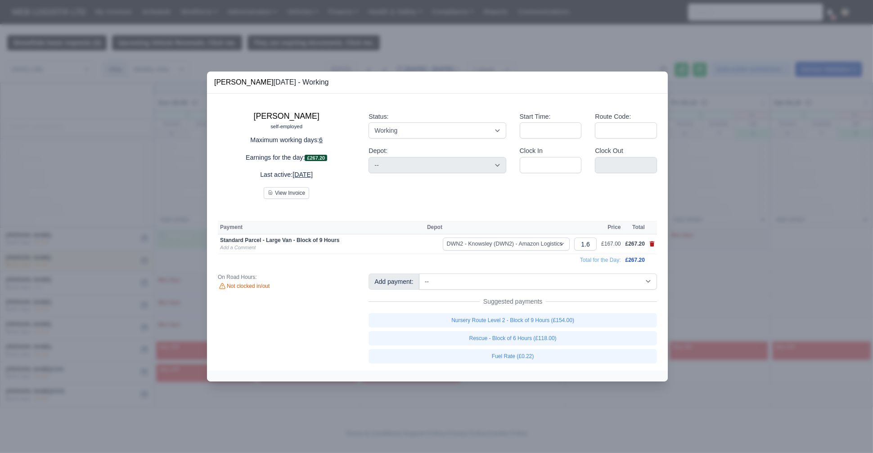
click at [654, 244] on icon at bounding box center [652, 243] width 5 height 5
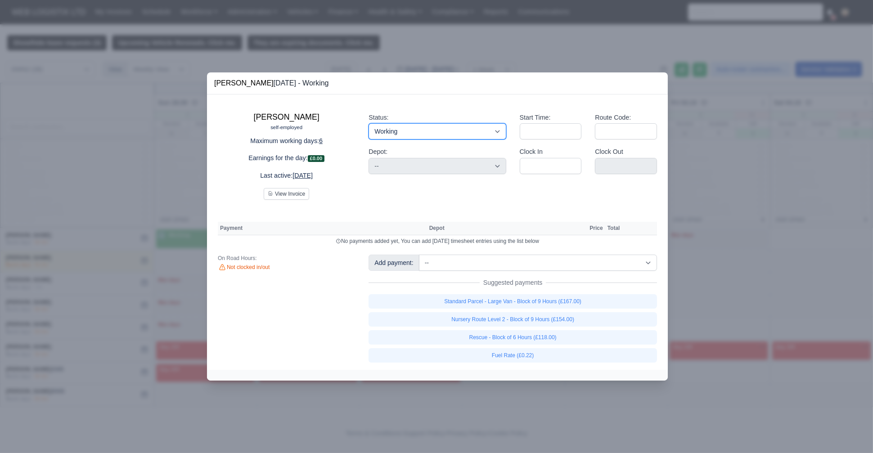
click at [410, 133] on select "Working Day Off Stand By Holiday Other Depot In Office OSM Ridealong Nursery 1 …" at bounding box center [437, 131] width 137 height 16
click at [369, 124] on select "Working Day Off Stand By Holiday Other Depot In Office OSM Ridealong Nursery 1 …" at bounding box center [437, 131] width 137 height 16
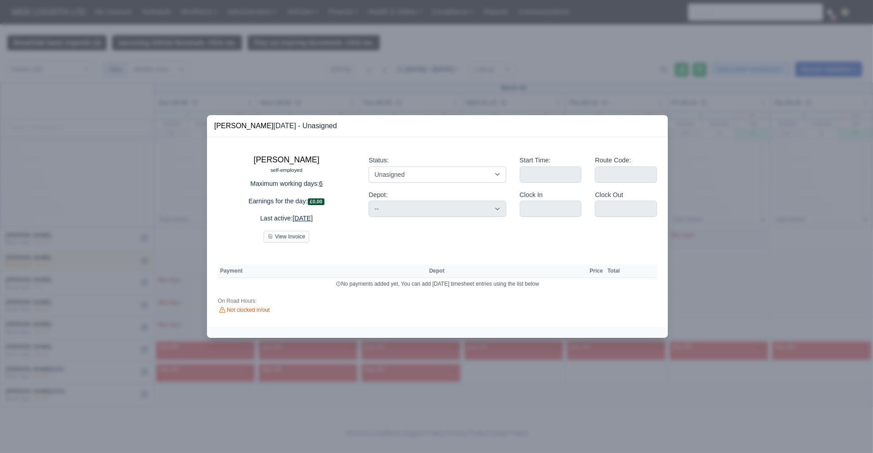
click at [68, 218] on div at bounding box center [436, 226] width 873 height 453
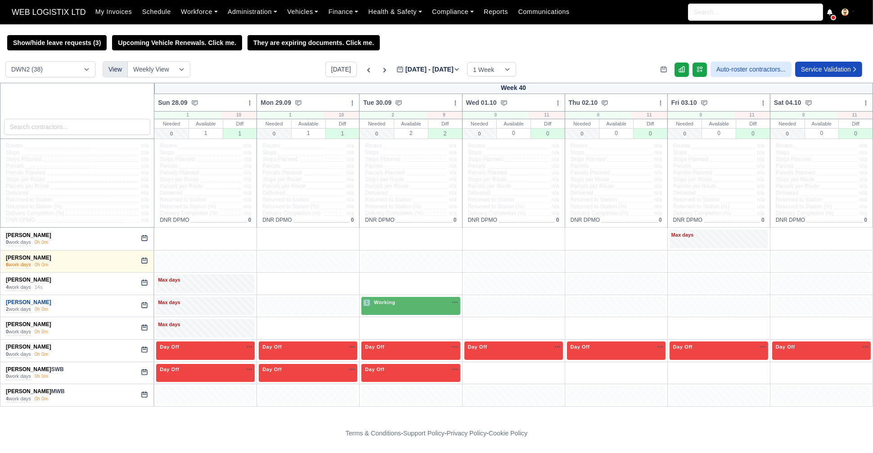
click at [27, 302] on link "[PERSON_NAME]" at bounding box center [28, 302] width 45 height 6
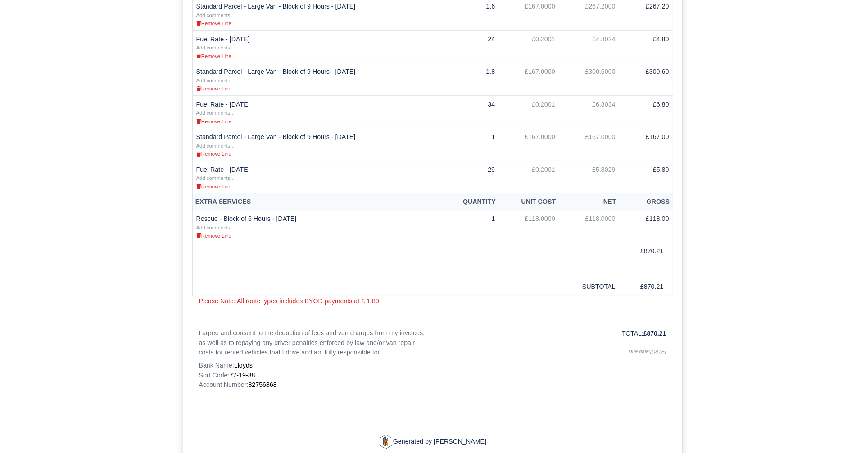
scroll to position [285, 0]
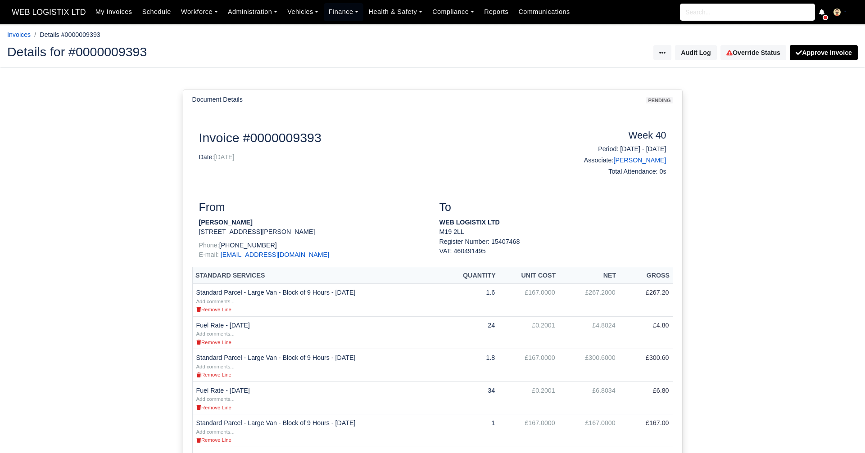
scroll to position [281, 0]
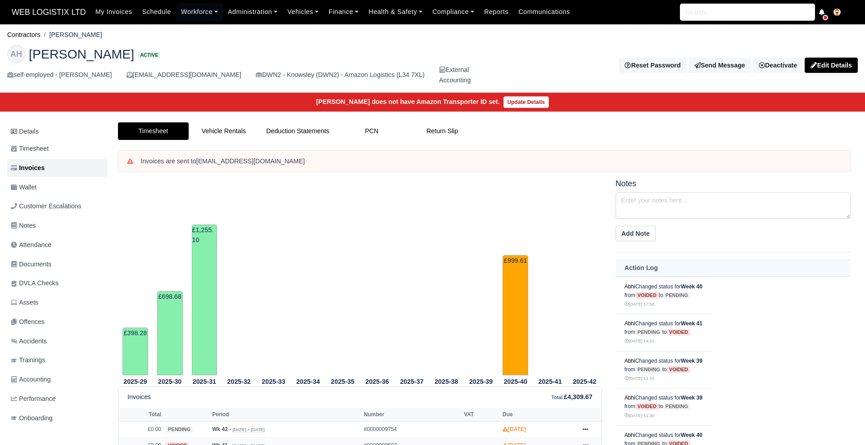
scroll to position [293, 0]
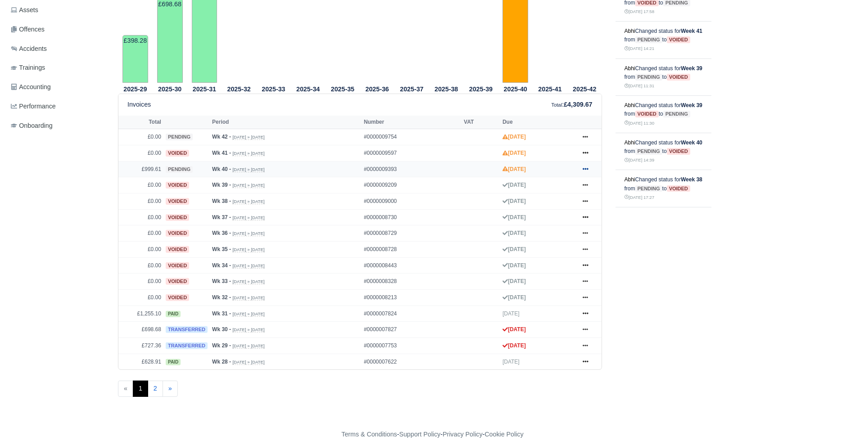
click at [587, 167] on icon at bounding box center [585, 168] width 5 height 5
click at [534, 280] on link "Print" at bounding box center [551, 280] width 80 height 19
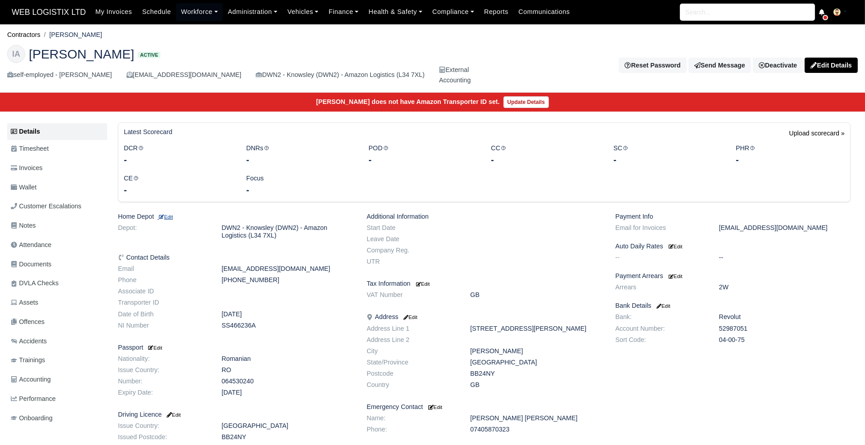
click at [169, 216] on small "Edit" at bounding box center [165, 216] width 15 height 5
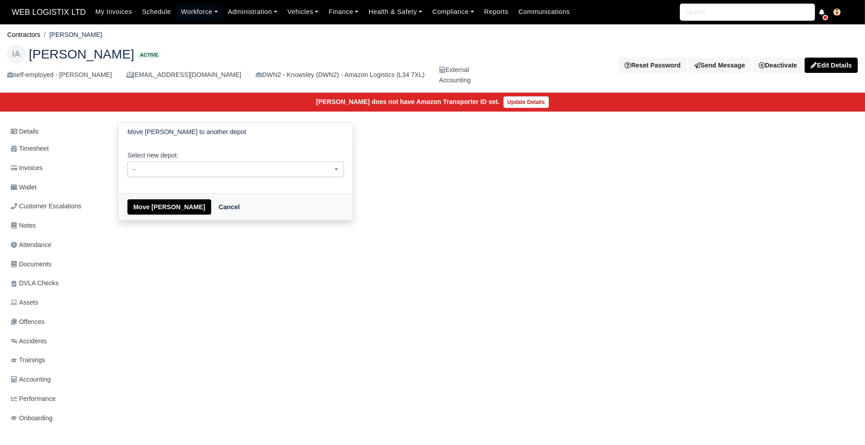
click at [224, 176] on span "--" at bounding box center [235, 170] width 217 height 16
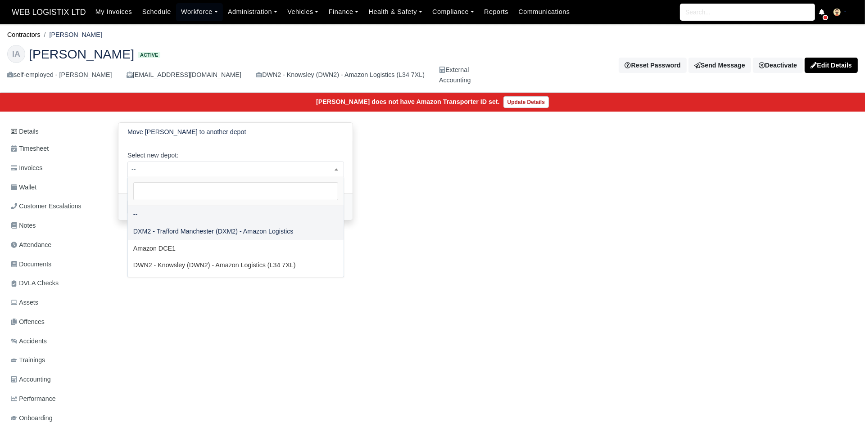
select select "1"
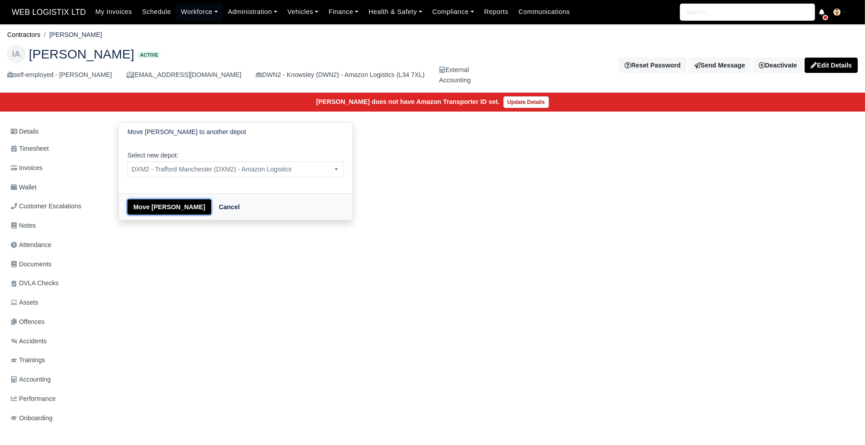
click at [177, 207] on button "Move [PERSON_NAME]" at bounding box center [169, 206] width 84 height 15
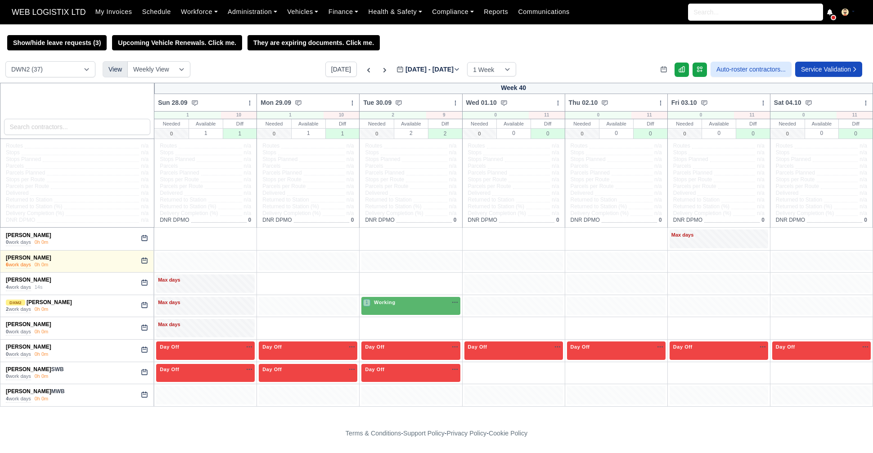
select select "3"
click at [408, 310] on div "1 Working" at bounding box center [410, 306] width 99 height 18
select select "3"
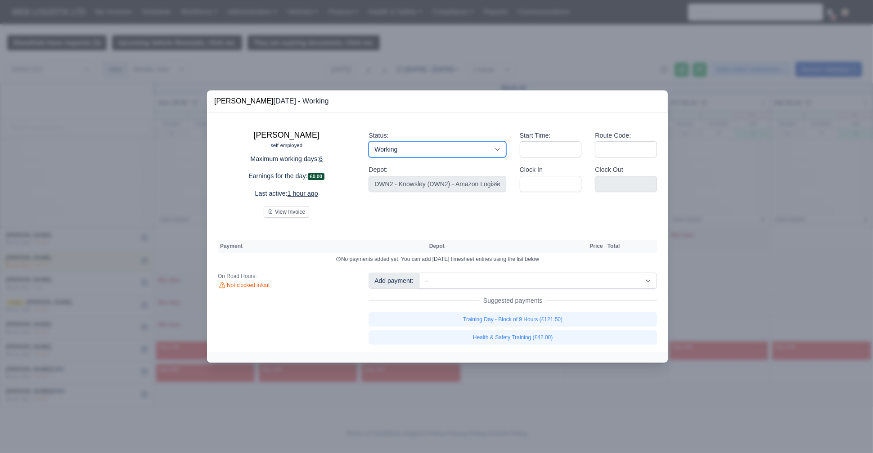
click at [444, 144] on select "Working Day Off Stand By Holiday Other Depot In Office OSM Ridealong Nursery 1 …" at bounding box center [437, 149] width 137 height 16
select select "Unasigned"
click at [369, 142] on select "Working Day Off Stand By Holiday Other Depot In Office OSM Ridealong Nursery 1 …" at bounding box center [437, 149] width 137 height 16
select select
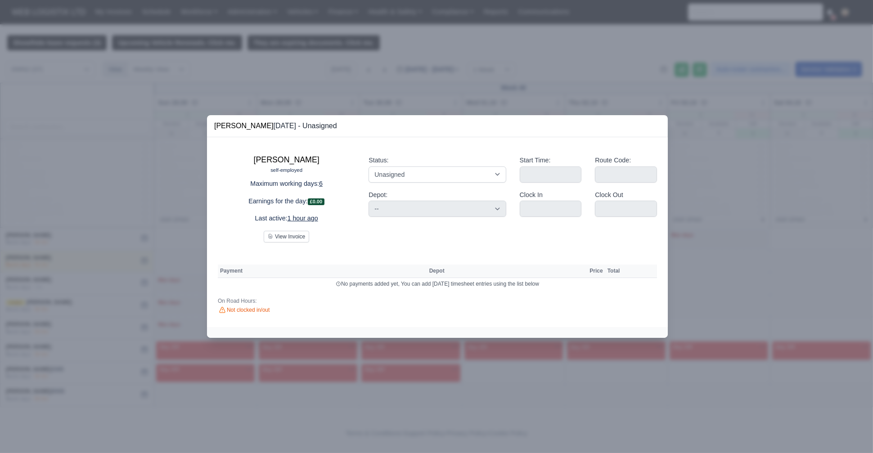
click at [153, 271] on div at bounding box center [436, 226] width 873 height 453
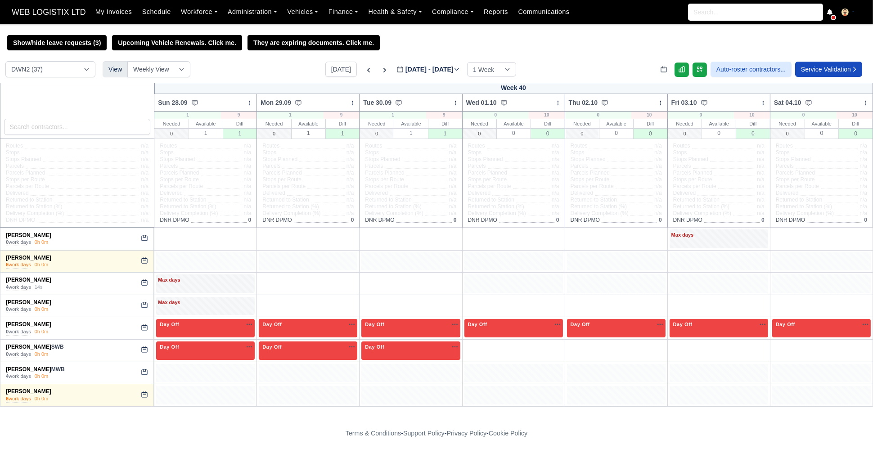
click at [58, 59] on div "Show/hide leave requests (3) Upcoming Vehicle Renewals. Click me. They are expi…" at bounding box center [436, 224] width 873 height 379
click at [62, 77] on select "DCE1 (1) DWN2 (37) DXM2 (69)" at bounding box center [50, 69] width 90 height 16
select select "1"
click at [5, 62] on select "DCE1 (1) DWN2 (37) DXM2 (69)" at bounding box center [50, 69] width 90 height 16
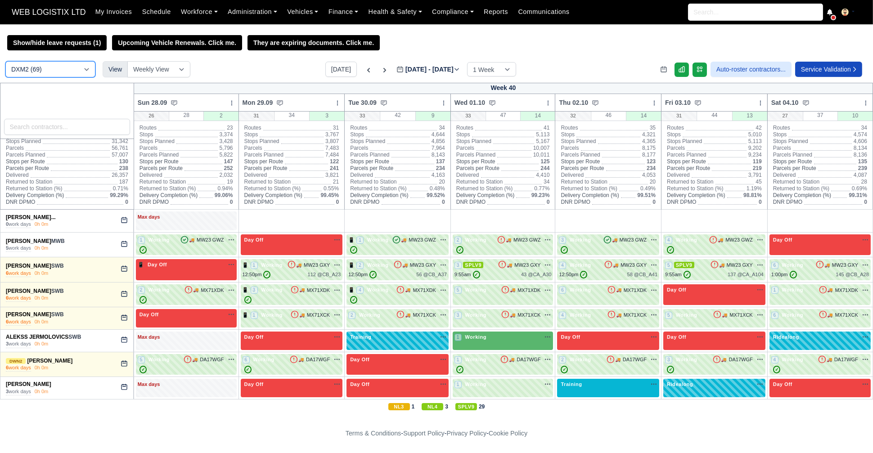
scroll to position [6, 0]
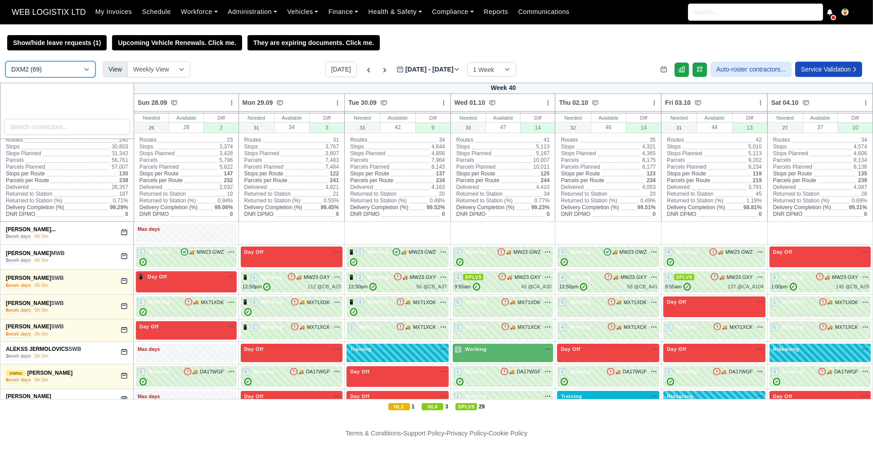
click at [44, 70] on select "DCE1 (1) DWN2 (37) DXM2 (69)" at bounding box center [50, 69] width 90 height 16
select select "3"
click at [5, 62] on select "DCE1 (1) DWN2 (37) DXM2 (69)" at bounding box center [50, 69] width 90 height 16
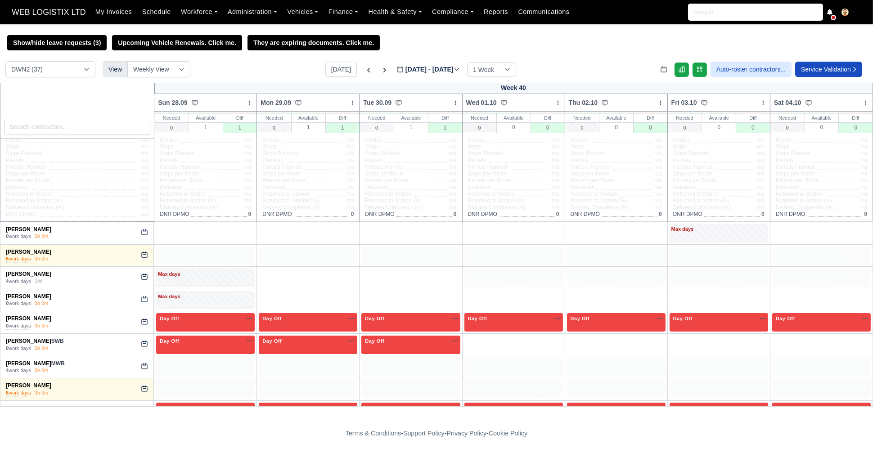
click at [544, 50] on div "Show/hide leave requests (3) Upcoming Vehicle Renewals. Click me. They are expi…" at bounding box center [436, 42] width 873 height 15
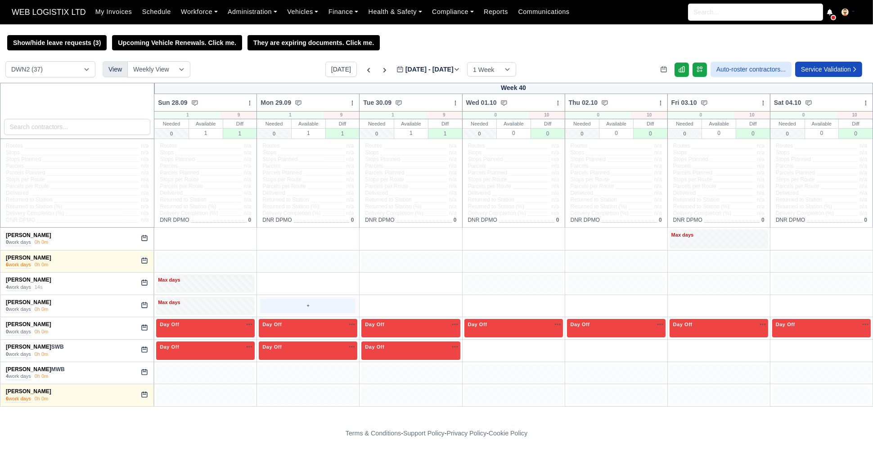
click at [294, 306] on div "+" at bounding box center [308, 306] width 95 height 15
select select "Unasigned"
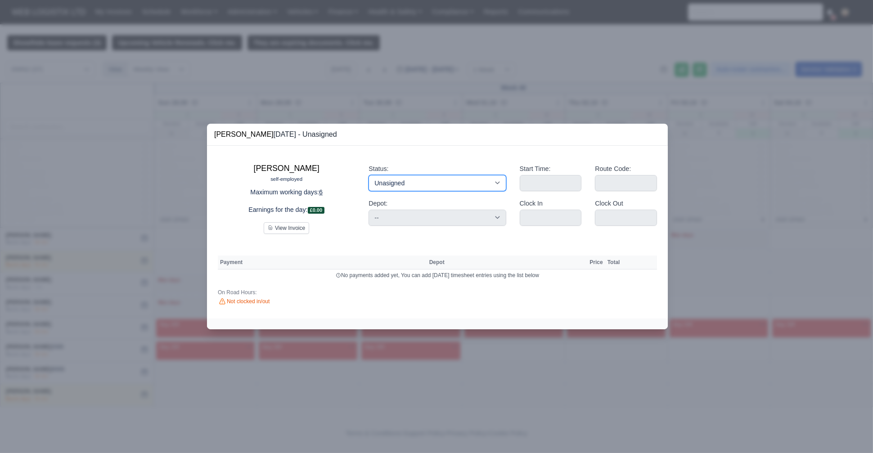
click at [488, 178] on select "Working Day Off Stand By Holiday Other Depot In Office OSM Ridealong Nursery 1 …" at bounding box center [437, 183] width 137 height 16
click at [84, 250] on div at bounding box center [436, 226] width 873 height 453
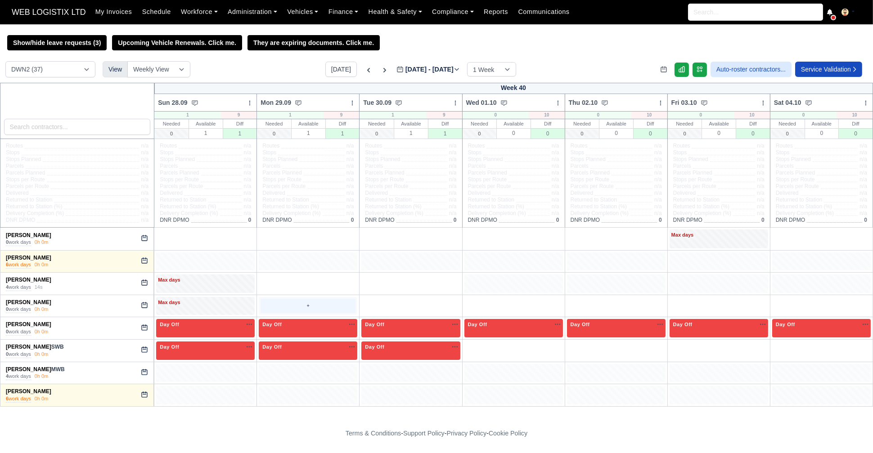
click at [276, 307] on div "+" at bounding box center [308, 306] width 95 height 15
select select "Unasigned"
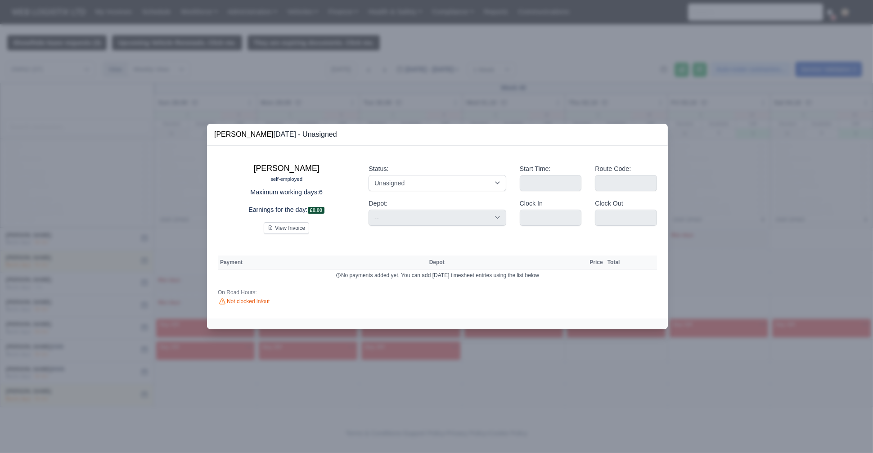
click at [238, 78] on div at bounding box center [436, 226] width 873 height 453
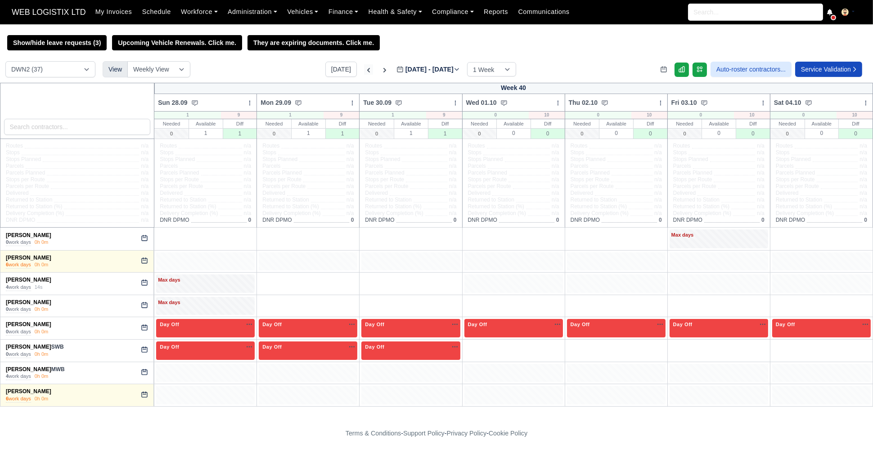
click at [364, 72] on icon at bounding box center [368, 70] width 9 height 9
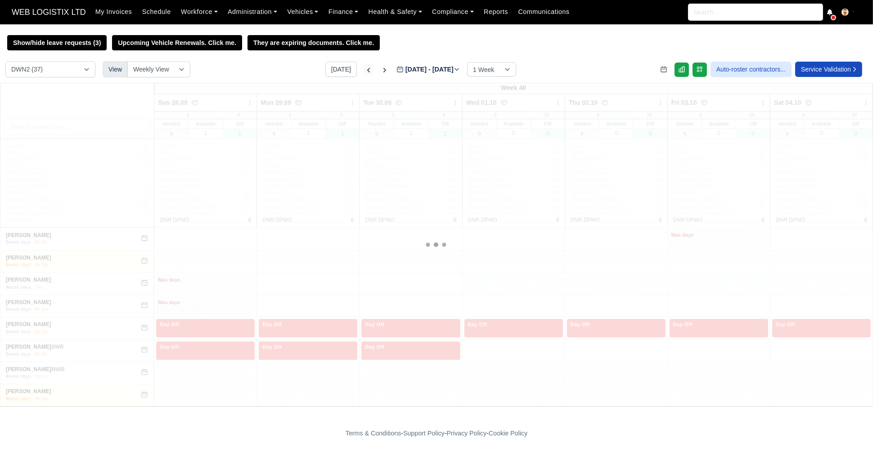
type input "2025-09-24"
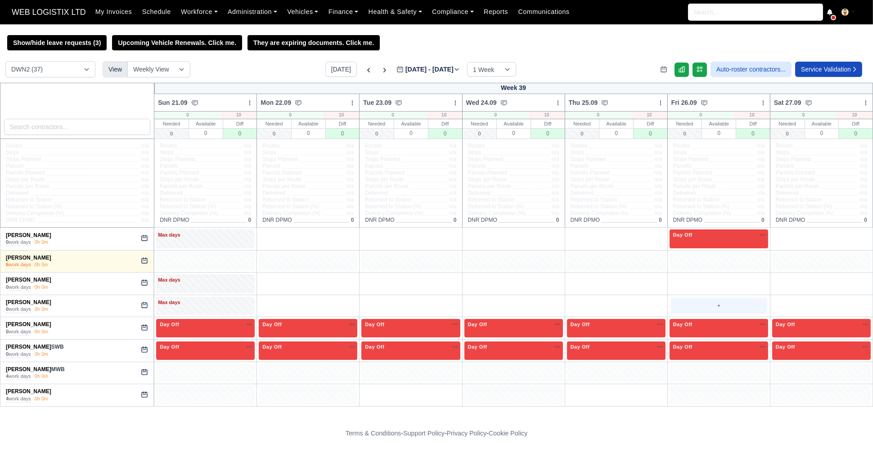
click at [672, 310] on div "+" at bounding box center [719, 306] width 95 height 15
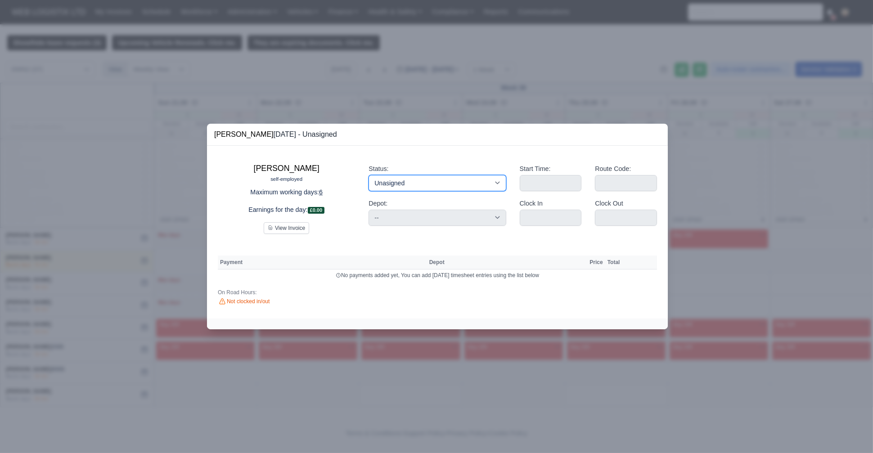
click at [423, 180] on select "Working Day Off Stand By Holiday Other Depot In Office OSM Ridealong Nursery 1 …" at bounding box center [437, 183] width 137 height 16
select select "Day Off"
click at [369, 175] on select "Working Day Off Stand By Holiday Other Depot In Office OSM Ridealong Nursery 1 …" at bounding box center [437, 183] width 137 height 16
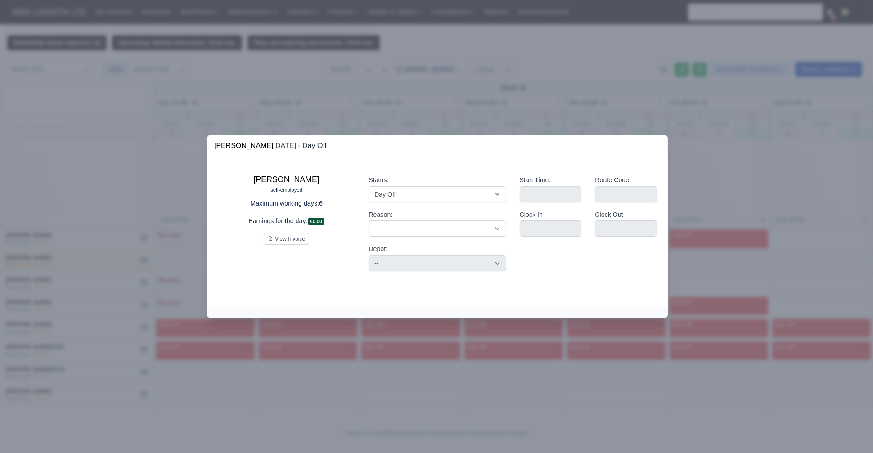
click at [50, 175] on div at bounding box center [436, 226] width 873 height 453
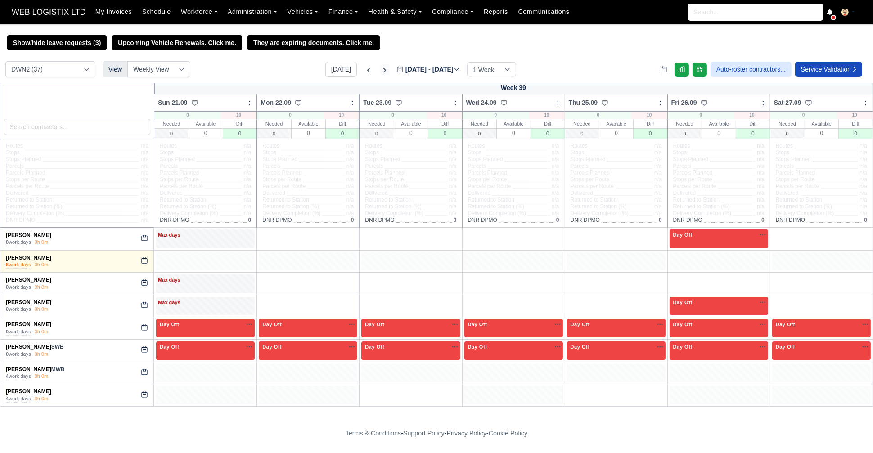
click at [380, 69] on icon at bounding box center [384, 70] width 9 height 9
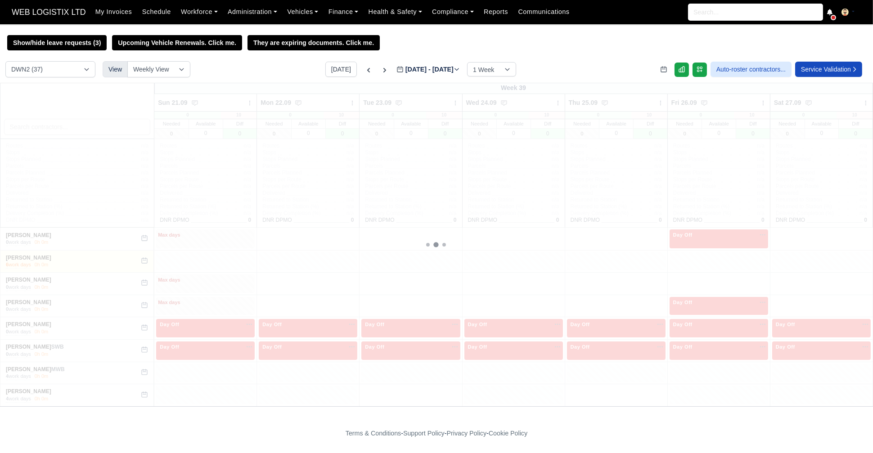
type input "[DATE]"
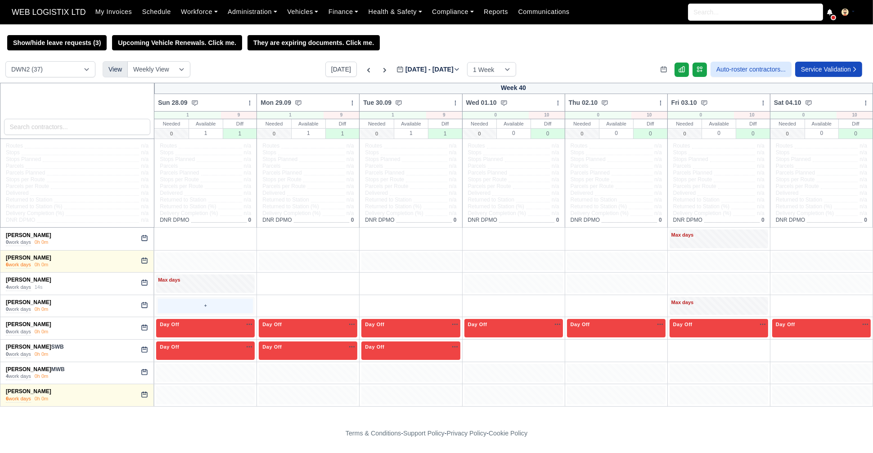
click at [220, 298] on div "+" at bounding box center [205, 306] width 99 height 18
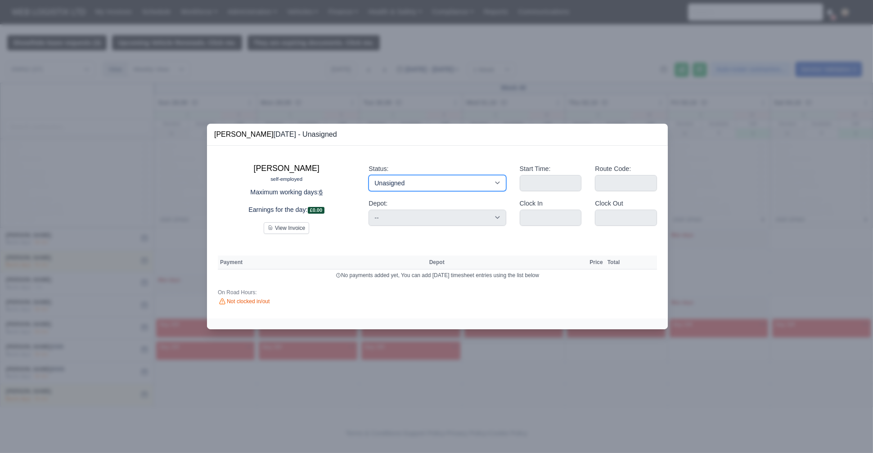
click at [406, 181] on select "Working Day Off Stand By Holiday Other Depot In Office OSM Ridealong Nursery 1 …" at bounding box center [437, 183] width 137 height 16
select select "Available"
click at [369, 175] on select "Working Day Off Stand By Holiday Other Depot In Office OSM Ridealong Nursery 1 …" at bounding box center [437, 183] width 137 height 16
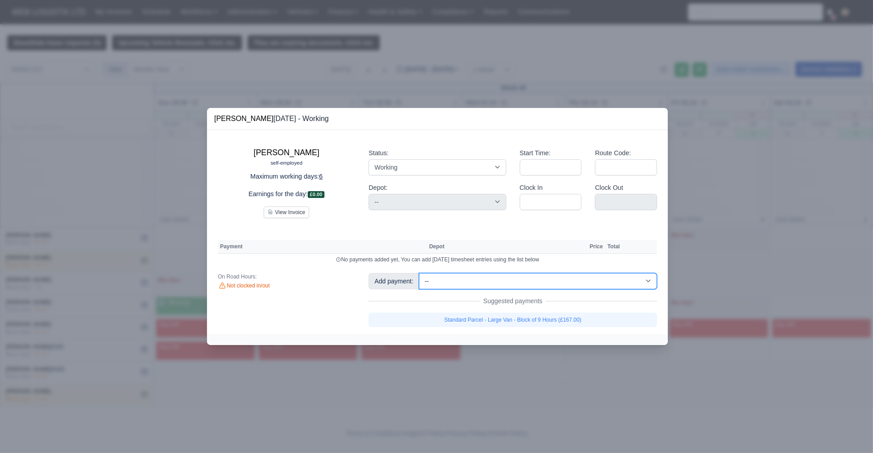
click at [530, 285] on select "-- Fantastic Plus Scorecard Bonus - Fantastic Plus (£0.08) Standard Parcel - Bl…" at bounding box center [538, 281] width 238 height 16
select select "122"
click at [419, 273] on select "-- Fantastic Plus Scorecard Bonus - Fantastic Plus (£0.08) Standard Parcel - Bl…" at bounding box center [538, 281] width 238 height 16
select select "3"
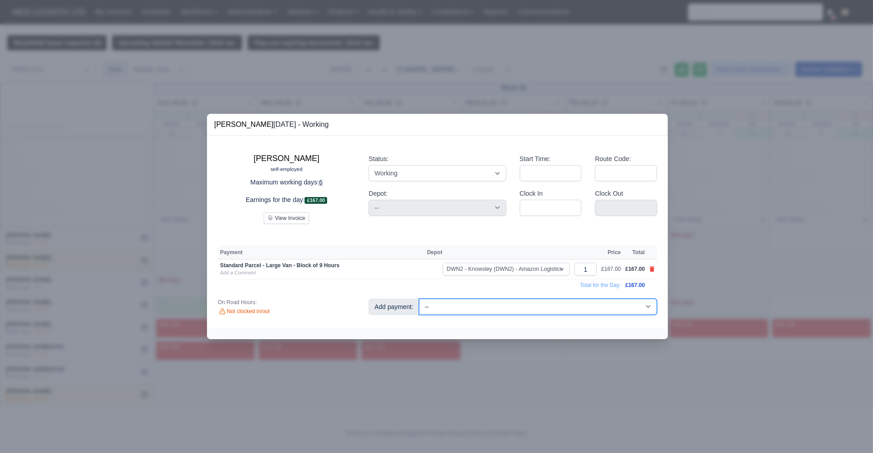
click at [481, 307] on select "-- Fantastic Plus Scorecard Bonus - Fantastic Plus (£0.08) Standard Parcel - Bl…" at bounding box center [538, 307] width 238 height 16
select select "9"
click at [419, 299] on select "-- Fantastic Plus Scorecard Bonus - Fantastic Plus (£0.08) Standard Parcel - Bl…" at bounding box center [538, 307] width 238 height 16
select select "3"
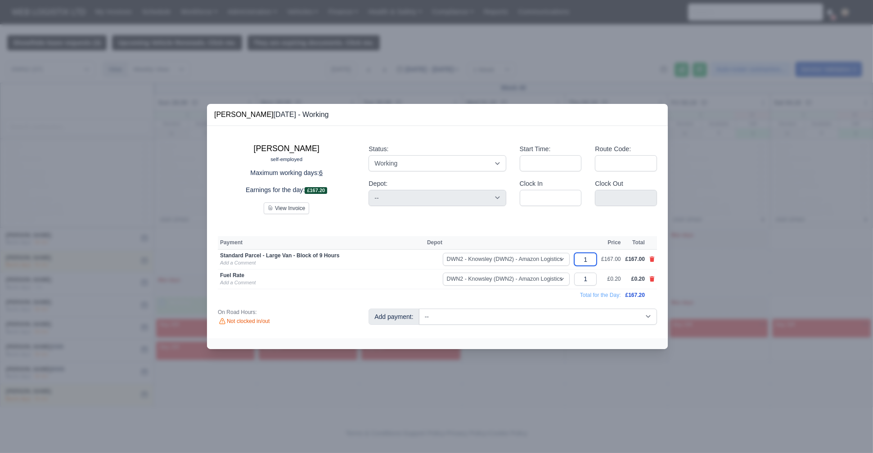
click at [589, 262] on input "1" at bounding box center [585, 259] width 23 height 13
click at [596, 259] on input "1" at bounding box center [585, 259] width 23 height 13
type input "1."
type input "1.8"
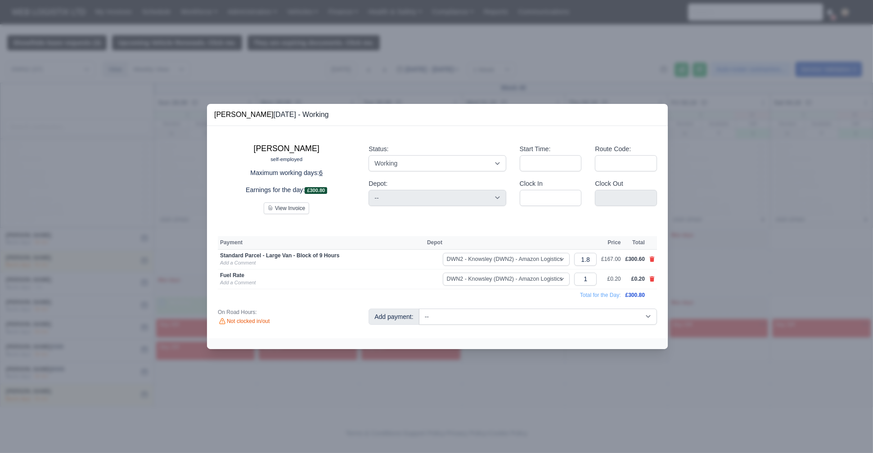
click at [533, 228] on div "Jake Bulger self-employed Maximum working days: 6 Earnings for the day: £300.80…" at bounding box center [437, 232] width 461 height 212
click at [592, 281] on input "1" at bounding box center [585, 279] width 23 height 13
type input "4"
type input "48"
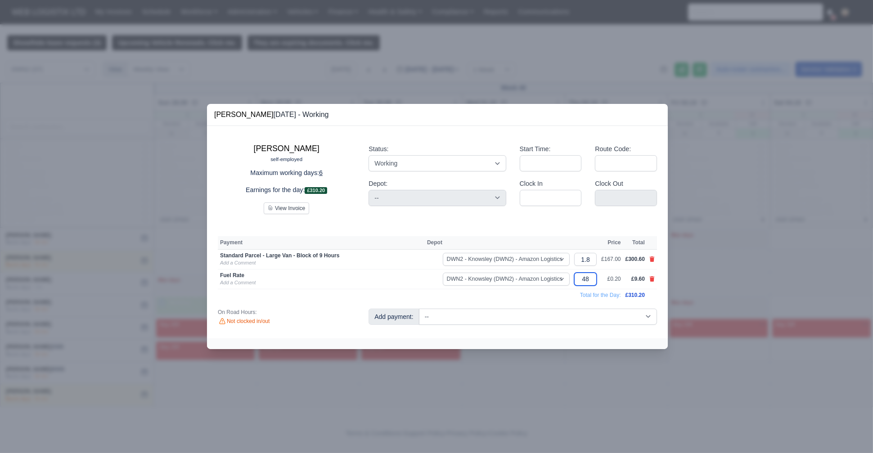
type input "48"
click at [341, 228] on div "Jake Bulger self-employed Maximum working days: 6 Earnings for the day: £310.20…" at bounding box center [437, 232] width 461 height 212
click at [19, 276] on div at bounding box center [436, 226] width 873 height 453
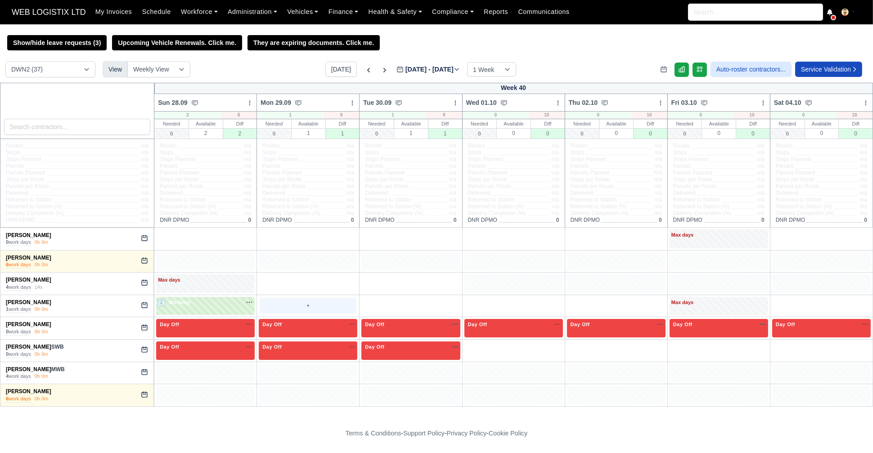
click at [296, 309] on div "+" at bounding box center [308, 306] width 95 height 15
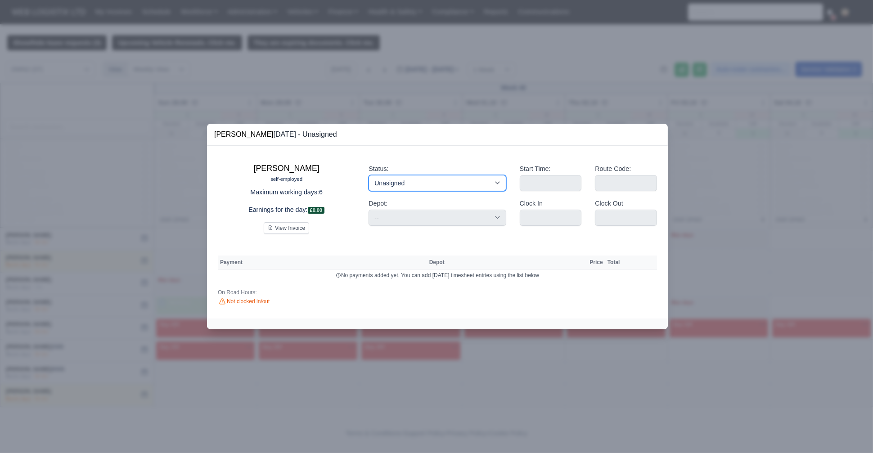
click at [446, 188] on select "Working Day Off Stand By Holiday Other Depot In Office OSM Ridealong Nursery 1 …" at bounding box center [437, 183] width 137 height 16
select select "Available"
click at [369, 175] on select "Working Day Off Stand By Holiday Other Depot In Office OSM Ridealong Nursery 1 …" at bounding box center [437, 183] width 137 height 16
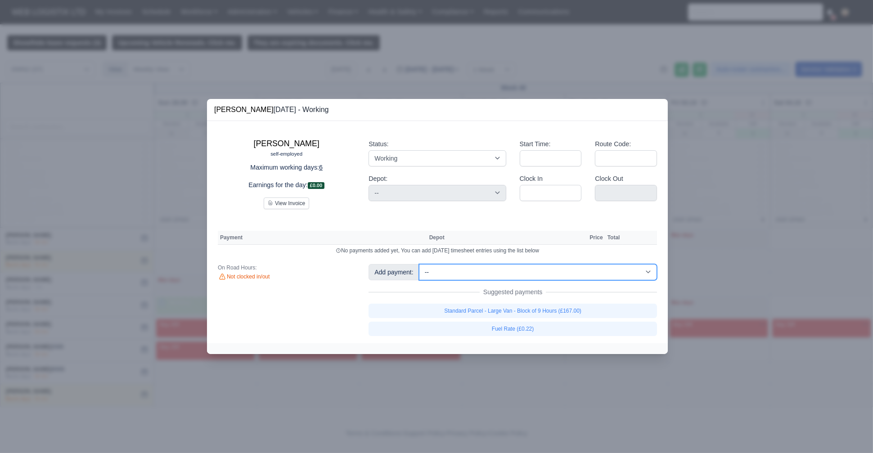
click at [509, 270] on select "-- Fantastic Plus Scorecard Bonus - Fantastic Plus (£0.08) Standard Parcel - Bl…" at bounding box center [538, 272] width 238 height 16
select select "122"
click at [419, 264] on select "-- Fantastic Plus Scorecard Bonus - Fantastic Plus (£0.08) Standard Parcel - Bl…" at bounding box center [538, 272] width 238 height 16
select select "3"
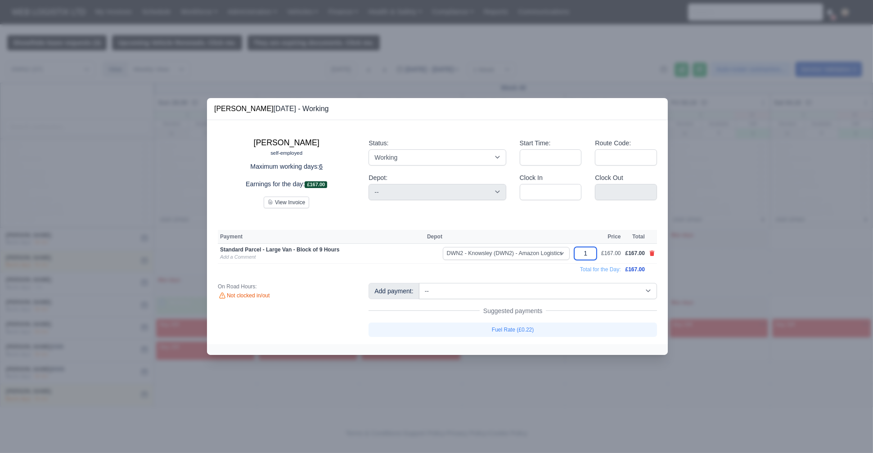
click at [595, 253] on input "1" at bounding box center [585, 253] width 23 height 13
type input "1.5"
drag, startPoint x: 518, startPoint y: 268, endPoint x: 518, endPoint y: 279, distance: 10.4
click at [518, 279] on div "Jake Bulger self-employed Maximum working days: 6 Earnings for the day: £250.50…" at bounding box center [437, 232] width 461 height 224
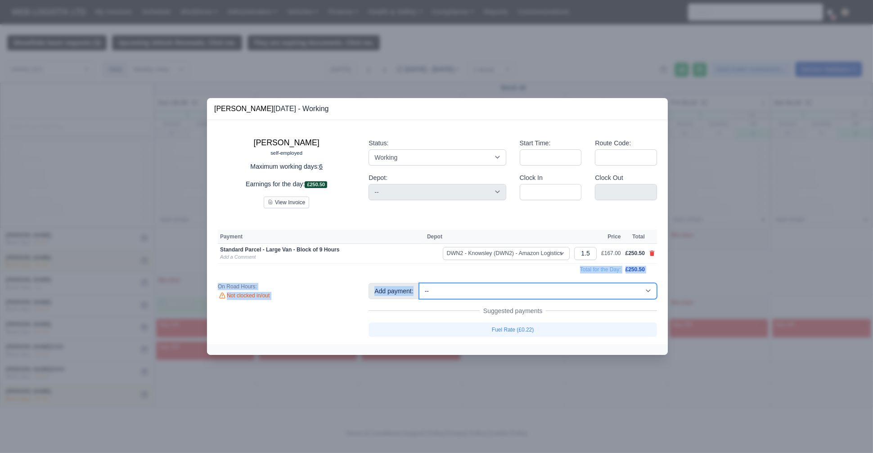
click at [517, 285] on select "-- Fantastic Plus Scorecard Bonus - Fantastic Plus (£0.08) Standard Parcel - Bl…" at bounding box center [538, 291] width 238 height 16
select select "9"
click at [419, 283] on select "-- Fantastic Plus Scorecard Bonus - Fantastic Plus (£0.08) Standard Parcel - Bl…" at bounding box center [538, 291] width 238 height 16
select select "3"
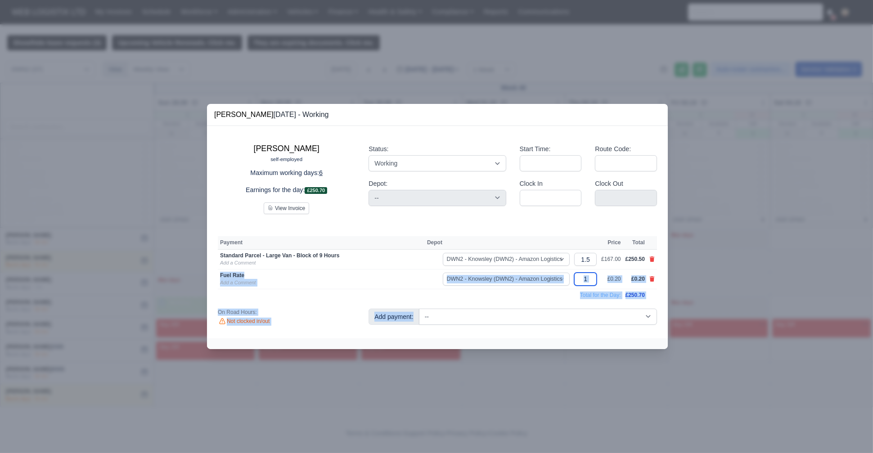
click at [595, 283] on input "1" at bounding box center [585, 279] width 23 height 13
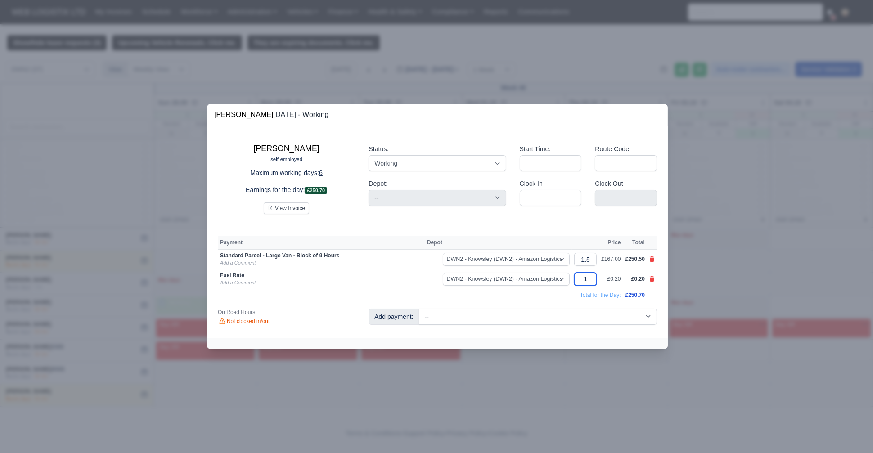
click at [595, 283] on input "1" at bounding box center [585, 279] width 23 height 13
type input "34"
click at [420, 267] on td "Standard Parcel - Large Van - Block of 9 Hours Add a Comment" at bounding box center [321, 260] width 207 height 20
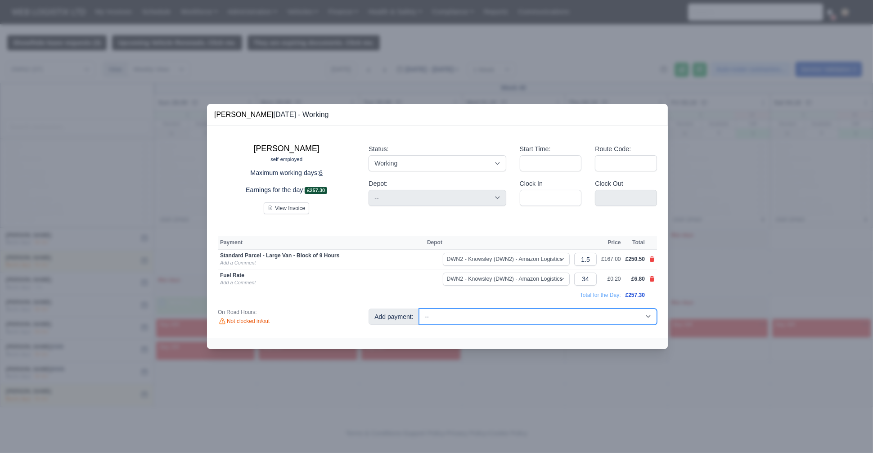
click at [524, 314] on select "-- Fantastic Plus Scorecard Bonus - Fantastic Plus (£0.08) Standard Parcel - Bl…" at bounding box center [538, 317] width 238 height 16
select select "44"
click at [419, 309] on select "-- Fantastic Plus Scorecard Bonus - Fantastic Plus (£0.08) Standard Parcel - Bl…" at bounding box center [538, 317] width 238 height 16
select select "3"
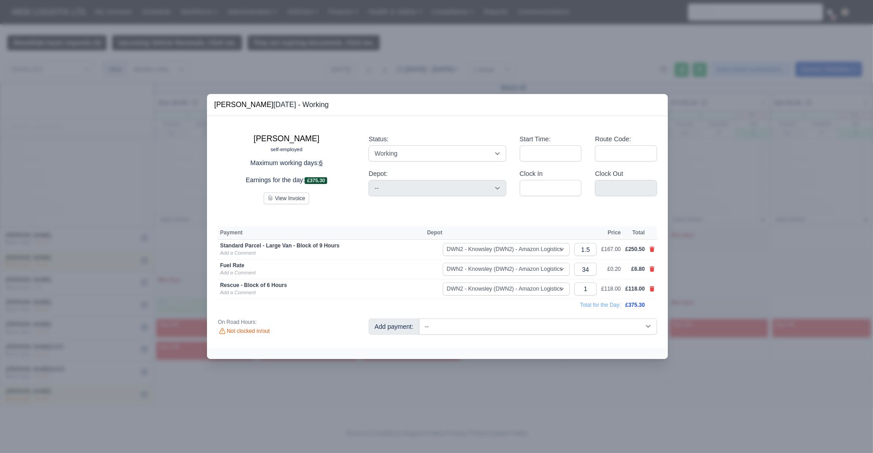
click at [149, 287] on div at bounding box center [436, 226] width 873 height 453
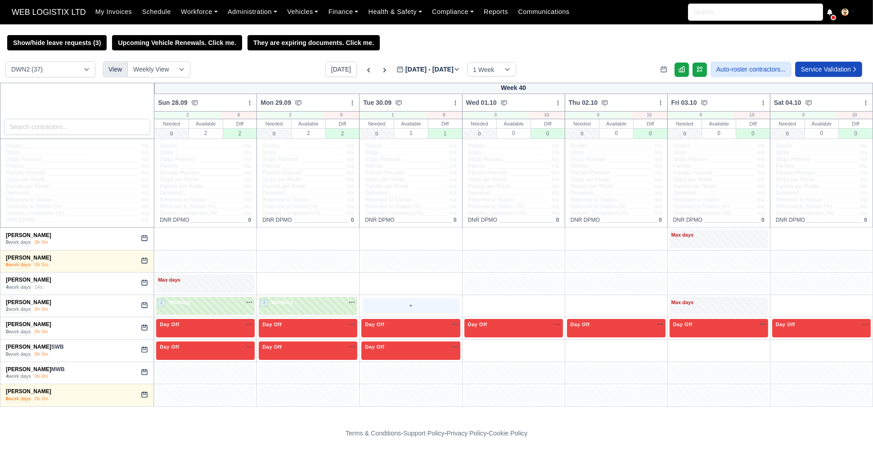
click at [416, 308] on div "+" at bounding box center [410, 306] width 95 height 15
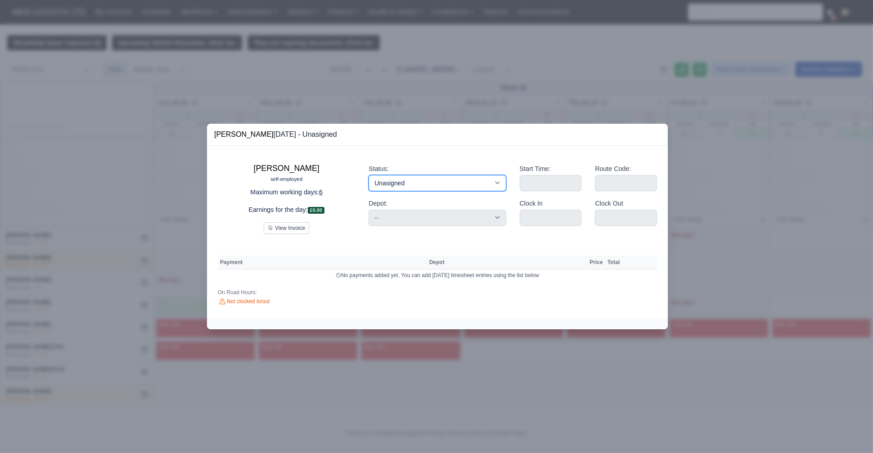
click at [403, 185] on select "Working Day Off Stand By Holiday Other Depot In Office OSM Ridealong Nursery 1 …" at bounding box center [437, 183] width 137 height 16
select select "Available"
click at [369, 175] on select "Working Day Off Stand By Holiday Other Depot In Office OSM Ridealong Nursery 1 …" at bounding box center [437, 183] width 137 height 16
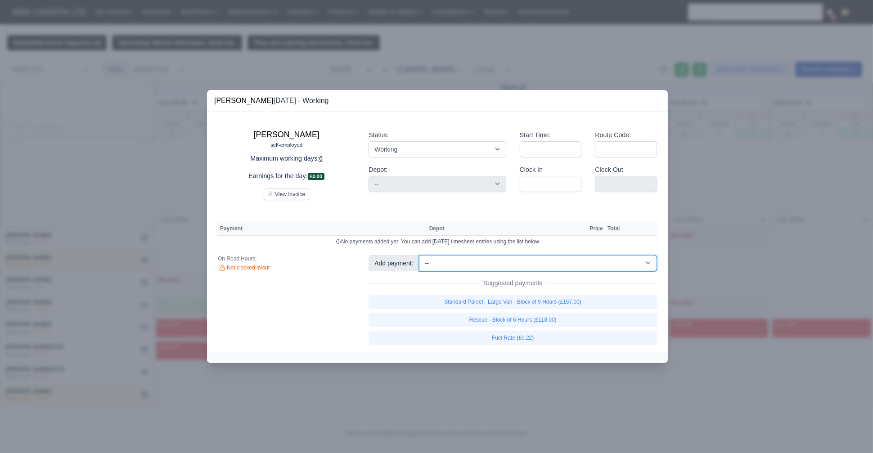
click at [499, 269] on select "-- Fantastic Plus Scorecard Bonus - Fantastic Plus (£0.08) Standard Parcel - Bl…" at bounding box center [538, 263] width 238 height 16
select select "122"
click at [419, 255] on select "-- Fantastic Plus Scorecard Bonus - Fantastic Plus (£0.08) Standard Parcel - Bl…" at bounding box center [538, 263] width 238 height 16
select select "3"
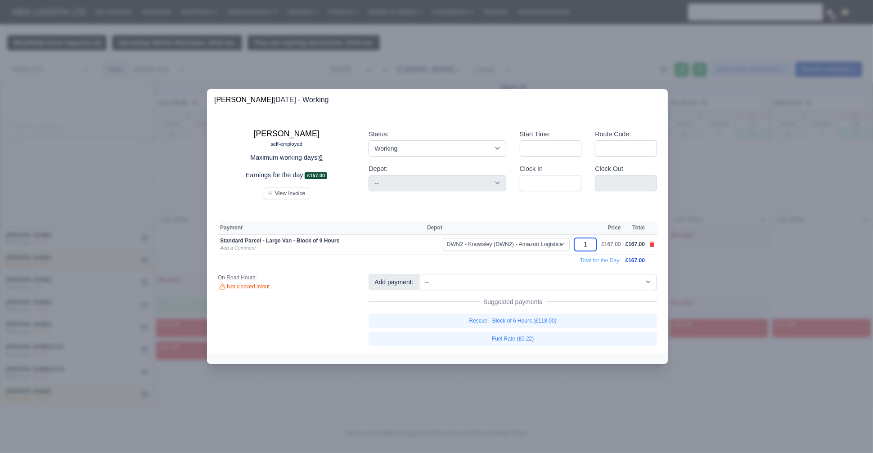
click at [594, 246] on input "1" at bounding box center [585, 244] width 23 height 13
type input "1.5"
click at [464, 275] on select "-- Fantastic Plus Scorecard Bonus - Fantastic Plus (£0.08) Standard Parcel - Bl…" at bounding box center [538, 282] width 238 height 16
select select "9"
click at [419, 274] on select "-- Fantastic Plus Scorecard Bonus - Fantastic Plus (£0.08) Standard Parcel - Bl…" at bounding box center [538, 282] width 238 height 16
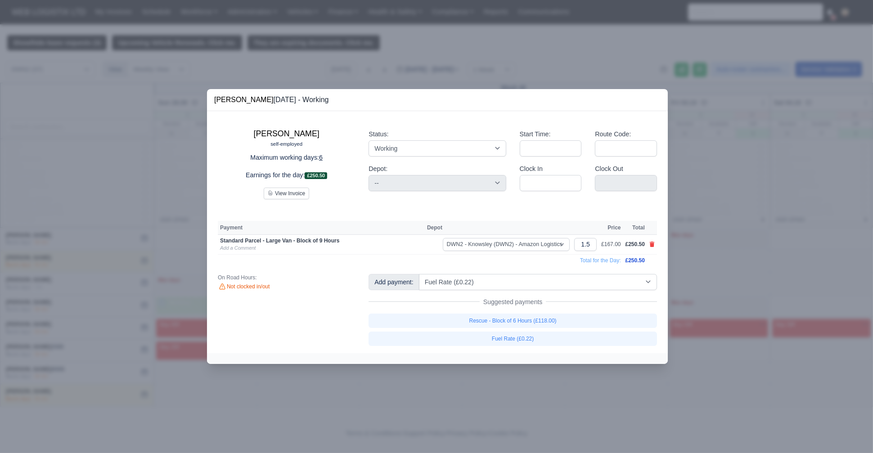
select select "3"
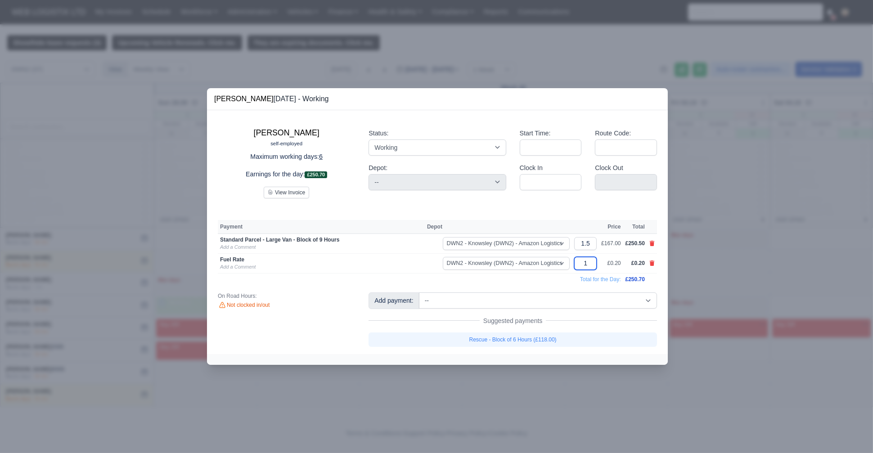
click at [590, 257] on input "1" at bounding box center [585, 263] width 23 height 13
type input "27"
click at [486, 279] on td "Total for the Day:" at bounding box center [421, 279] width 406 height 12
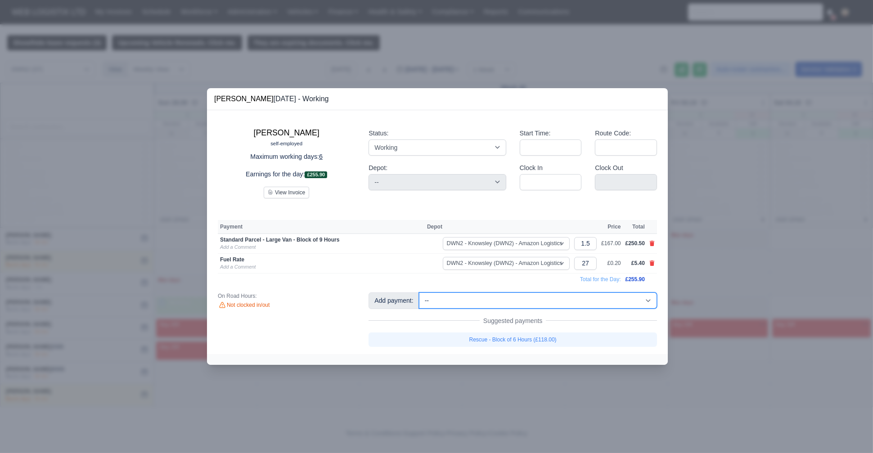
click at [536, 298] on select "-- Fantastic Plus Scorecard Bonus - Fantastic Plus (£0.08) Standard Parcel - Bl…" at bounding box center [538, 301] width 238 height 16
select select "81"
click at [419, 293] on select "-- Fantastic Plus Scorecard Bonus - Fantastic Plus (£0.08) Standard Parcel - Bl…" at bounding box center [538, 301] width 238 height 16
select select "3"
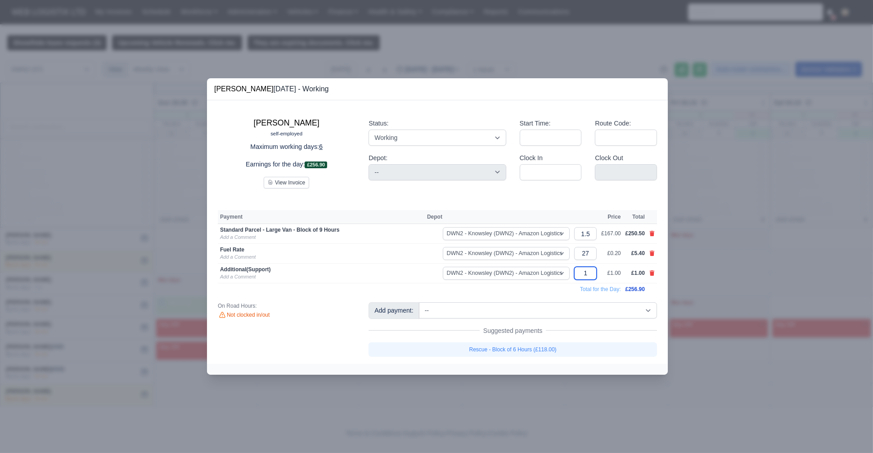
click at [586, 271] on input "1" at bounding box center [585, 273] width 23 height 13
click at [650, 274] on icon at bounding box center [652, 273] width 5 height 5
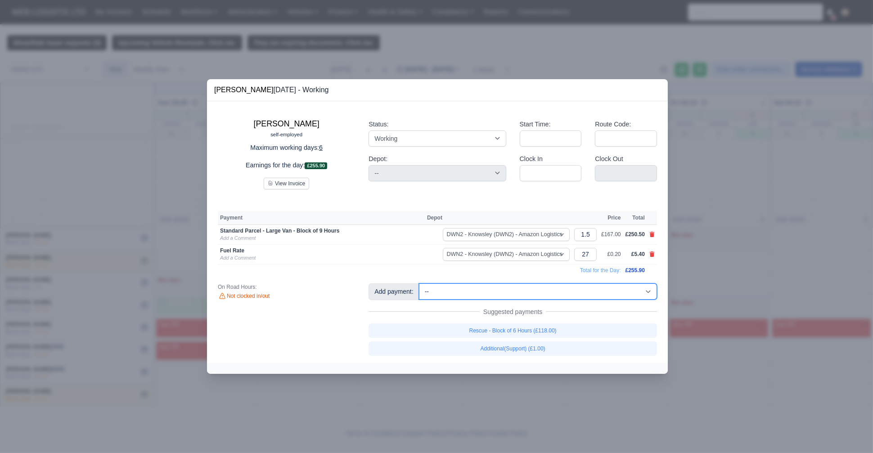
click at [519, 289] on select "-- Fantastic Plus Scorecard Bonus - Fantastic Plus (£0.08) Standard Parcel - Bl…" at bounding box center [538, 292] width 238 height 16
select select "44"
click at [419, 284] on select "-- Fantastic Plus Scorecard Bonus - Fantastic Plus (£0.08) Standard Parcel - Bl…" at bounding box center [538, 292] width 238 height 16
select select "3"
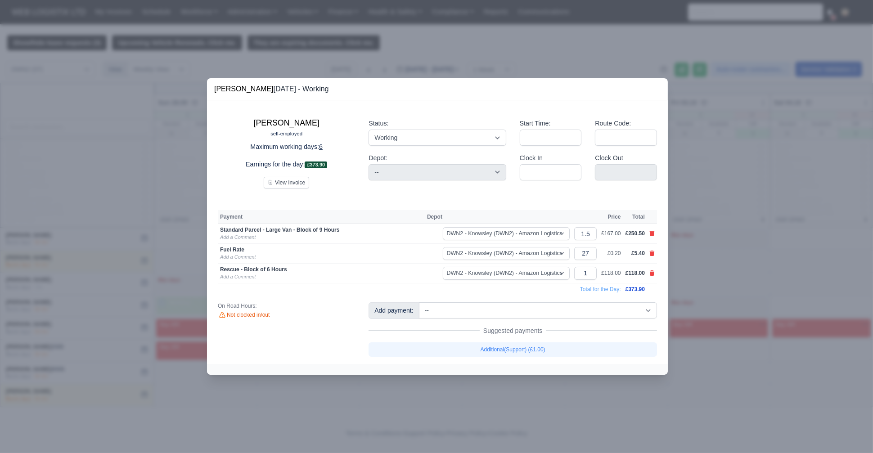
click at [124, 291] on div at bounding box center [436, 226] width 873 height 453
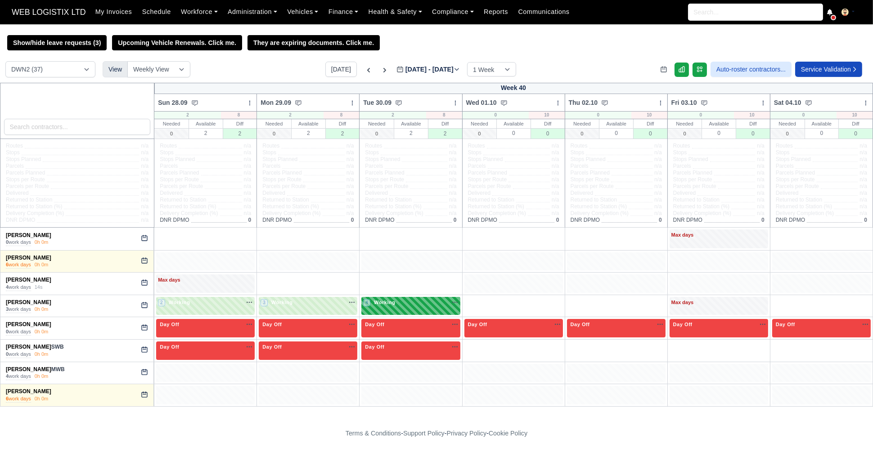
click at [391, 302] on span "Working" at bounding box center [384, 302] width 25 height 6
select select "3"
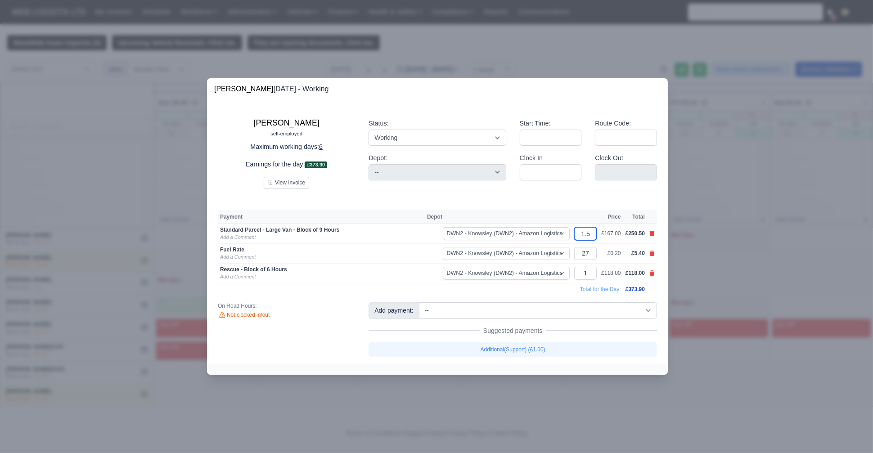
click at [590, 232] on input "1.5" at bounding box center [585, 233] width 23 height 13
type input "1."
type input "1.3"
drag, startPoint x: 330, startPoint y: 250, endPoint x: 312, endPoint y: 250, distance: 18.5
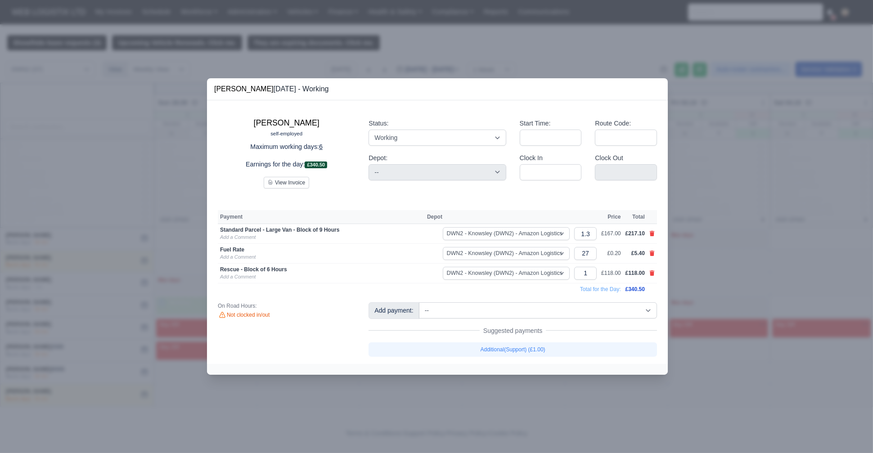
click at [330, 250] on div "Fuel Rate" at bounding box center [321, 249] width 203 height 7
click at [139, 226] on div at bounding box center [436, 226] width 873 height 453
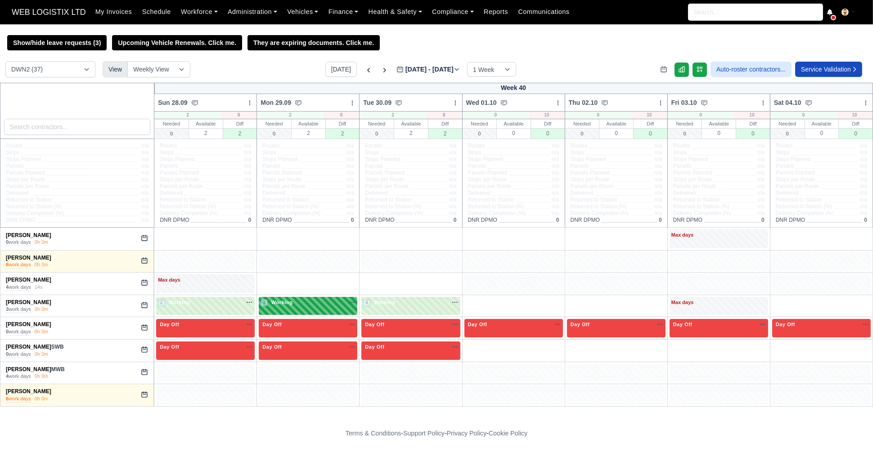
click at [266, 302] on div "3 Working" at bounding box center [278, 303] width 34 height 8
select select "3"
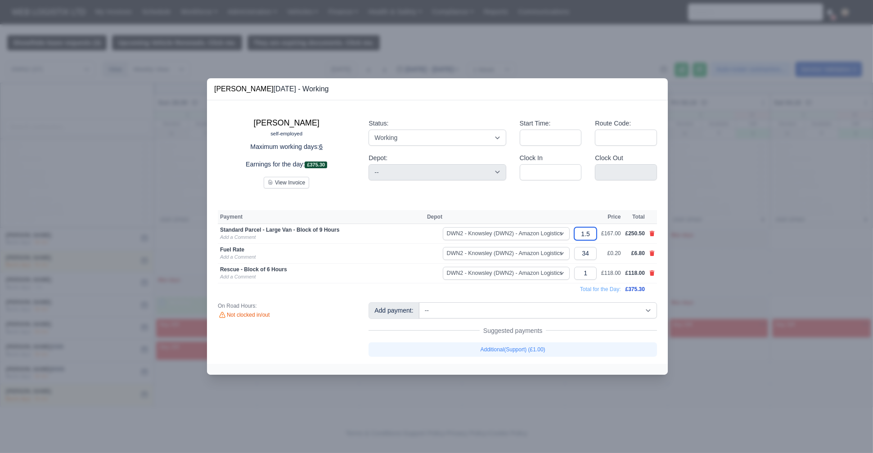
click at [592, 234] on input "1.5" at bounding box center [585, 233] width 23 height 13
type input "1.3"
drag, startPoint x: 324, startPoint y: 260, endPoint x: 294, endPoint y: 262, distance: 30.2
click at [324, 260] on td "Fuel Rate Add a Comment" at bounding box center [321, 254] width 207 height 20
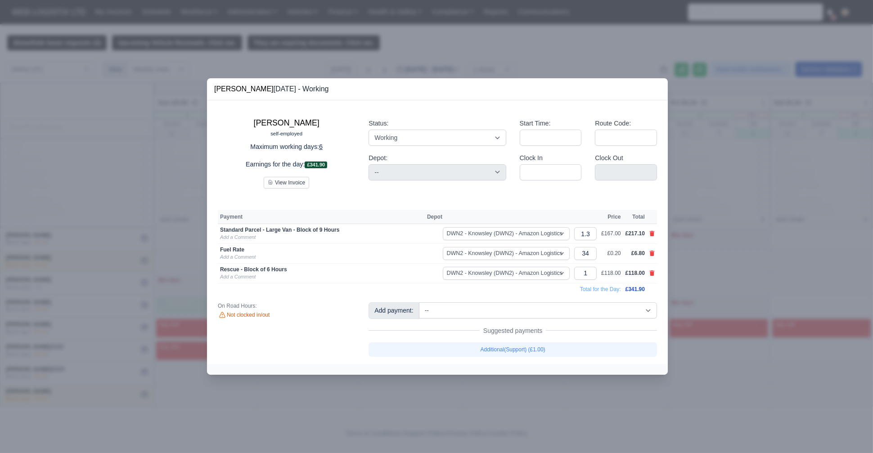
click at [143, 242] on div at bounding box center [436, 226] width 873 height 453
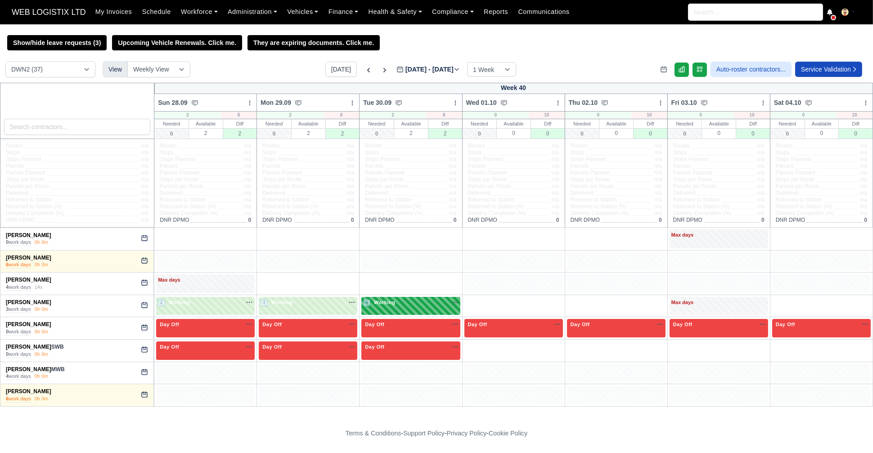
click at [409, 312] on div "4 Working" at bounding box center [410, 306] width 99 height 18
select select "3"
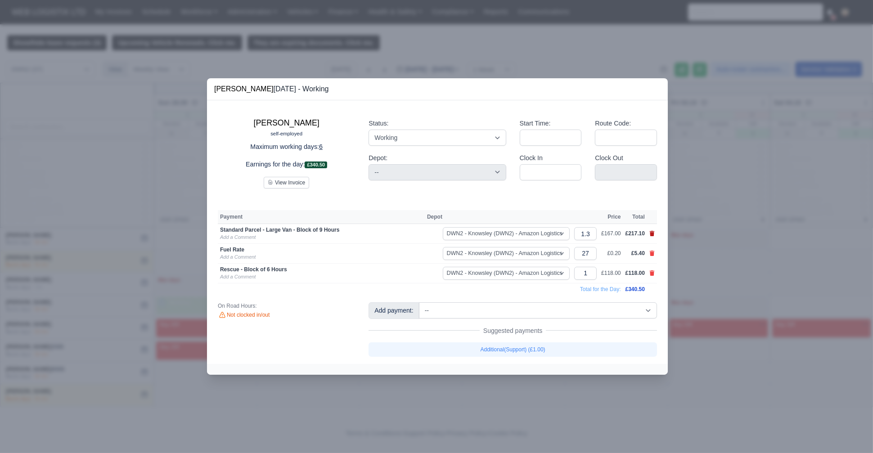
click at [650, 236] on icon at bounding box center [652, 233] width 5 height 5
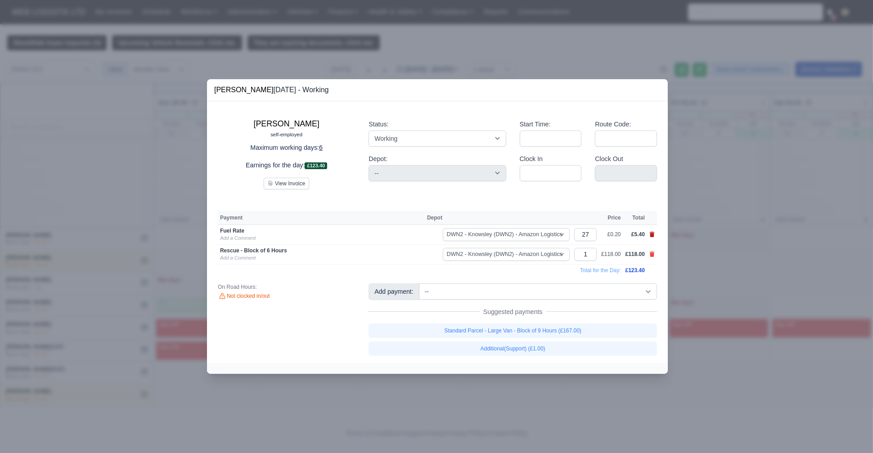
click at [650, 236] on icon at bounding box center [652, 234] width 5 height 5
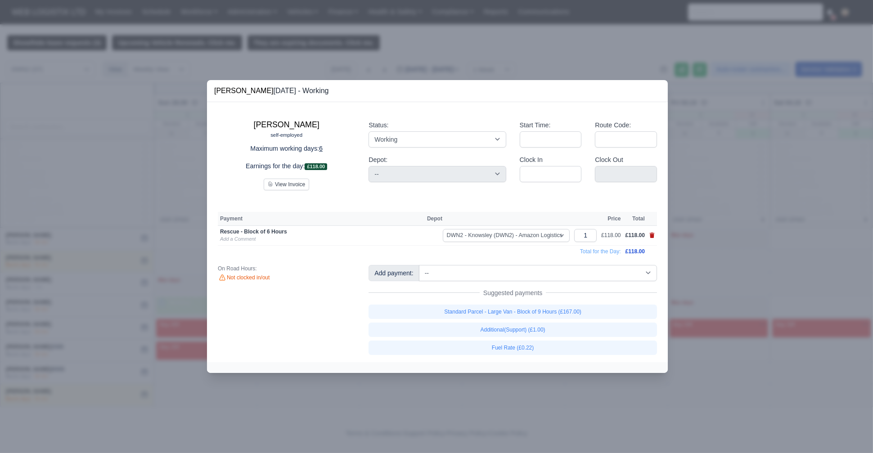
click at [650, 236] on icon at bounding box center [652, 235] width 5 height 5
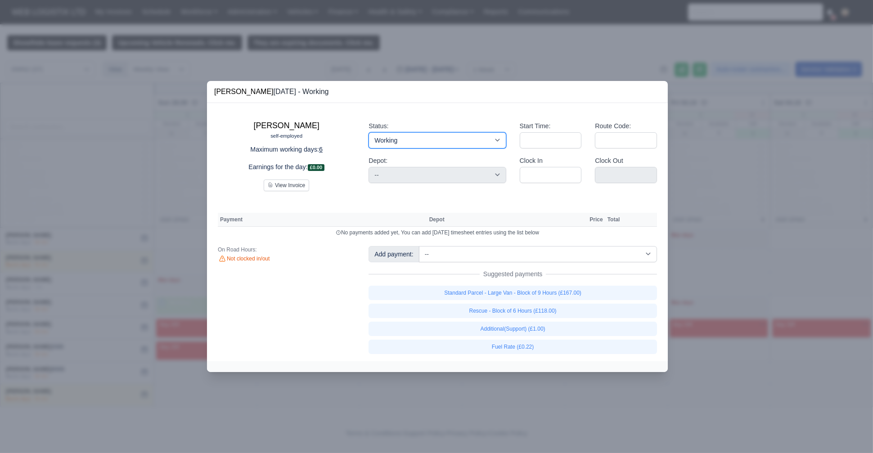
drag, startPoint x: 404, startPoint y: 142, endPoint x: 392, endPoint y: 391, distance: 249.2
click at [392, 391] on div "​ Jake Bulger Sep 30, 2025 - Working Jake Bulger self-employed Maximum working …" at bounding box center [436, 226] width 873 height 453
click at [369, 132] on select "Working Day Off Stand By Holiday Other Depot In Office OSM Ridealong Nursery 1 …" at bounding box center [437, 140] width 137 height 16
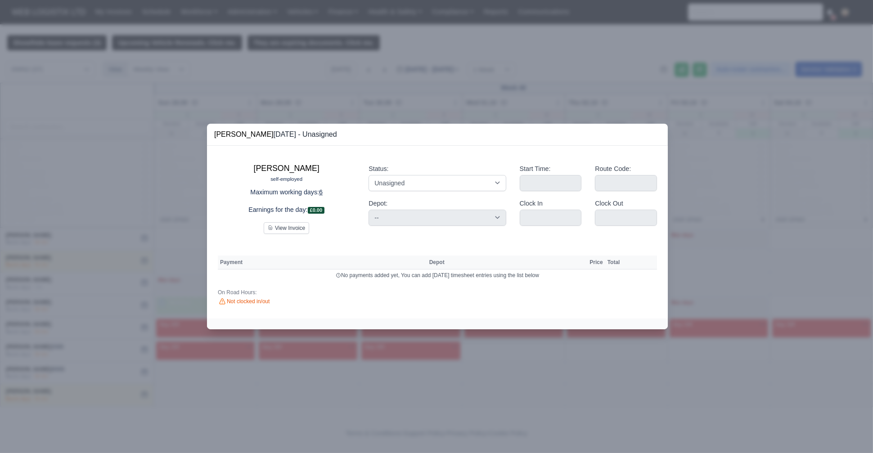
click at [166, 250] on div at bounding box center [436, 226] width 873 height 453
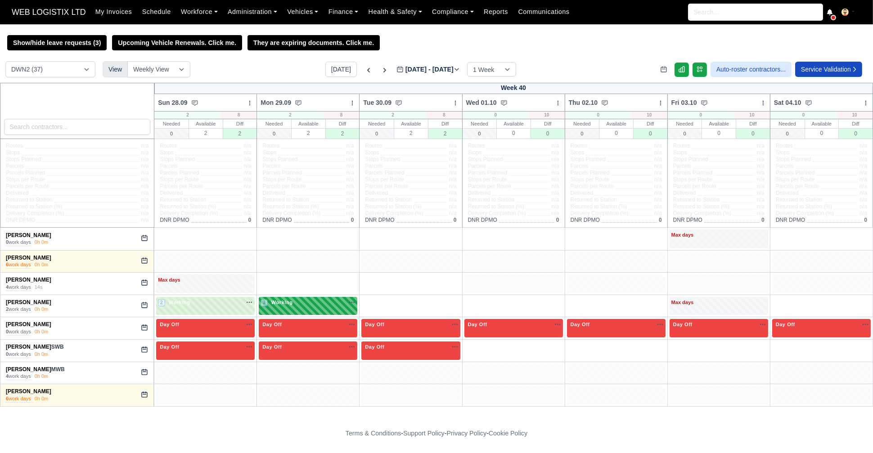
click at [296, 298] on div "3 Working" at bounding box center [308, 306] width 99 height 18
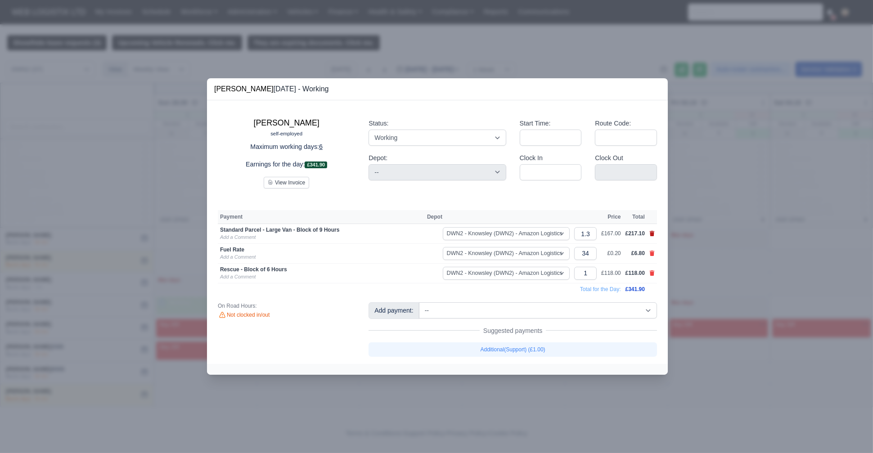
click at [651, 234] on icon at bounding box center [652, 233] width 5 height 5
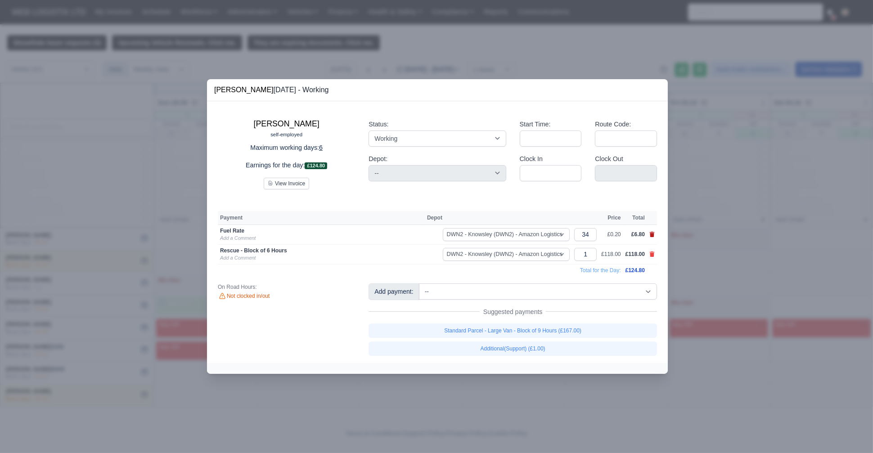
click at [651, 234] on icon at bounding box center [652, 234] width 5 height 5
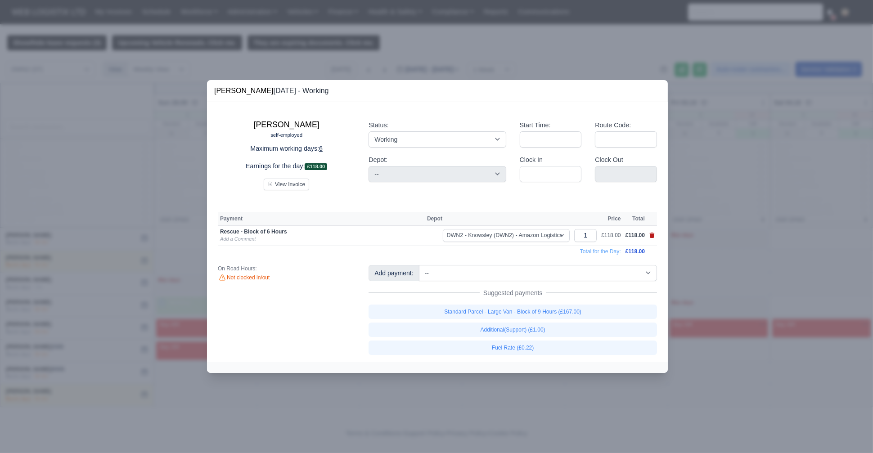
click at [651, 234] on icon at bounding box center [652, 235] width 5 height 5
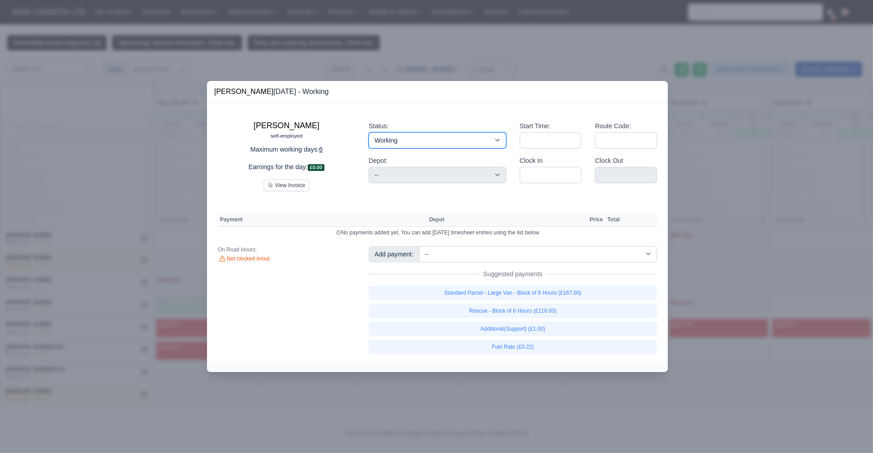
click at [420, 147] on select "Working Day Off Stand By Holiday Other Depot In Office OSM Ridealong Nursery 1 …" at bounding box center [437, 140] width 137 height 16
click at [369, 132] on select "Working Day Off Stand By Holiday Other Depot In Office OSM Ridealong Nursery 1 …" at bounding box center [437, 140] width 137 height 16
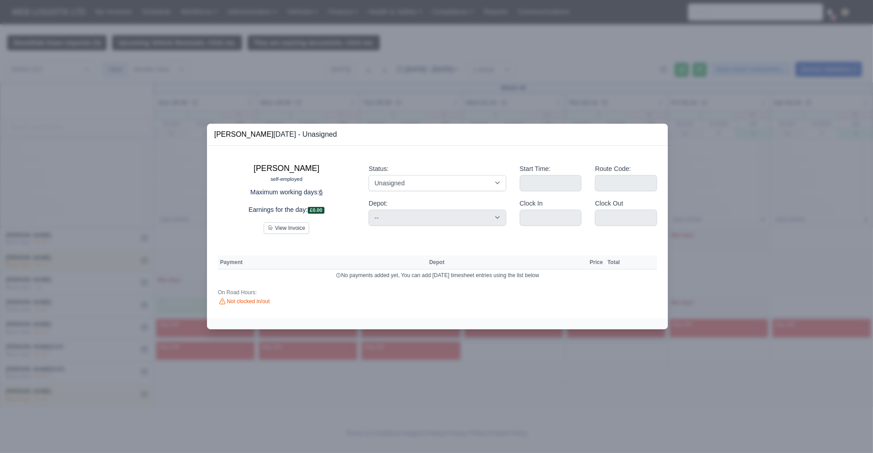
click at [138, 259] on div at bounding box center [436, 226] width 873 height 453
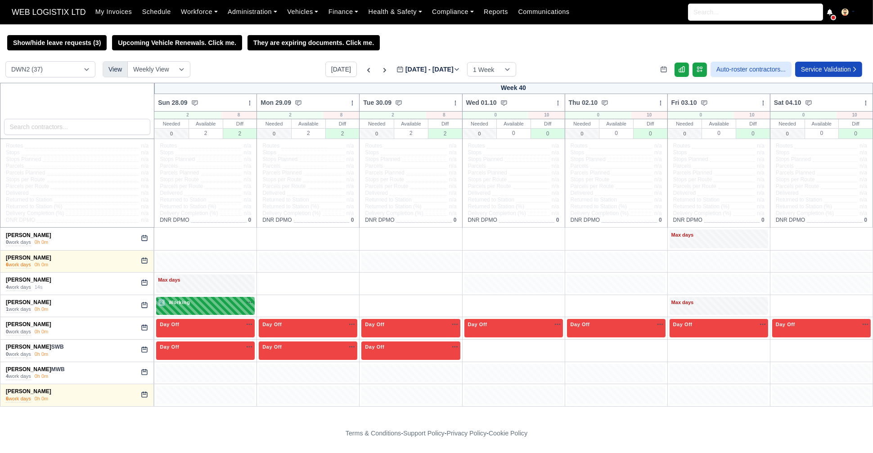
click at [222, 312] on div "2 Working" at bounding box center [205, 306] width 99 height 18
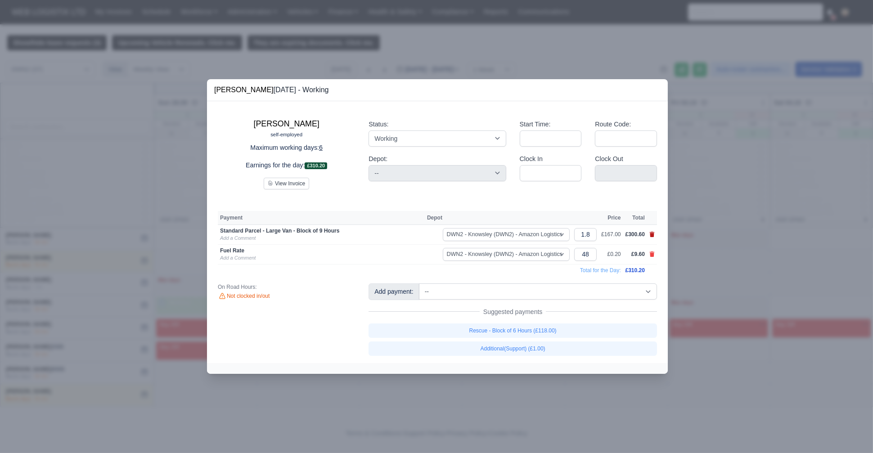
click at [651, 236] on icon at bounding box center [652, 234] width 5 height 5
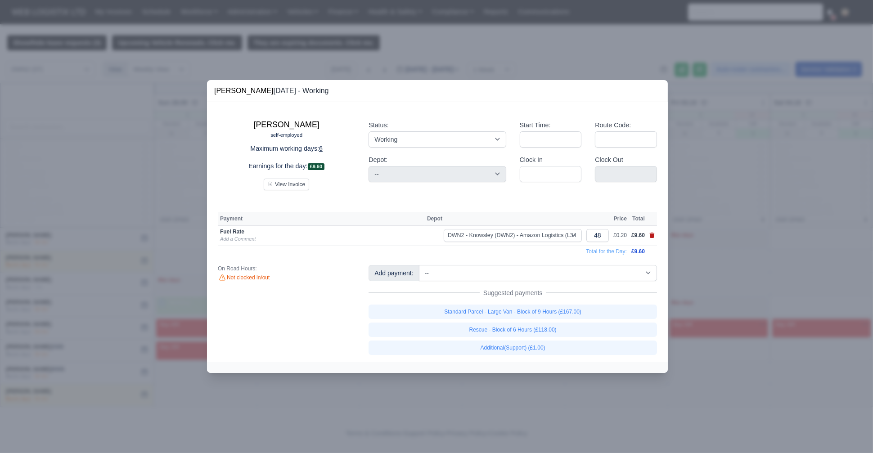
click at [651, 236] on icon at bounding box center [652, 235] width 5 height 5
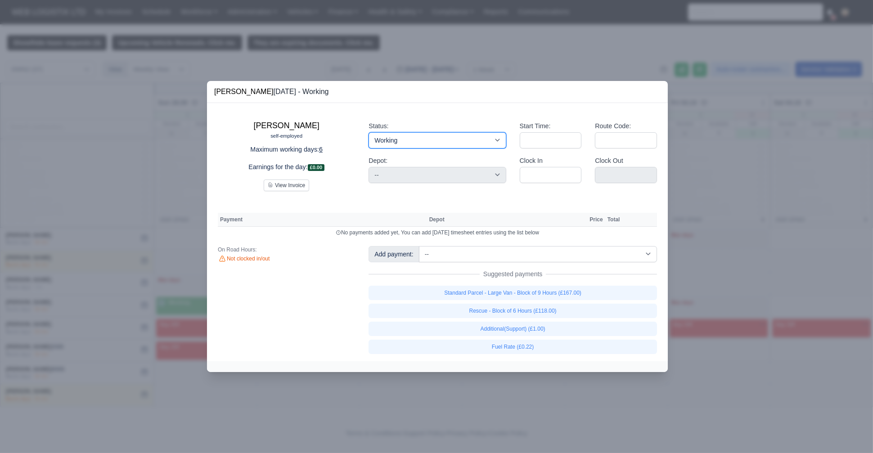
drag, startPoint x: 425, startPoint y: 137, endPoint x: 403, endPoint y: 387, distance: 250.8
click at [403, 387] on div "​ Jake Bulger Sep 28, 2025 - Working Jake Bulger self-employed Maximum working …" at bounding box center [436, 226] width 873 height 453
click at [369, 132] on select "Working Day Off Stand By Holiday Other Depot In Office OSM Ridealong Nursery 1 …" at bounding box center [437, 140] width 137 height 16
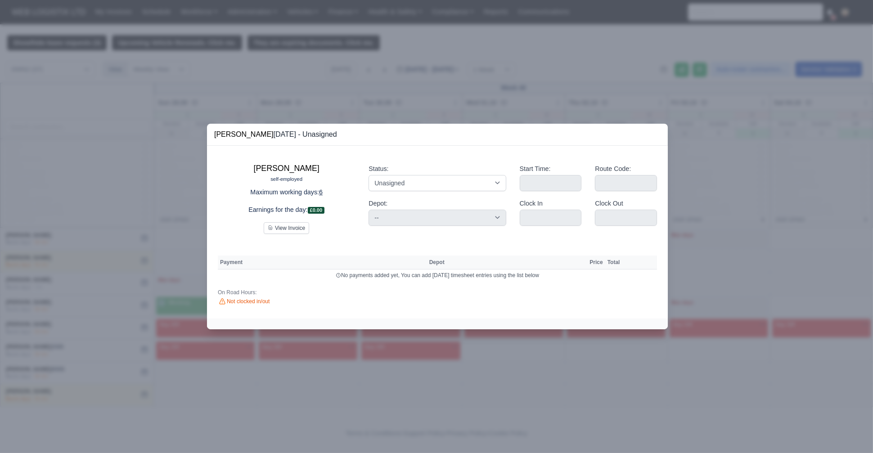
click at [142, 231] on div at bounding box center [436, 226] width 873 height 453
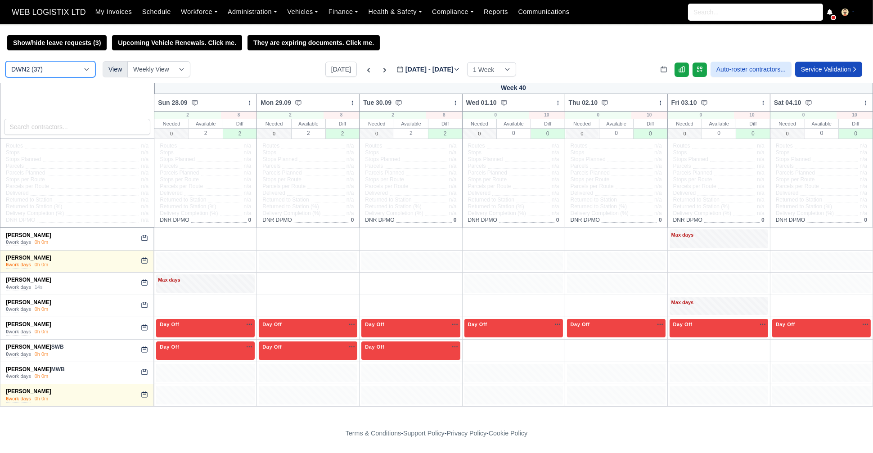
click at [69, 68] on select "DCE1 (1) DWN2 (37) DXM2 (69)" at bounding box center [50, 69] width 90 height 16
click at [5, 62] on select "DCE1 (1) DWN2 (37) DXM2 (69)" at bounding box center [50, 69] width 90 height 16
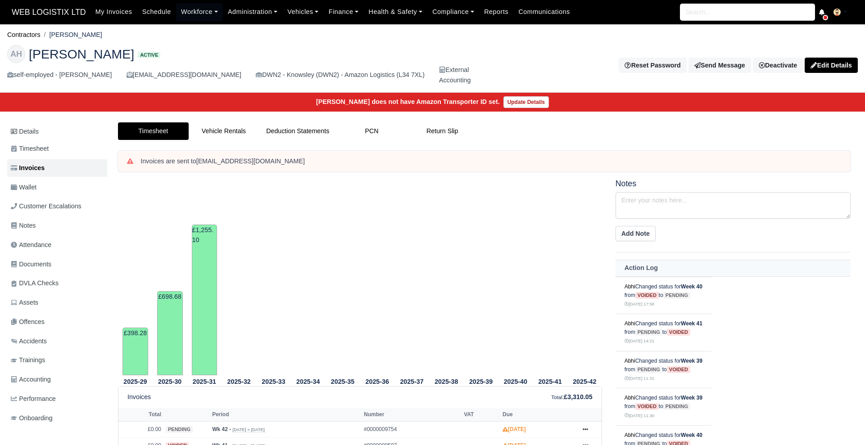
scroll to position [293, 0]
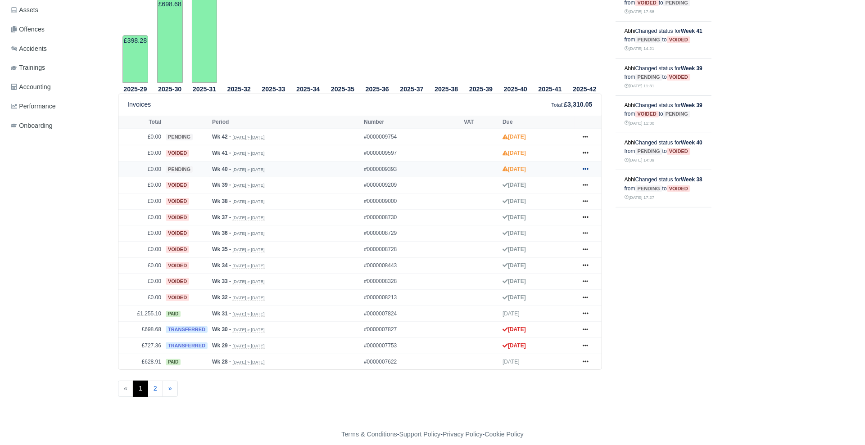
click at [586, 169] on icon at bounding box center [585, 168] width 5 height 5
click at [546, 242] on link "Void" at bounding box center [551, 242] width 80 height 19
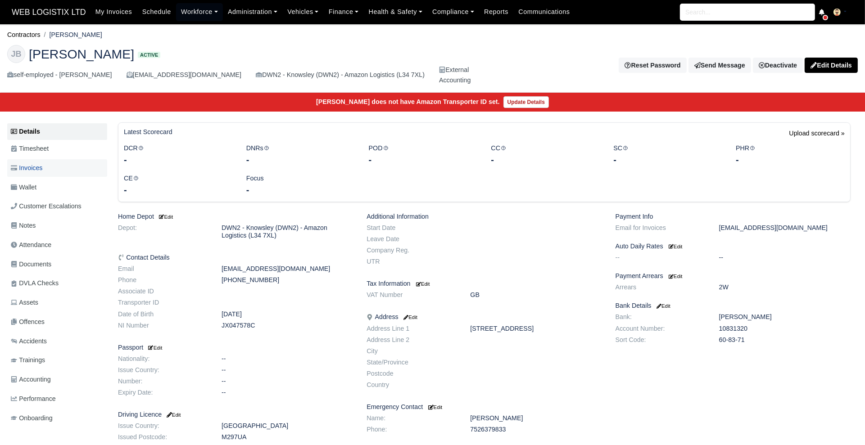
click at [62, 162] on link "Invoices" at bounding box center [57, 168] width 100 height 18
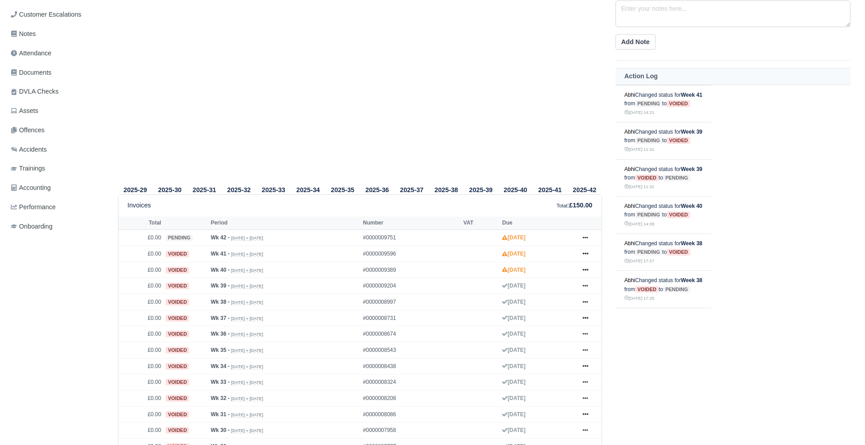
scroll to position [195, 0]
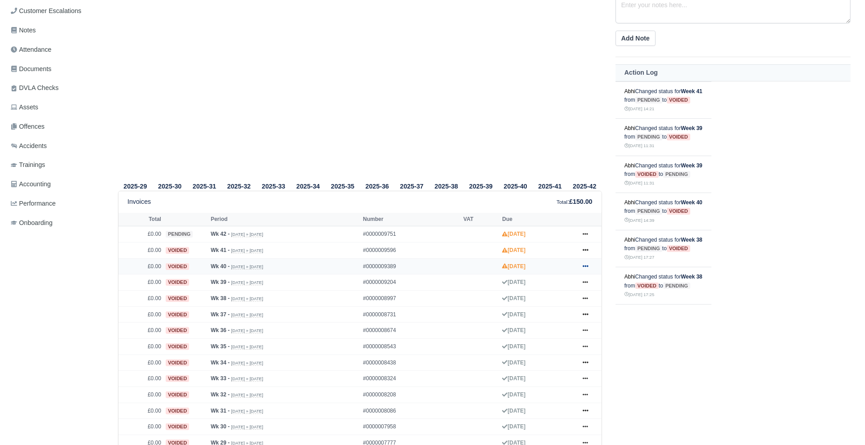
click at [583, 263] on icon at bounding box center [585, 265] width 5 height 5
click at [568, 283] on link "Show Invoice" at bounding box center [551, 283] width 80 height 19
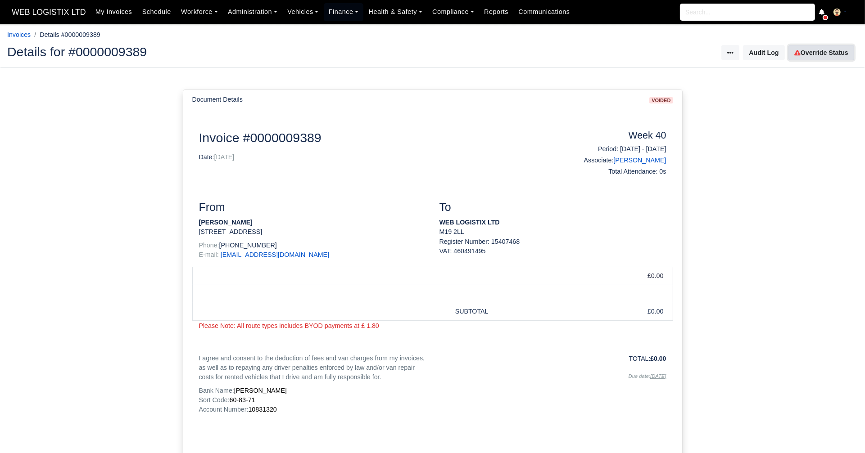
click at [800, 54] on icon at bounding box center [797, 53] width 6 height 6
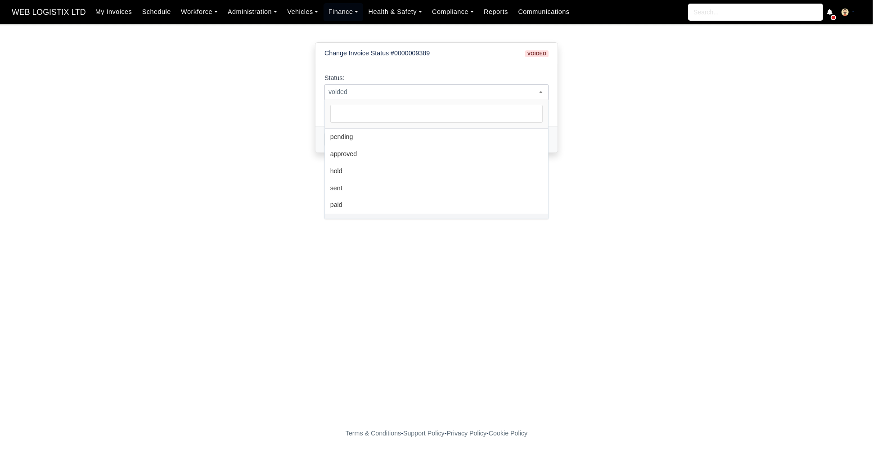
click at [447, 94] on span "voided" at bounding box center [436, 91] width 223 height 11
select select "pending"
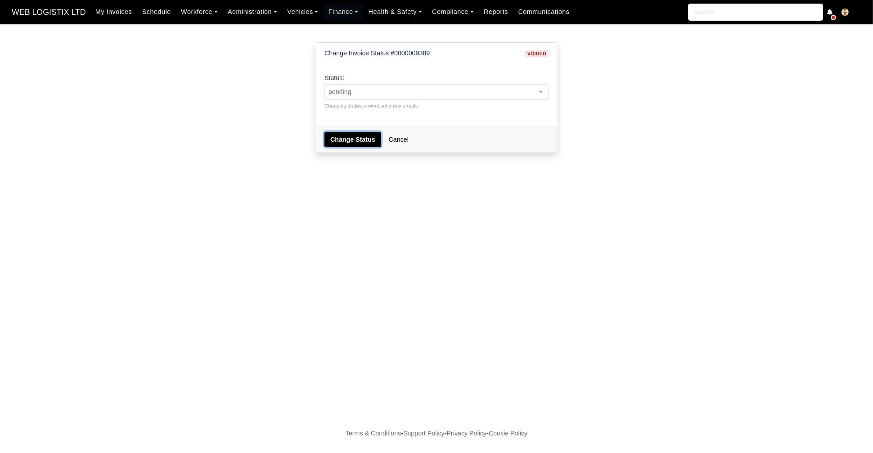
click at [341, 145] on button "Change Status" at bounding box center [353, 139] width 57 height 15
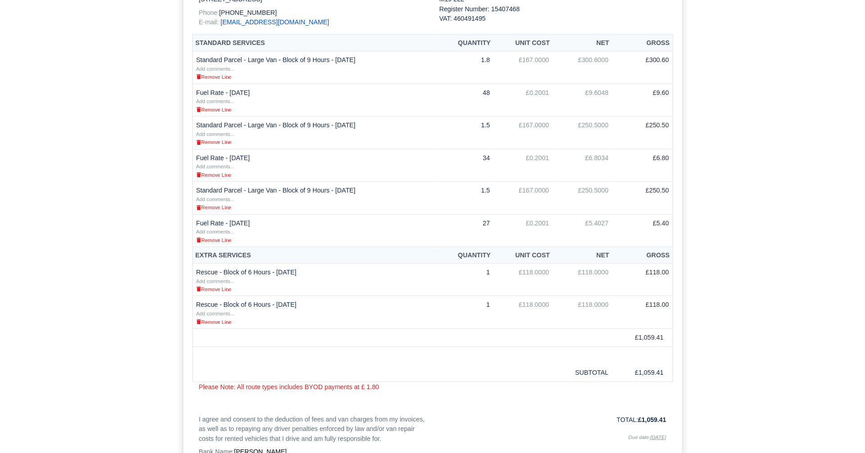
scroll to position [230, 0]
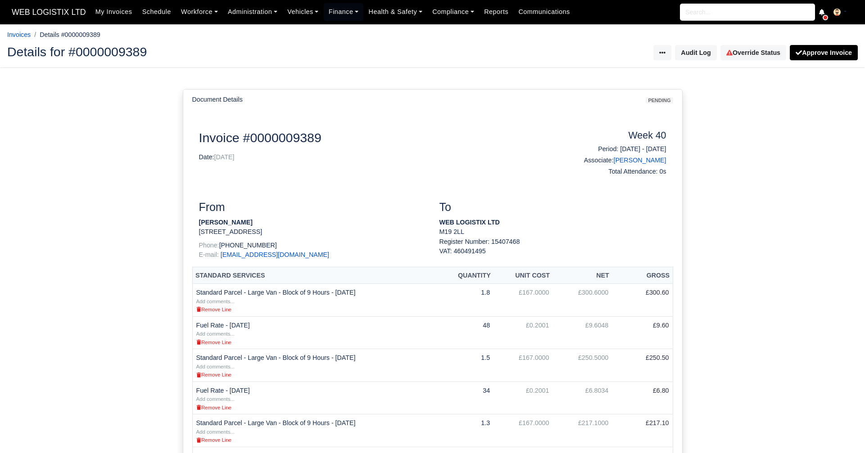
scroll to position [230, 0]
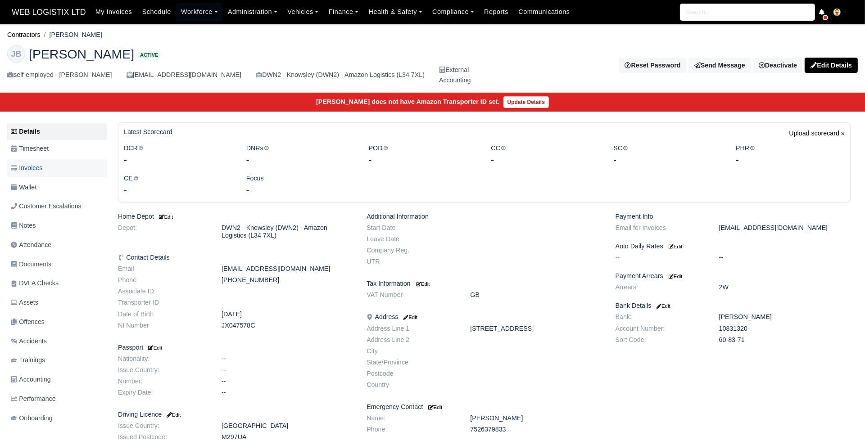
click at [36, 169] on span "Invoices" at bounding box center [27, 168] width 32 height 10
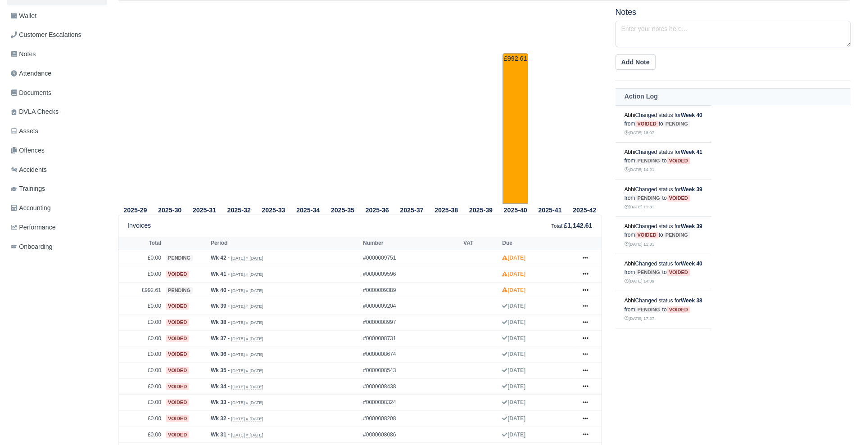
scroll to position [174, 0]
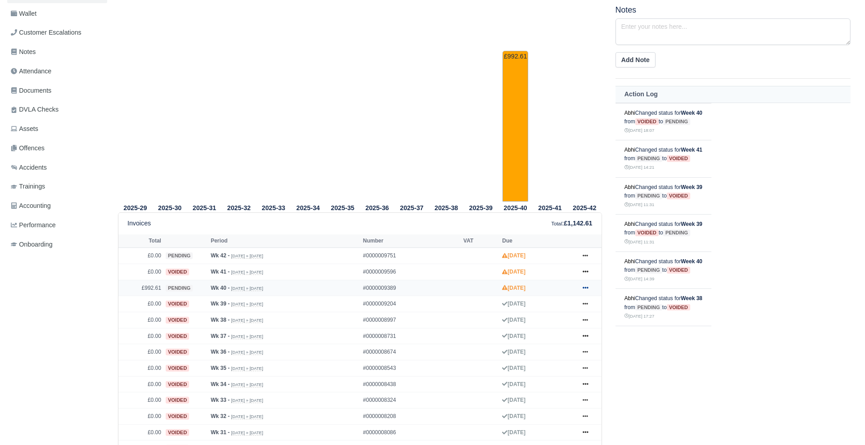
click at [590, 286] on link at bounding box center [585, 288] width 14 height 11
click at [530, 401] on link "Print" at bounding box center [551, 399] width 80 height 19
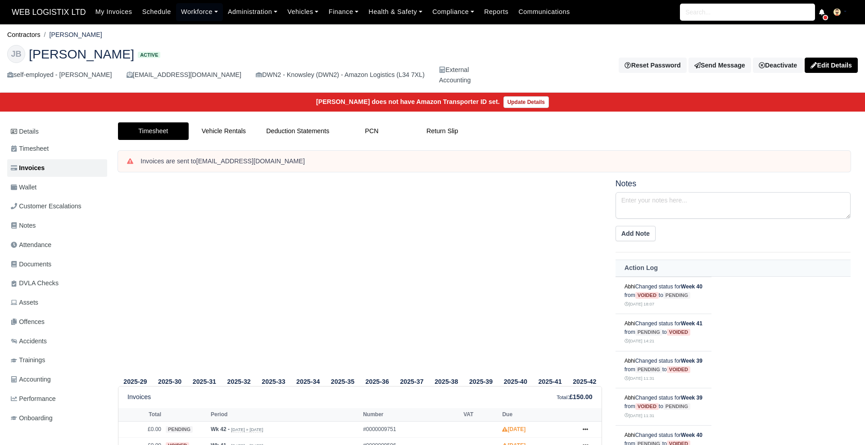
scroll to position [174, 0]
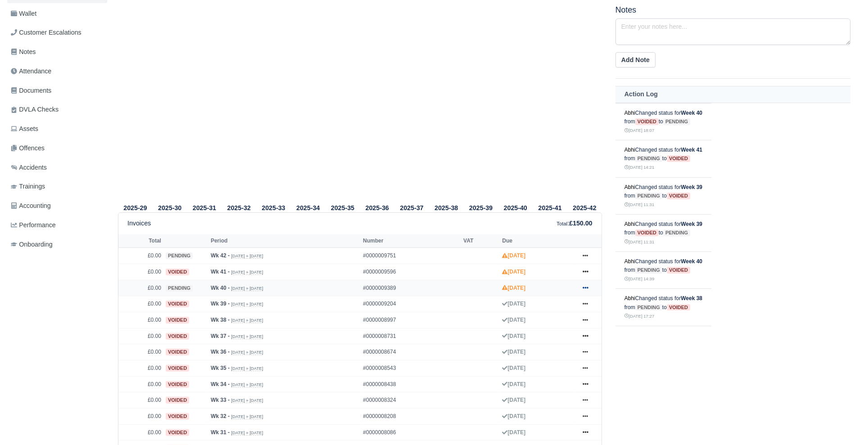
click at [585, 283] on link at bounding box center [585, 288] width 14 height 11
click at [542, 353] on link "Void" at bounding box center [551, 361] width 80 height 19
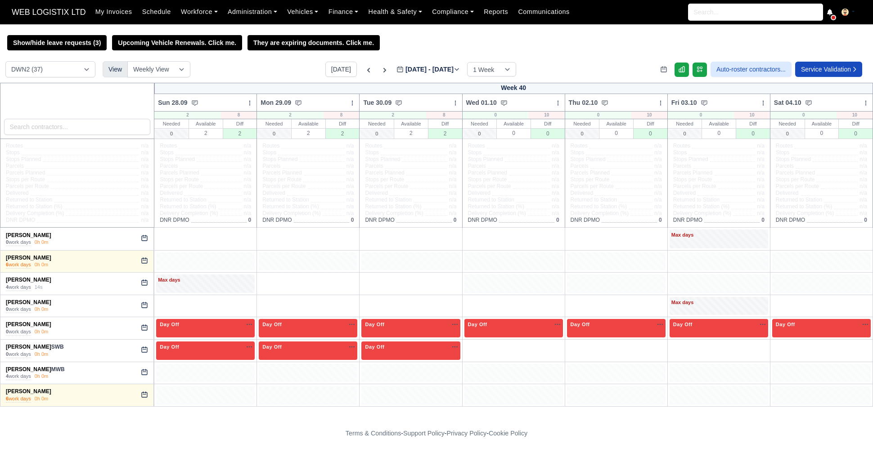
select select "3"
click at [338, 74] on button "[DATE]" at bounding box center [341, 69] width 32 height 15
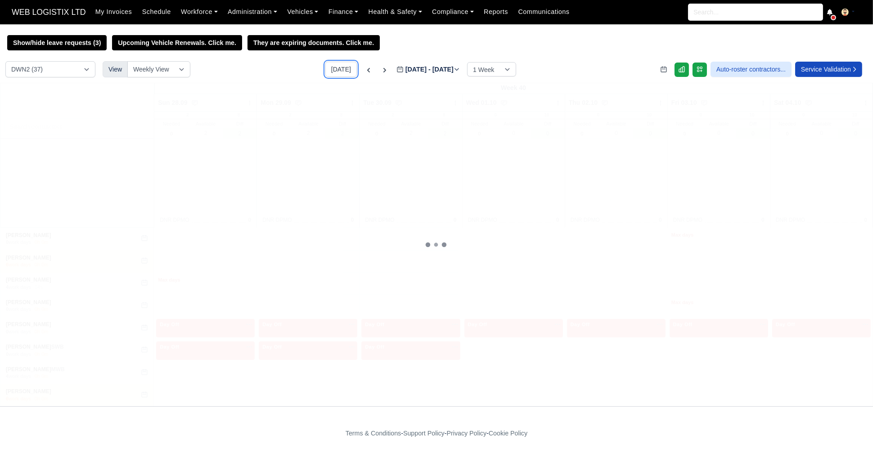
type input "[DATE]"
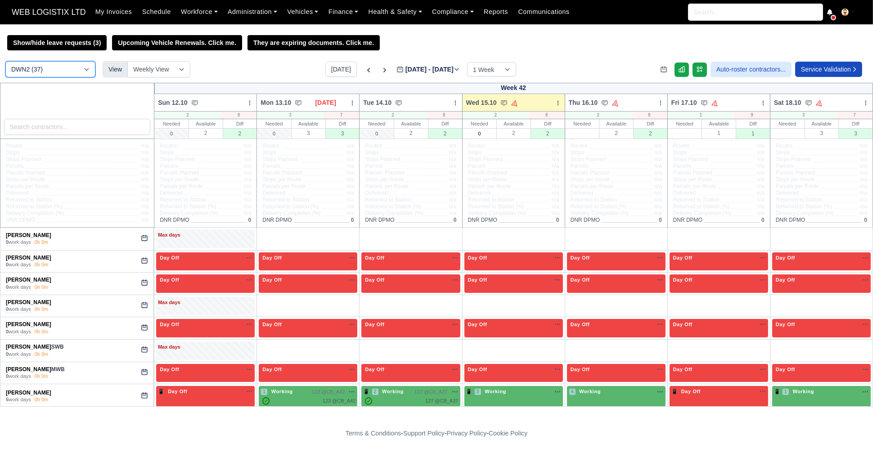
click at [58, 67] on select "DCE1 (1) DWN2 (37) DXM2 (69)" at bounding box center [50, 69] width 90 height 16
select select "1"
click at [5, 62] on select "DCE1 (1) DWN2 (37) DXM2 (69)" at bounding box center [50, 69] width 90 height 16
